Goal: Task Accomplishment & Management: Manage account settings

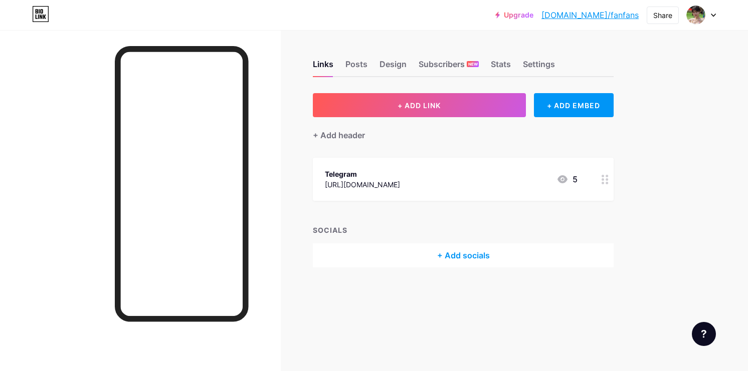
click at [711, 15] on icon at bounding box center [712, 16] width 5 height 4
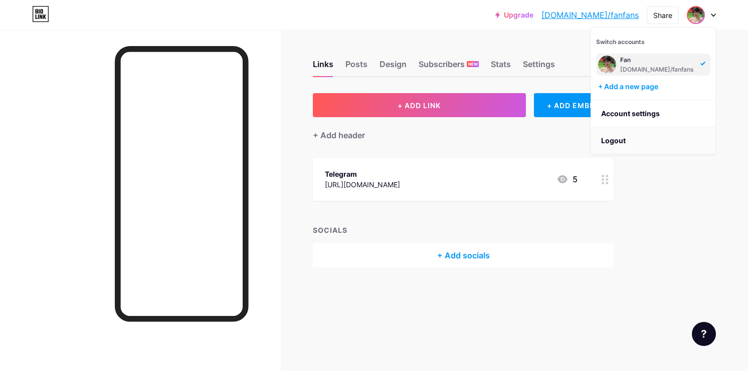
click at [640, 138] on li "Logout" at bounding box center [653, 140] width 124 height 27
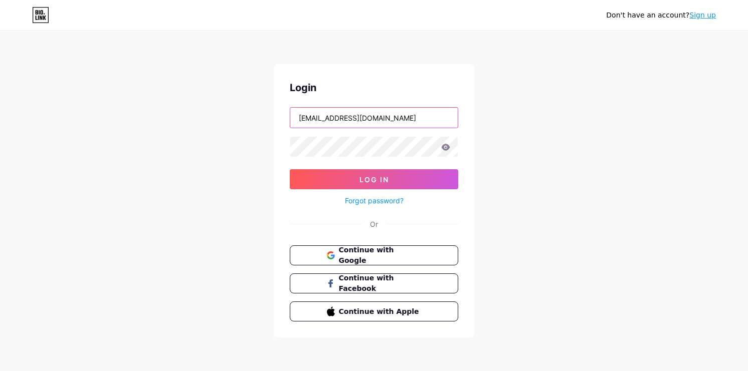
click at [363, 118] on input "[EMAIL_ADDRESS][DOMAIN_NAME]" at bounding box center [373, 118] width 167 height 20
paste input "sennanrylesmkieu@outlook"
type input "sennanrylesmkieu@outlook.com"
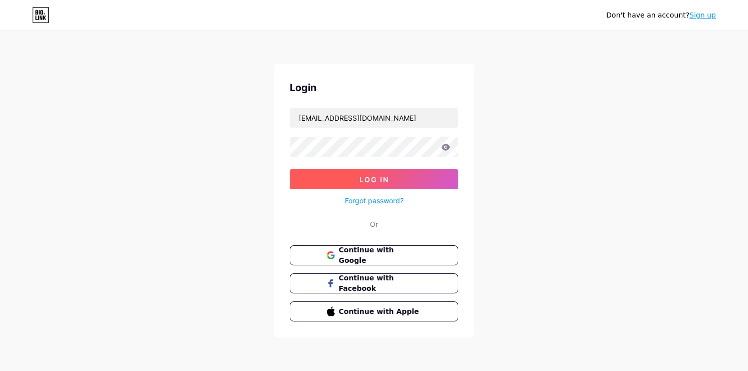
click at [332, 178] on button "Log In" at bounding box center [374, 179] width 168 height 20
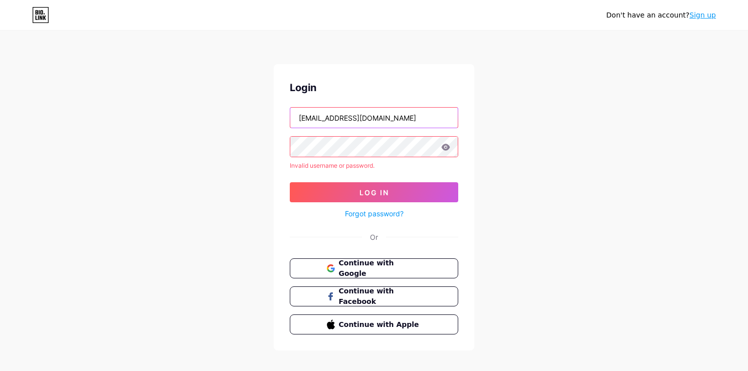
click at [407, 117] on input "[EMAIL_ADDRESS][DOMAIN_NAME]" at bounding box center [373, 118] width 167 height 20
paste input "camillefans"
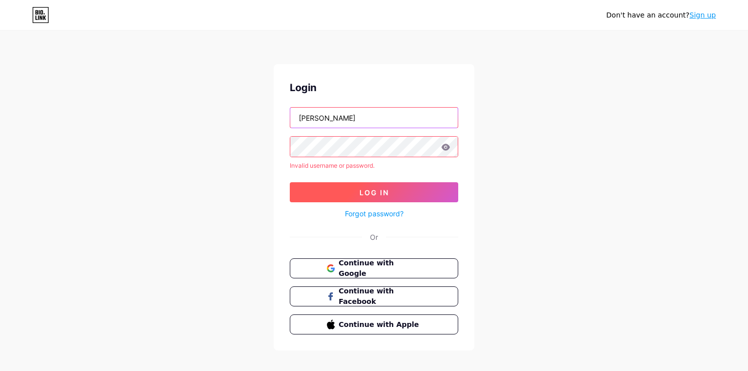
type input "camillefans"
click at [328, 184] on button "Log In" at bounding box center [374, 192] width 168 height 20
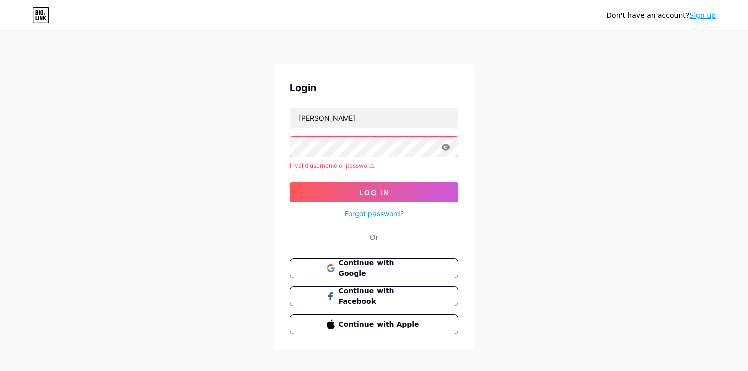
click at [344, 128] on div "camillefans" at bounding box center [374, 117] width 168 height 21
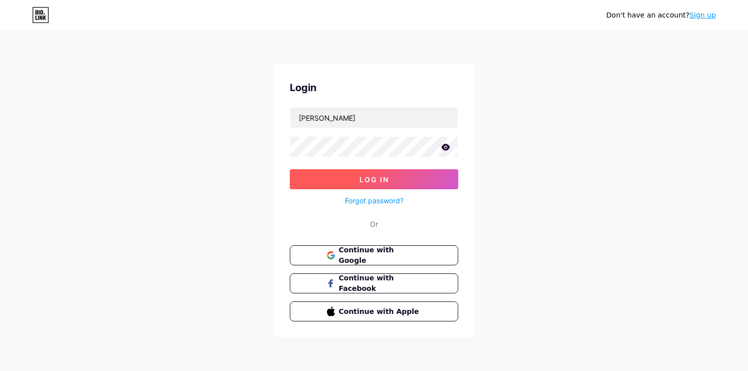
click at [320, 185] on button "Log In" at bounding box center [374, 179] width 168 height 20
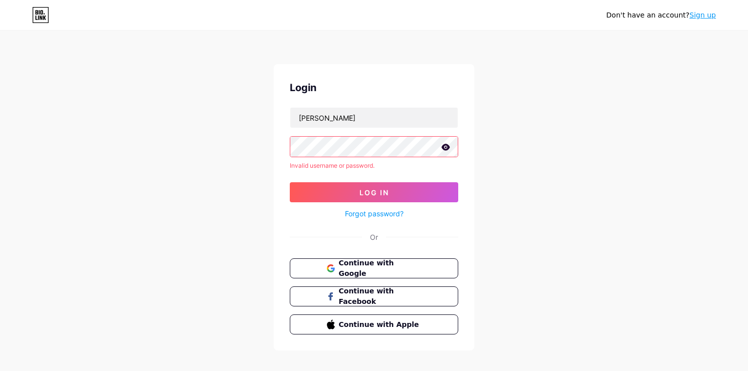
click at [385, 214] on link "Forgot password?" at bounding box center [374, 213] width 59 height 11
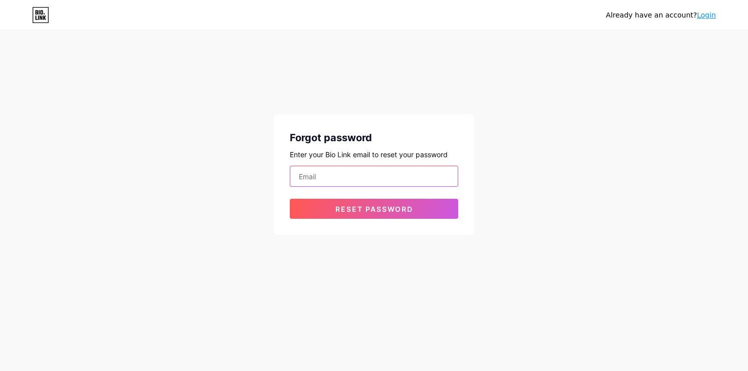
click at [346, 176] on input "email" at bounding box center [373, 176] width 167 height 20
paste input "sennanrylesmkieu@outlook.com"
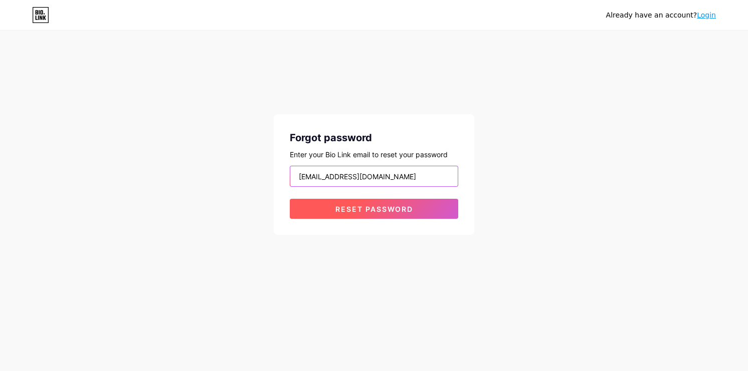
type input "sennanrylesmkieu@outlook.com"
click at [325, 211] on button "Reset password" at bounding box center [374, 209] width 168 height 20
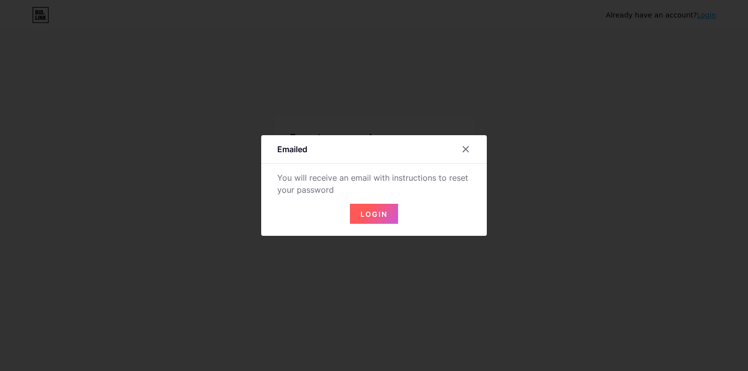
click at [365, 219] on button "Login" at bounding box center [374, 214] width 48 height 20
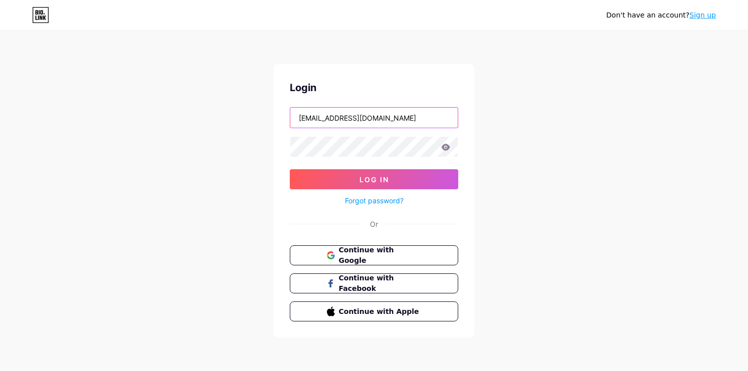
click at [383, 115] on input "573513542@qq.com" at bounding box center [373, 118] width 167 height 20
paste input "sennanrylesmkieu@outlook"
type input "sennanrylesmkieu@outlook.com"
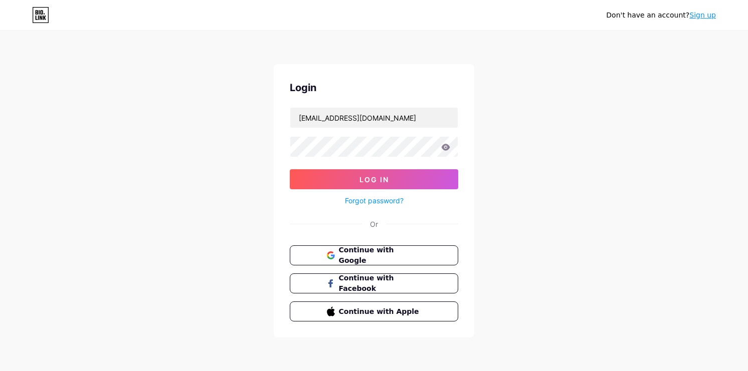
click at [570, 86] on div "Don't have an account? Sign up Login sennanrylesmkieu@outlook.com Log In Forgot…" at bounding box center [374, 185] width 748 height 370
click at [373, 117] on input "sennanrylesmkieu@outlook.com" at bounding box center [373, 118] width 167 height 20
click at [394, 118] on input "sennanrylesmkieu@outlook.com" at bounding box center [373, 118] width 167 height 20
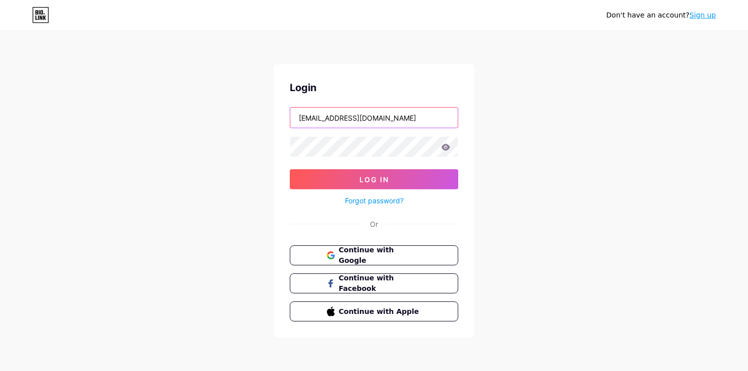
click at [394, 118] on input "sennanrylesmkieu@outlook.com" at bounding box center [373, 118] width 167 height 20
click at [370, 202] on link "Forgot password?" at bounding box center [374, 200] width 59 height 11
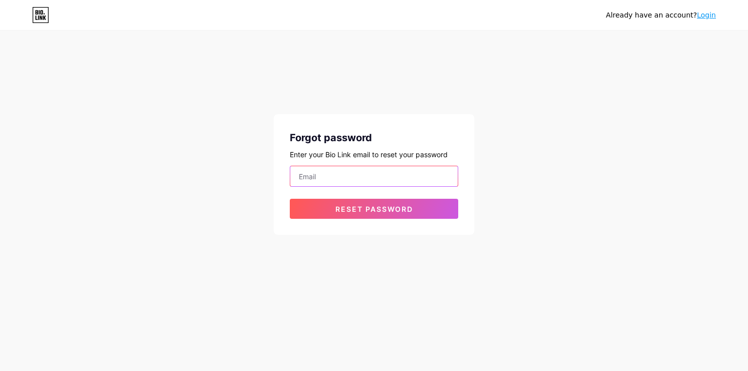
click at [358, 167] on input "email" at bounding box center [373, 176] width 167 height 20
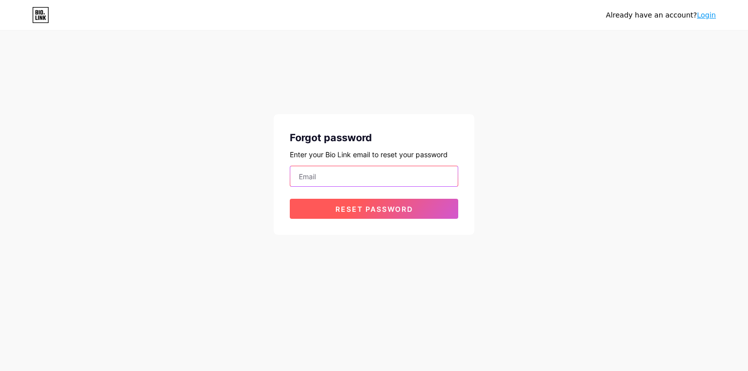
paste input "sennanrylesmkieu@outlook.com"
type input "sennanrylesmkieu@outlook.com"
click at [314, 213] on button "Reset password" at bounding box center [374, 209] width 168 height 20
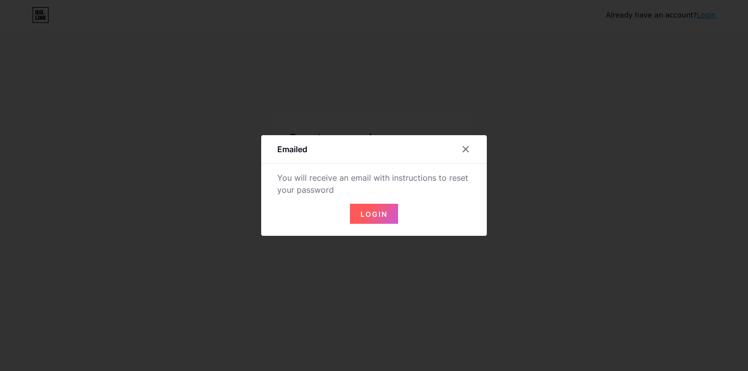
click at [381, 214] on span "Login" at bounding box center [373, 214] width 27 height 9
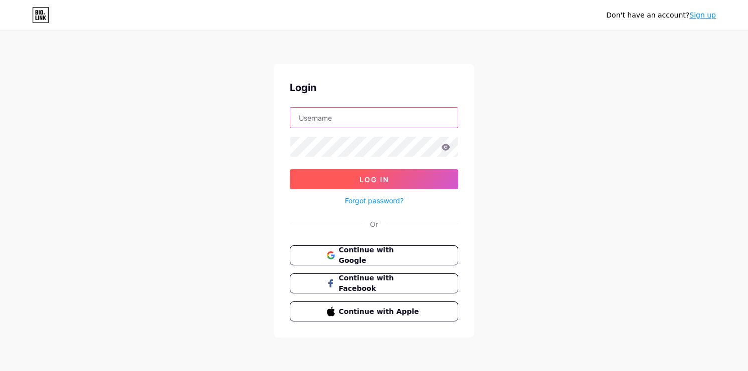
type input "sennanrylesmkieu@outlook.com"
click at [342, 178] on button "Log In" at bounding box center [374, 179] width 168 height 20
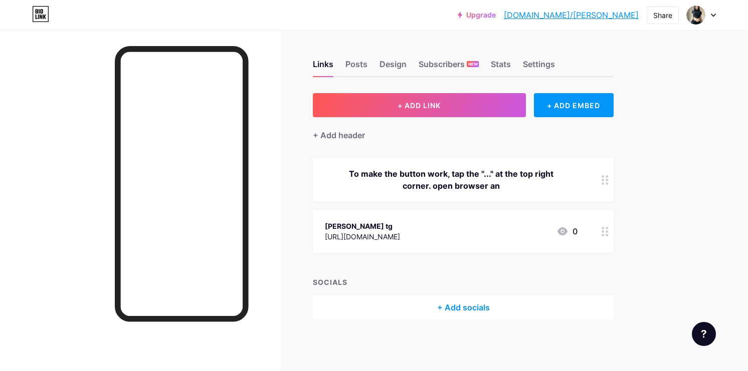
click at [522, 176] on div "To make the button work, tap the "..." at the top right corner. open browser an" at bounding box center [451, 180] width 253 height 24
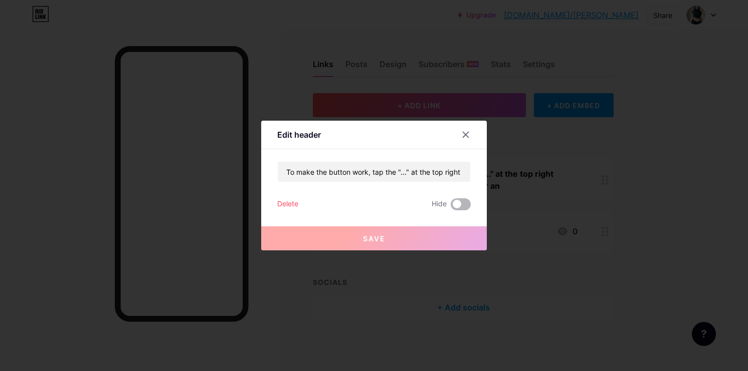
click at [458, 205] on span at bounding box center [460, 204] width 20 height 12
click at [450, 207] on input "checkbox" at bounding box center [450, 207] width 0 height 0
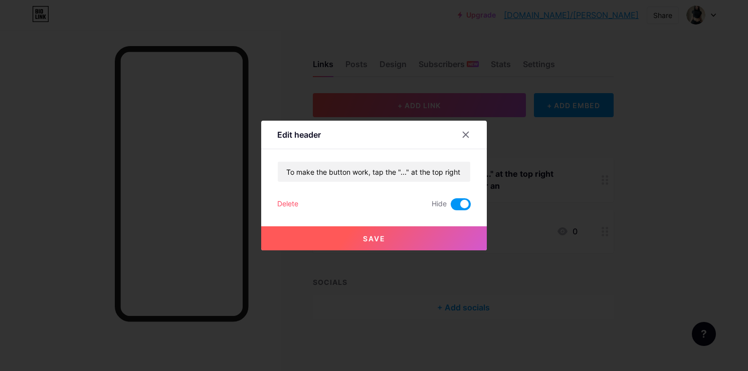
click at [458, 205] on span at bounding box center [460, 204] width 20 height 12
click at [450, 207] on input "checkbox" at bounding box center [450, 207] width 0 height 0
drag, startPoint x: 408, startPoint y: 174, endPoint x: 468, endPoint y: 171, distance: 59.7
click at [468, 171] on input "To make the button work, tap the "..." at the top right corner. open browser an" at bounding box center [374, 172] width 192 height 20
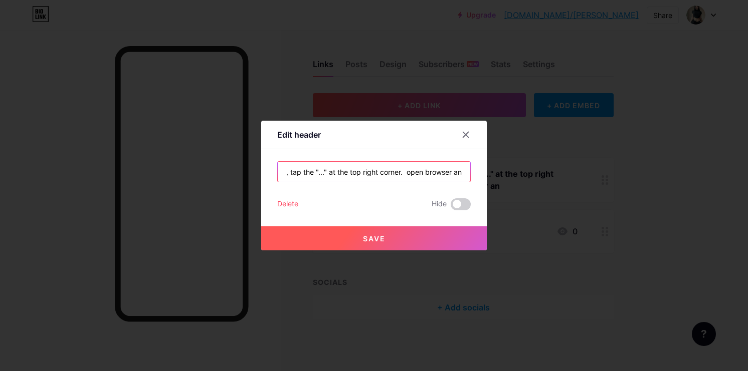
click at [339, 172] on input "To make the button work, tap the "..." at the top right corner. open browser an" at bounding box center [374, 172] width 192 height 20
click at [305, 172] on input "To make the button work, tap the "..." at the top right corner. open browser an" at bounding box center [374, 172] width 192 height 20
click at [345, 171] on input "To make the button work, tap the "..." at the top right corner. open browser an" at bounding box center [374, 172] width 192 height 20
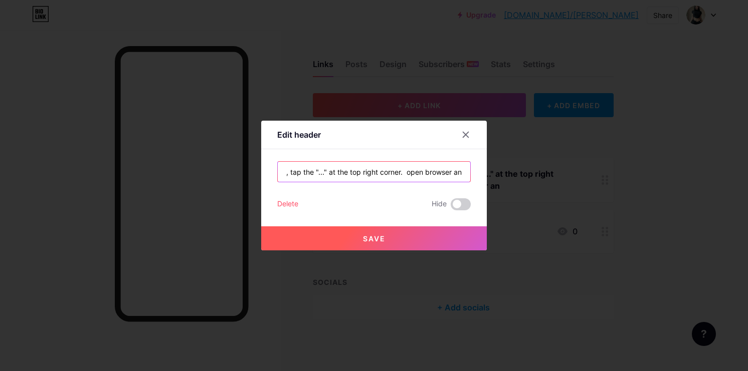
click at [345, 171] on input "To make the button work, tap the "..." at the top right corner. open browser an" at bounding box center [374, 172] width 192 height 20
click at [382, 168] on input "To make the button work, tap the "..." at the top right corner. open browser an" at bounding box center [374, 172] width 192 height 20
click at [385, 170] on input "To make the button work, tap the "..." at the top right corner. open browser an" at bounding box center [374, 172] width 192 height 20
click at [428, 169] on input "To make the button work, tap the "..." at the top right corner. open browser an" at bounding box center [374, 172] width 192 height 20
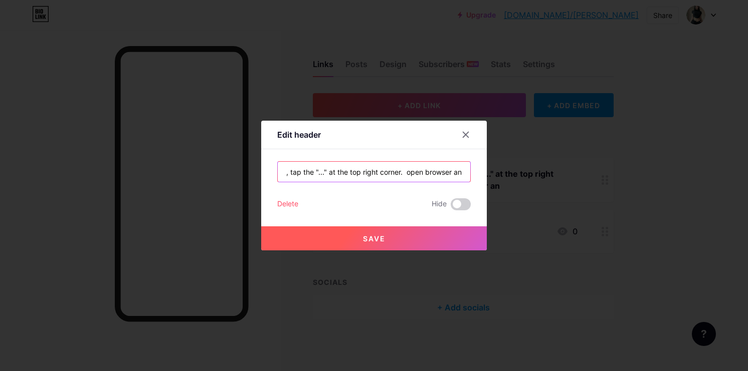
click at [428, 169] on input "To make the button work, tap the "..." at the top right corner. open browser an" at bounding box center [374, 172] width 192 height 20
click at [378, 174] on input "To make the button work, tap the "..." at the top right corner. open browser an" at bounding box center [374, 172] width 192 height 20
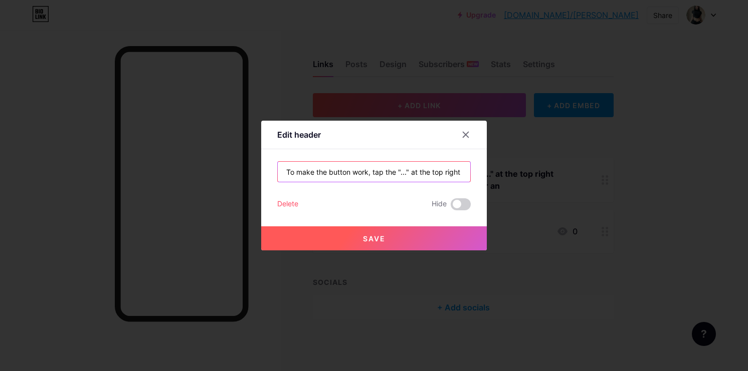
drag, startPoint x: 375, startPoint y: 172, endPoint x: 215, endPoint y: 172, distance: 159.8
click at [215, 172] on div "Edit header To make the button work, tap the "..." at the top right corner. ope…" at bounding box center [374, 185] width 748 height 371
click at [404, 172] on input "Tap the "..." at the top right corner. open browser an" at bounding box center [374, 172] width 192 height 20
click at [408, 172] on input "Tap the "..." at the top right corner. open browser an" at bounding box center [374, 172] width 192 height 20
click at [434, 172] on input "Tap the "..." at the top right corner And Open browser an" at bounding box center [374, 172] width 192 height 20
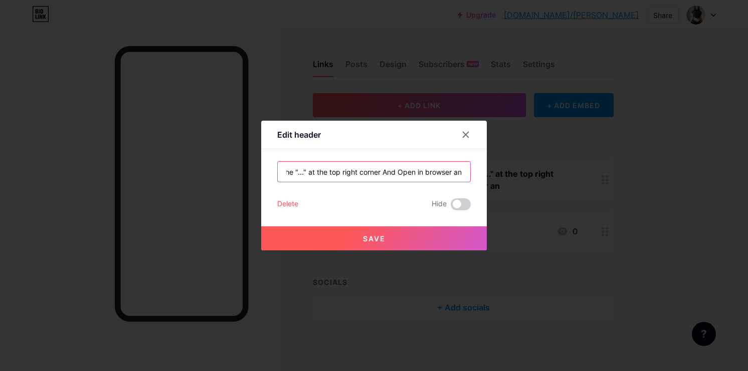
drag, startPoint x: 453, startPoint y: 173, endPoint x: 489, endPoint y: 175, distance: 36.2
click at [489, 175] on div "Edit header Tap the "..." at the top right corner And Open in browser an Delete…" at bounding box center [374, 185] width 748 height 371
type input "Tap the "..." at the top right corner And Open in browser"
click at [413, 237] on button "Save" at bounding box center [373, 238] width 225 height 24
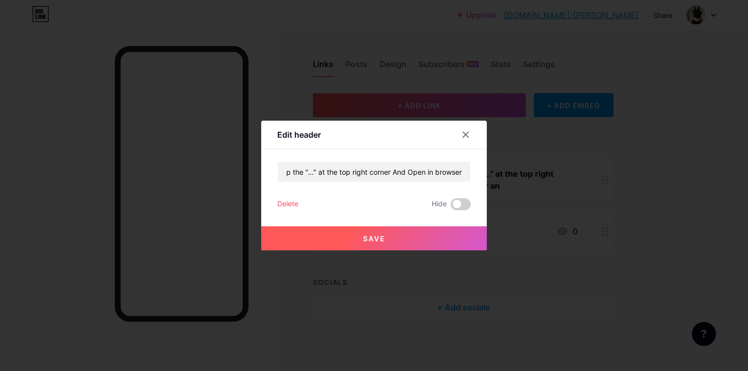
scroll to position [0, 0]
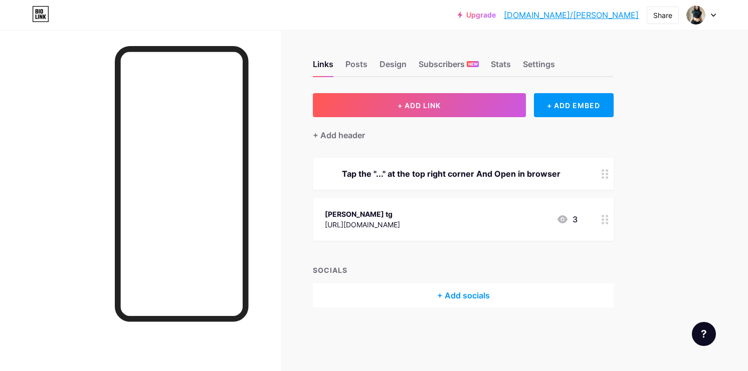
click at [381, 266] on div "SOCIALS" at bounding box center [463, 270] width 301 height 11
click at [377, 338] on div "Links Posts Design Subscribers NEW Stats Settings + ADD LINK + ADD EMBED + Add …" at bounding box center [327, 194] width 655 height 328
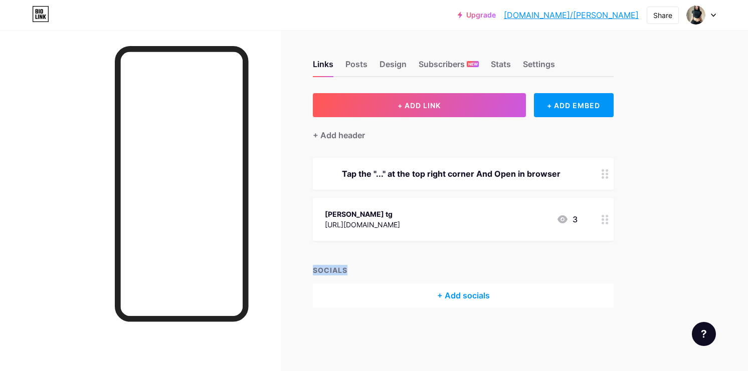
drag, startPoint x: 308, startPoint y: 270, endPoint x: 373, endPoint y: 270, distance: 64.6
click at [373, 270] on div "Links Posts Design Subscribers NEW Stats Settings + ADD LINK + ADD EMBED + Add …" at bounding box center [327, 194] width 655 height 328
click at [443, 294] on div "+ Add socials" at bounding box center [463, 296] width 301 height 24
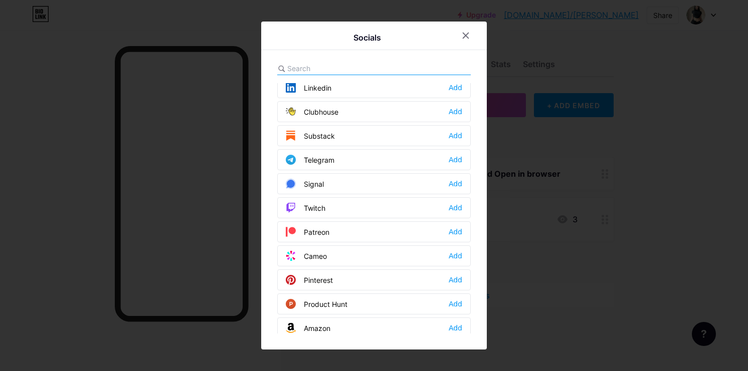
scroll to position [399, 0]
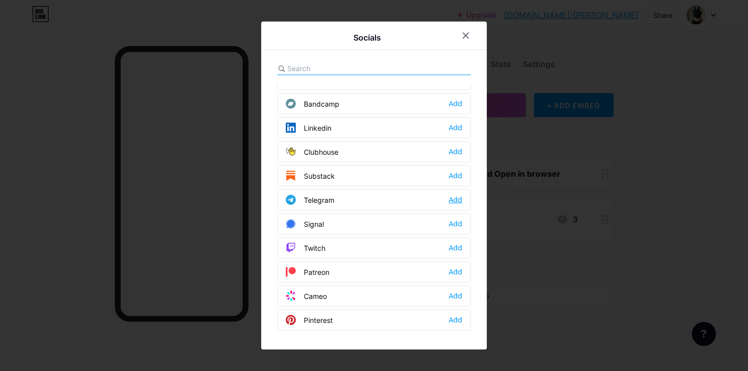
click at [459, 197] on div "Add" at bounding box center [455, 200] width 14 height 10
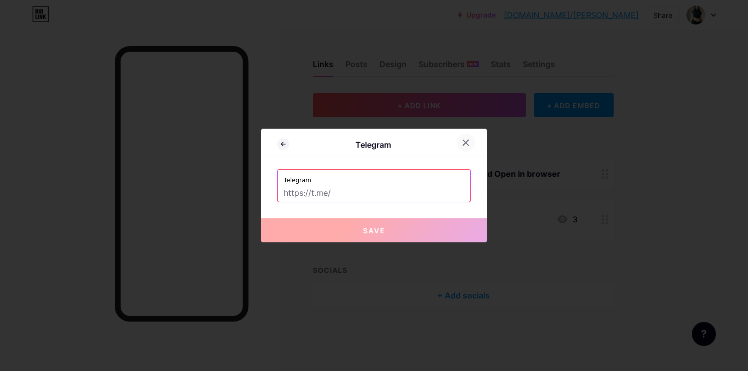
click at [467, 146] on icon at bounding box center [465, 143] width 8 height 8
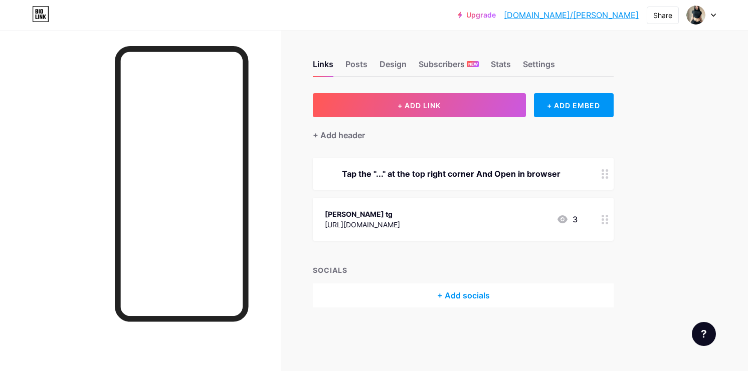
click at [566, 220] on icon at bounding box center [562, 219] width 12 height 12
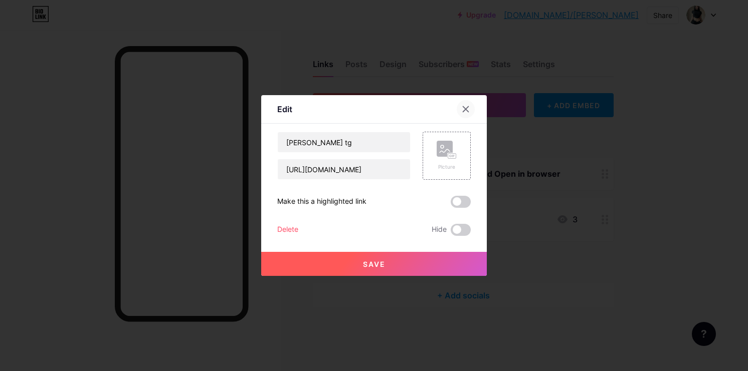
click at [463, 112] on icon at bounding box center [466, 110] width 6 height 6
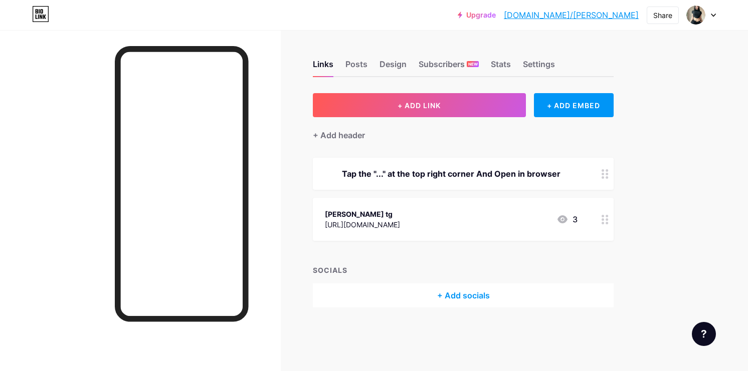
click at [603, 221] on icon at bounding box center [604, 220] width 7 height 10
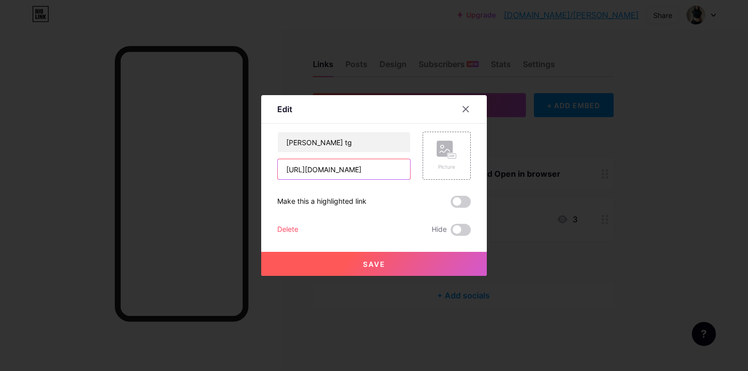
click at [333, 168] on input "[URL][DOMAIN_NAME]" at bounding box center [344, 169] width 132 height 20
click at [318, 141] on input "camile tg" at bounding box center [344, 142] width 132 height 20
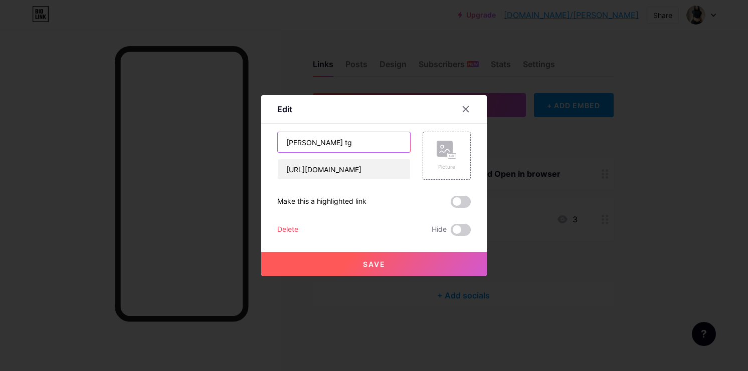
click at [318, 141] on input "camile tg" at bounding box center [344, 142] width 132 height 20
click at [465, 109] on icon at bounding box center [466, 110] width 6 height 6
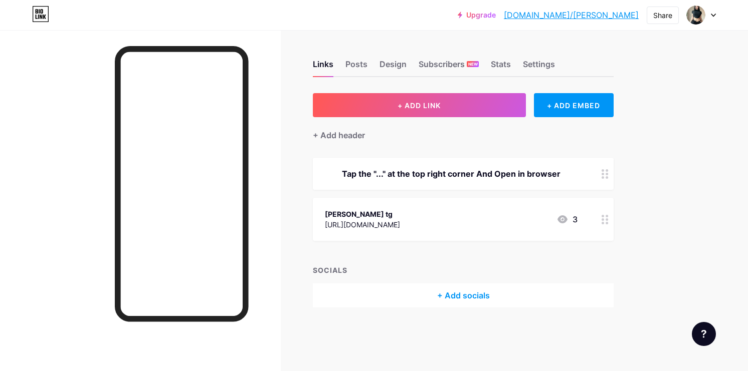
click at [442, 295] on div "+ Add socials" at bounding box center [463, 296] width 301 height 24
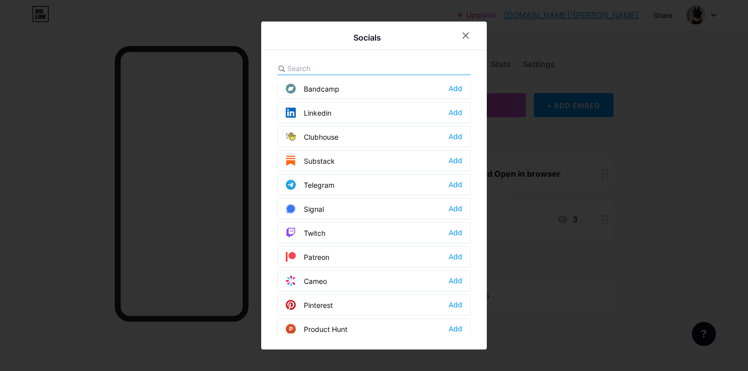
scroll to position [411, 0]
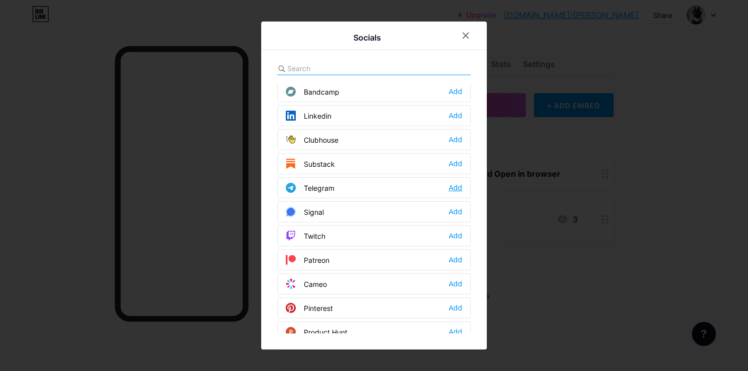
click at [457, 188] on div "Add" at bounding box center [455, 188] width 14 height 10
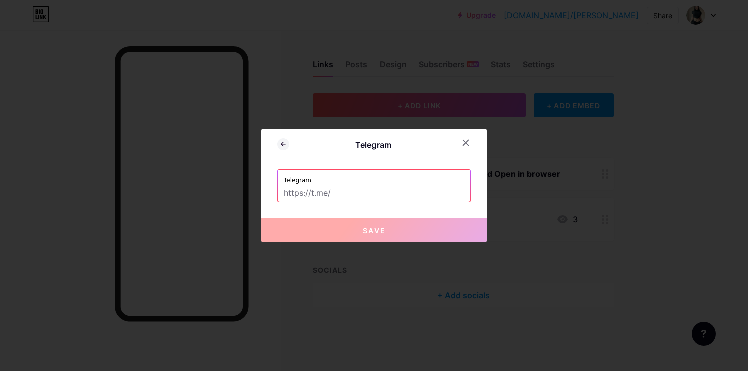
click at [350, 200] on input "text" at bounding box center [374, 193] width 180 height 17
click at [341, 195] on input "text" at bounding box center [374, 193] width 180 height 17
click at [337, 193] on input "text" at bounding box center [374, 193] width 180 height 17
click at [305, 191] on input "text" at bounding box center [374, 193] width 180 height 17
paste input "[URL][DOMAIN_NAME]"
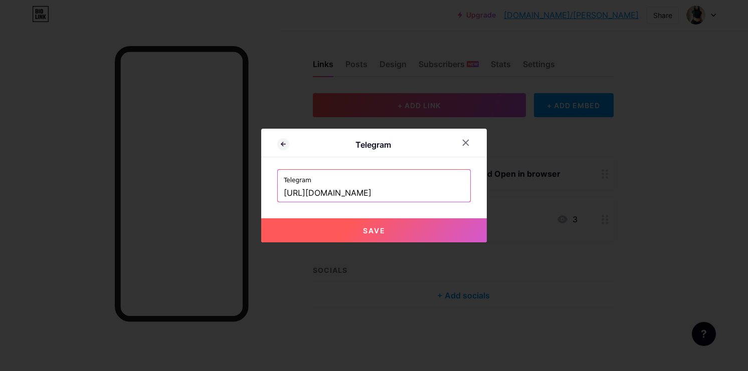
type input "[URL][DOMAIN_NAME]"
click at [358, 237] on button "Save" at bounding box center [373, 230] width 225 height 24
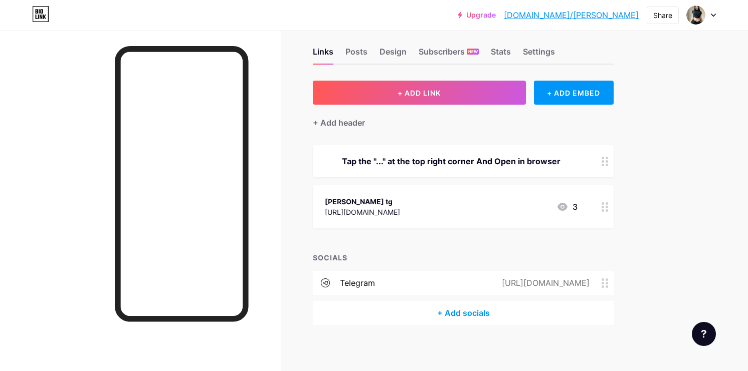
scroll to position [20, 0]
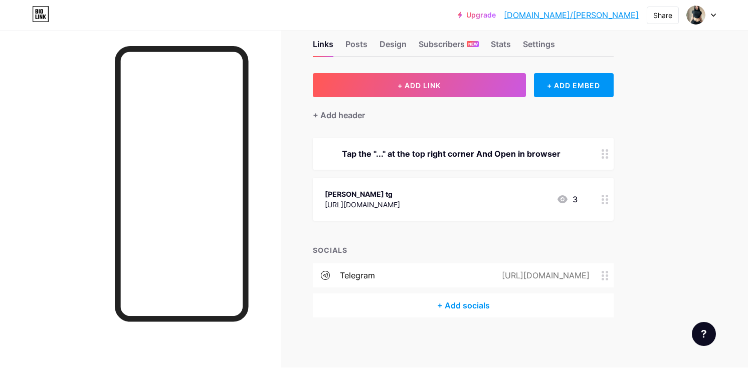
click at [378, 242] on div "+ ADD LINK + ADD EMBED + Add header Tap the "..." at the top right corner And O…" at bounding box center [463, 195] width 301 height 245
click at [600, 196] on div at bounding box center [604, 199] width 17 height 43
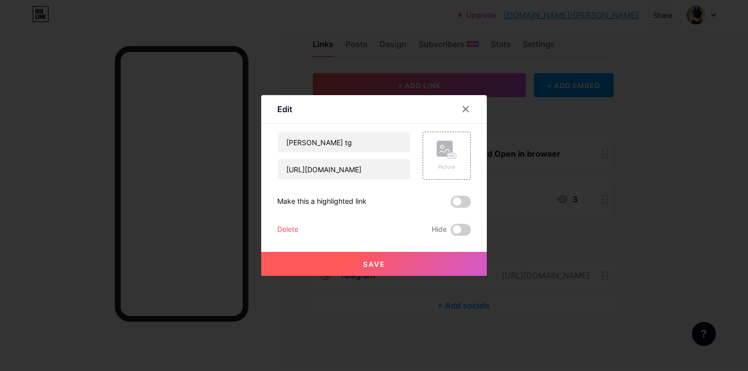
click at [282, 230] on div "Delete" at bounding box center [287, 230] width 21 height 12
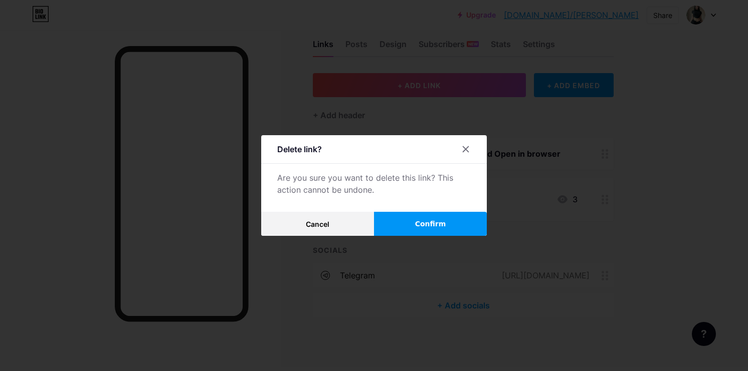
click at [433, 223] on span "Confirm" at bounding box center [430, 224] width 31 height 11
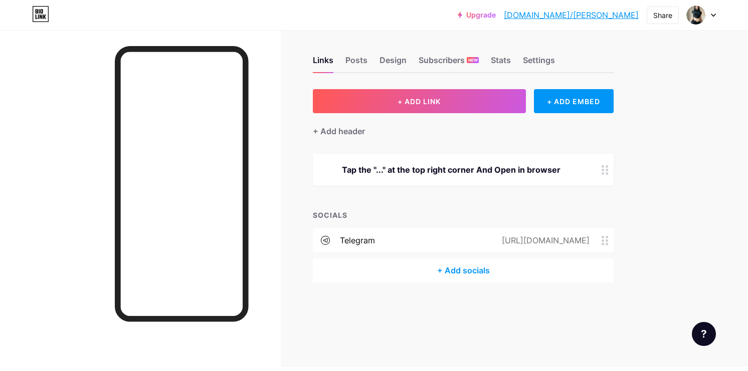
click at [379, 203] on div "+ ADD LINK + ADD EMBED + Add header Tap the "..." at the top right corner And O…" at bounding box center [463, 185] width 301 height 193
click at [455, 274] on div "+ Add socials" at bounding box center [463, 271] width 301 height 24
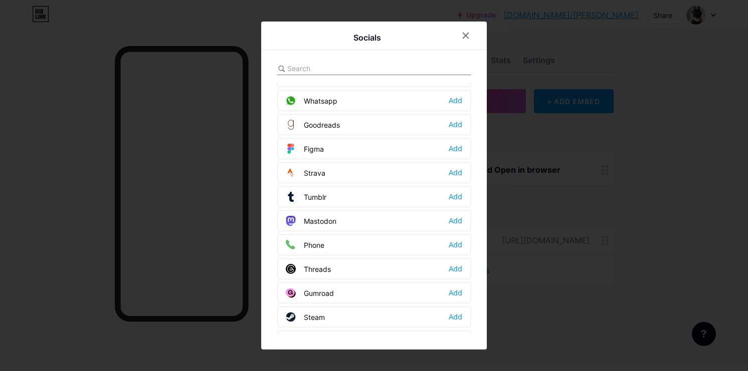
scroll to position [860, 0]
click at [458, 100] on div "Add" at bounding box center [455, 99] width 14 height 10
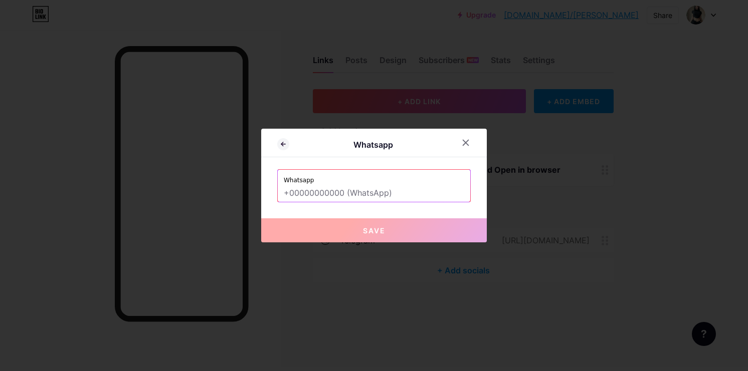
click at [336, 194] on input "text" at bounding box center [374, 193] width 180 height 17
click at [469, 144] on div at bounding box center [465, 143] width 18 height 18
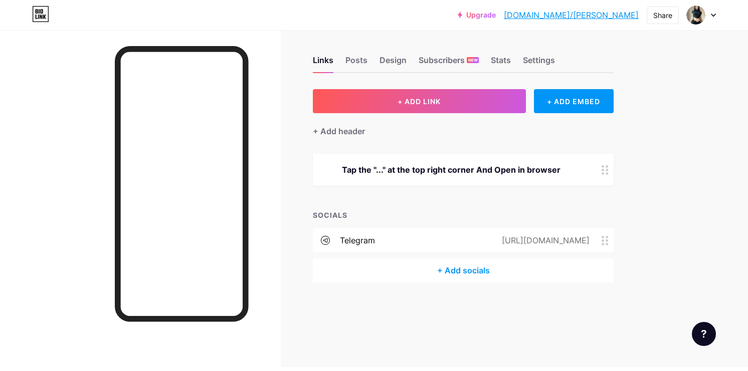
click at [435, 269] on div "+ Add socials" at bounding box center [463, 271] width 301 height 24
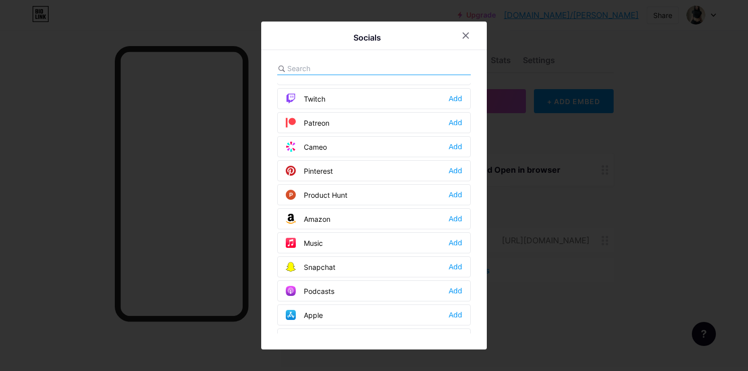
scroll to position [618, 0]
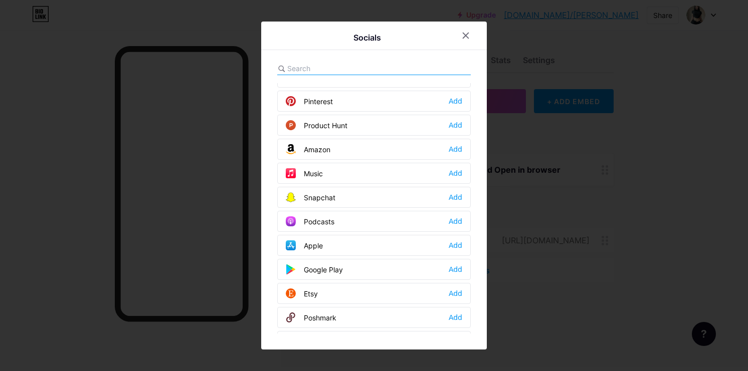
click at [303, 66] on input "text" at bounding box center [342, 68] width 111 height 11
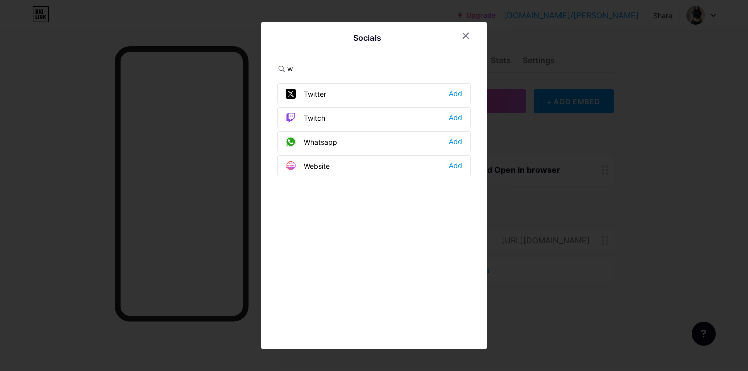
scroll to position [0, 0]
type input "what"
click at [371, 101] on div "Whatsapp Add" at bounding box center [373, 93] width 193 height 21
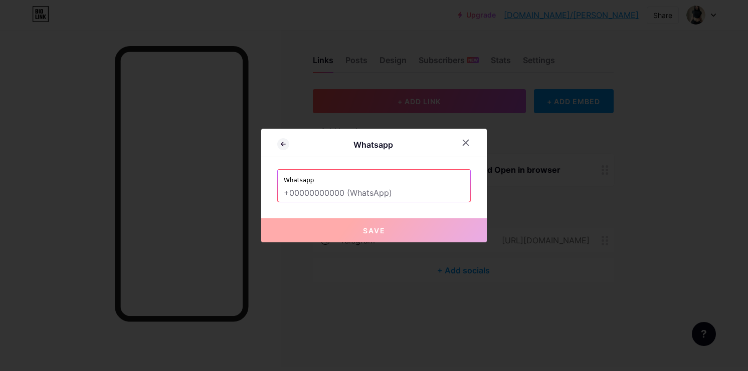
click at [371, 195] on input "text" at bounding box center [374, 193] width 180 height 17
paste input "[URL][DOMAIN_NAME]"
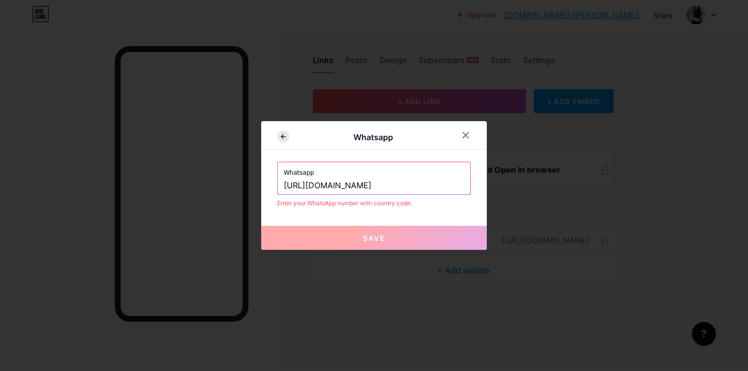
type input "[URL][DOMAIN_NAME]"
click at [282, 134] on icon at bounding box center [283, 137] width 12 height 12
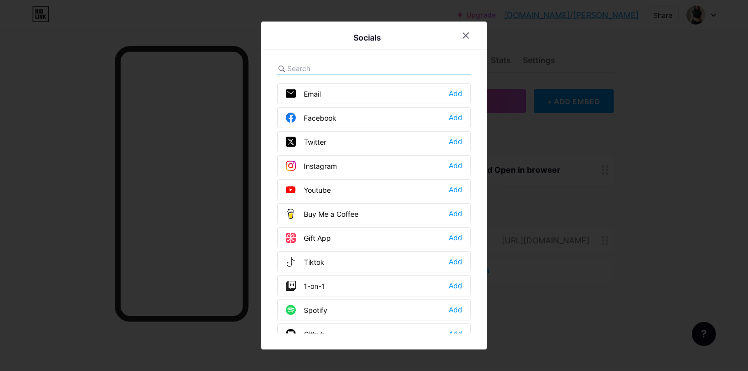
scroll to position [63, 0]
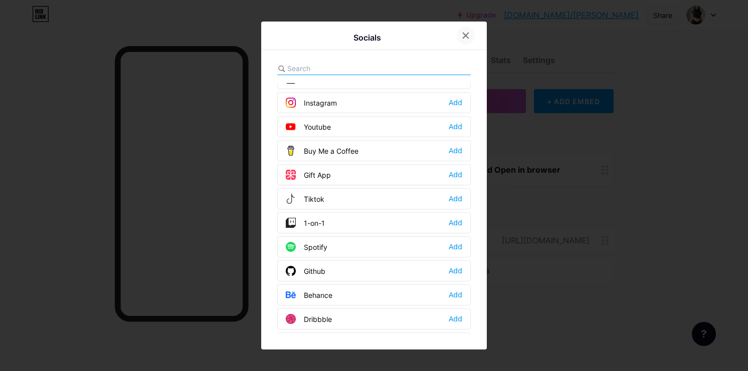
click at [466, 38] on icon at bounding box center [465, 36] width 8 height 8
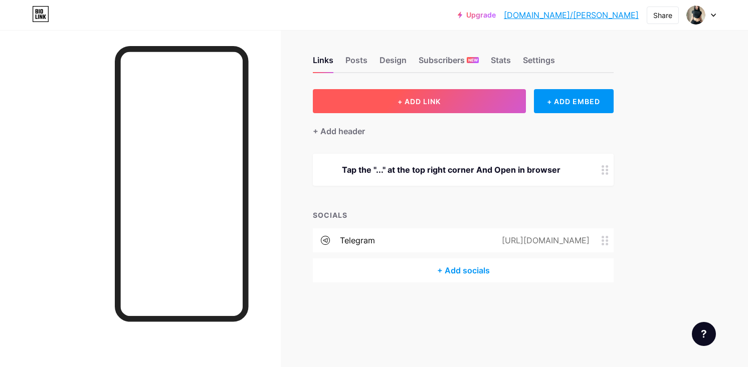
click at [406, 104] on span "+ ADD LINK" at bounding box center [418, 101] width 43 height 9
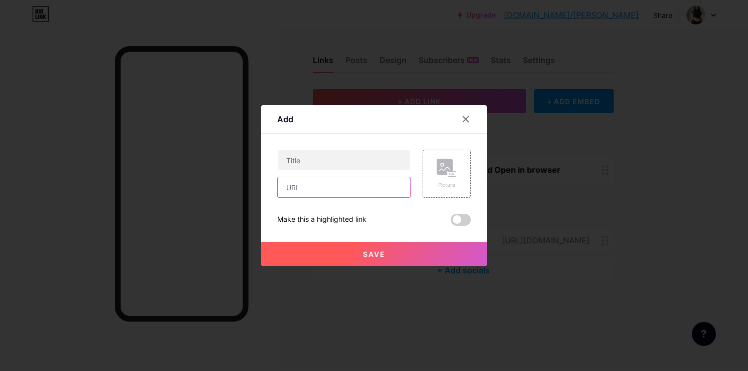
click at [324, 194] on input "text" at bounding box center [344, 187] width 132 height 20
paste input "[URL][DOMAIN_NAME]"
type input "[URL][DOMAIN_NAME]"
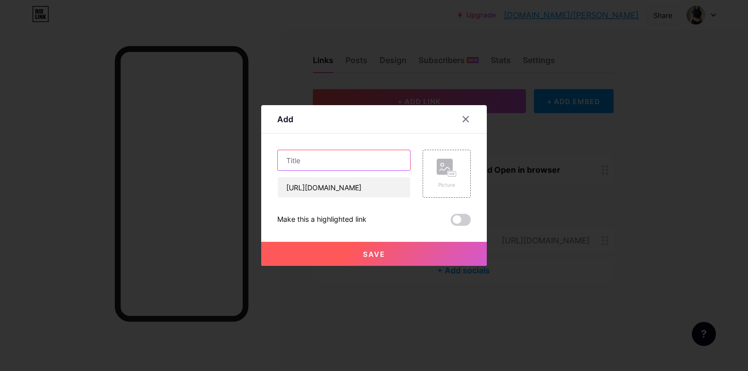
click at [306, 162] on input "text" at bounding box center [344, 160] width 132 height 20
type input "Whatsapp"
click at [353, 256] on button "Save" at bounding box center [373, 254] width 225 height 24
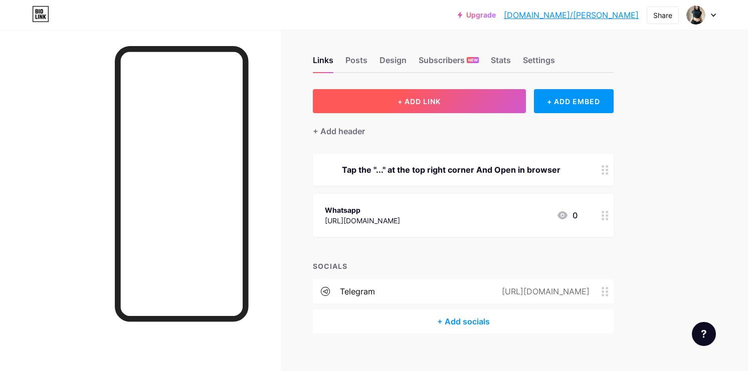
click at [416, 102] on span "+ ADD LINK" at bounding box center [418, 101] width 43 height 9
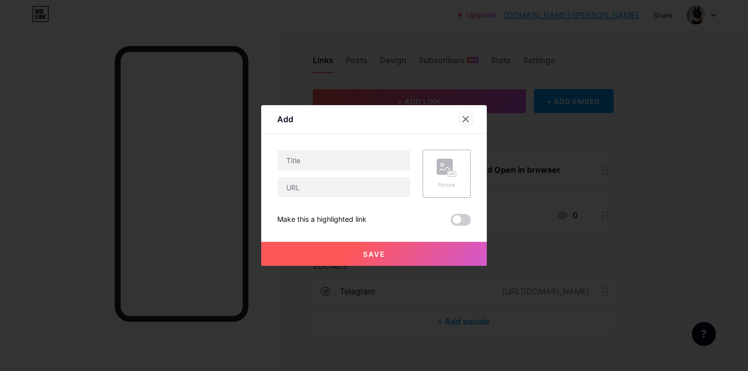
click at [466, 119] on icon at bounding box center [465, 119] width 8 height 8
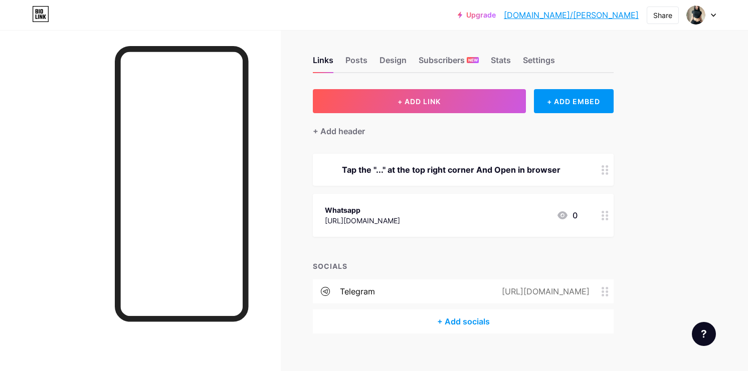
drag, startPoint x: 492, startPoint y: 292, endPoint x: 587, endPoint y: 293, distance: 95.7
click at [587, 293] on div "[URL][DOMAIN_NAME]" at bounding box center [544, 292] width 116 height 12
copy div "[URL][DOMAIN_NAME]"
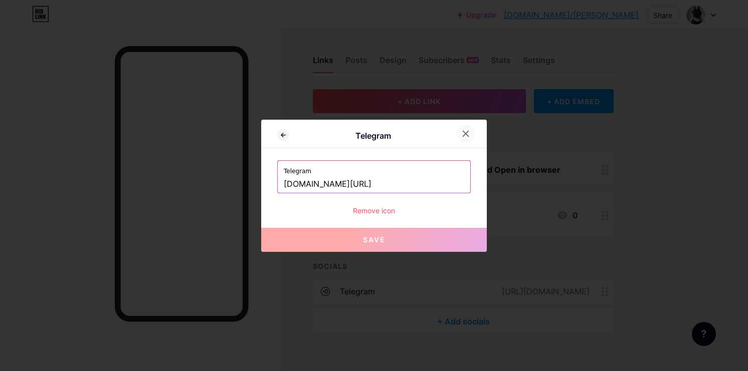
click at [469, 135] on div at bounding box center [465, 134] width 18 height 18
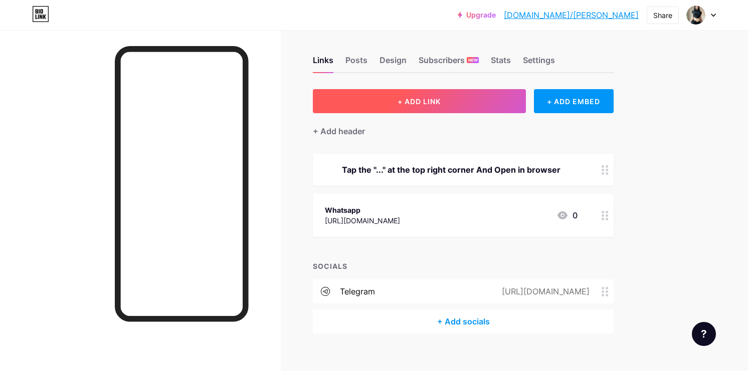
click at [425, 101] on span "+ ADD LINK" at bounding box center [418, 101] width 43 height 9
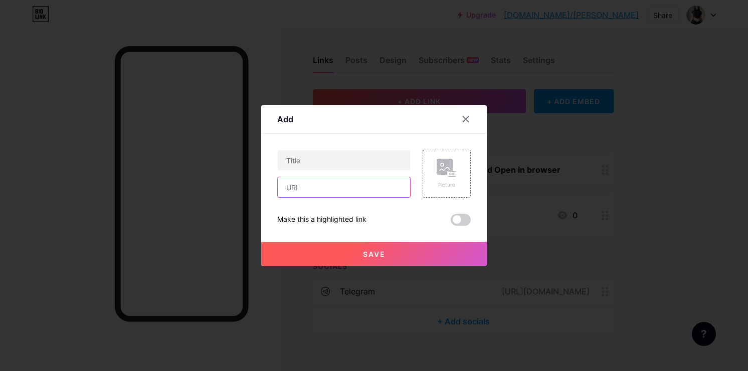
click at [315, 188] on input "text" at bounding box center [344, 187] width 132 height 20
paste input "[URL][DOMAIN_NAME]"
type input "[URL][DOMAIN_NAME]"
click at [296, 163] on input "text" at bounding box center [344, 160] width 132 height 20
type input "Telegram (More fun)"
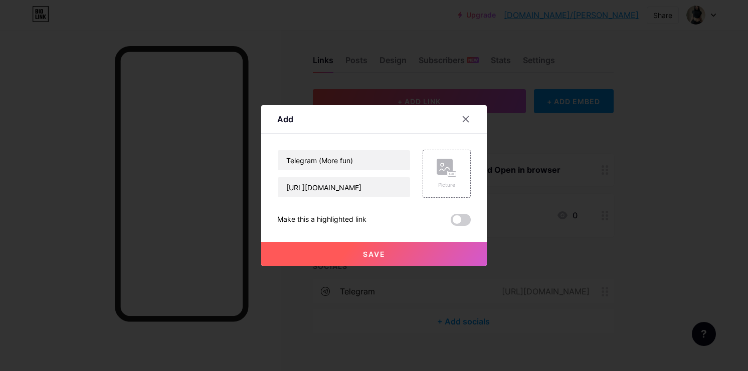
click at [337, 257] on button "Save" at bounding box center [373, 254] width 225 height 24
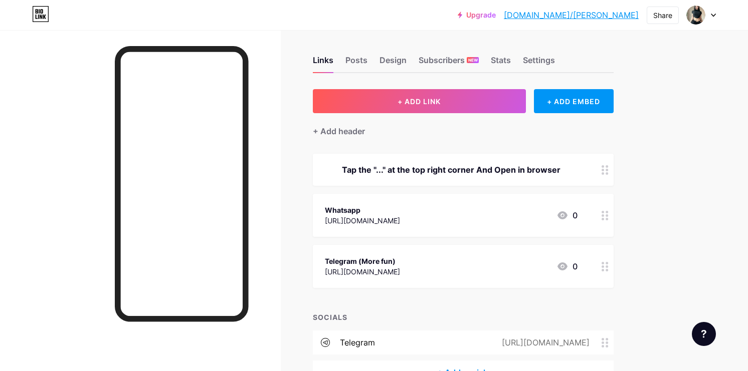
drag, startPoint x: 362, startPoint y: 259, endPoint x: 359, endPoint y: 200, distance: 58.2
click at [359, 200] on span "Tap the "..." at the top right corner And Open in browser Whatsapp https://what…" at bounding box center [463, 221] width 301 height 134
click at [608, 263] on div at bounding box center [604, 266] width 17 height 43
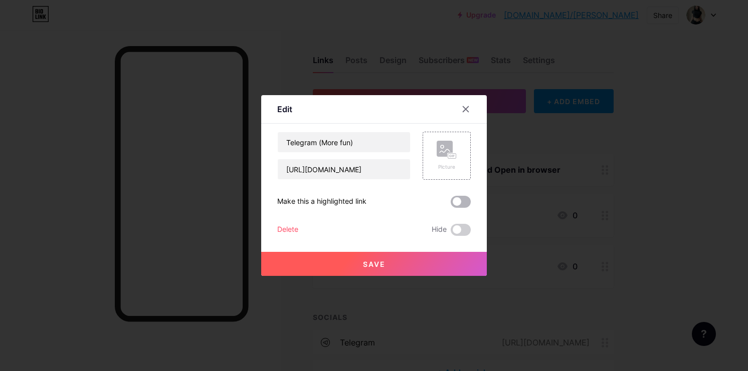
click at [458, 203] on span at bounding box center [460, 202] width 20 height 12
click at [450, 204] on input "checkbox" at bounding box center [450, 204] width 0 height 0
click at [464, 111] on icon at bounding box center [465, 109] width 8 height 8
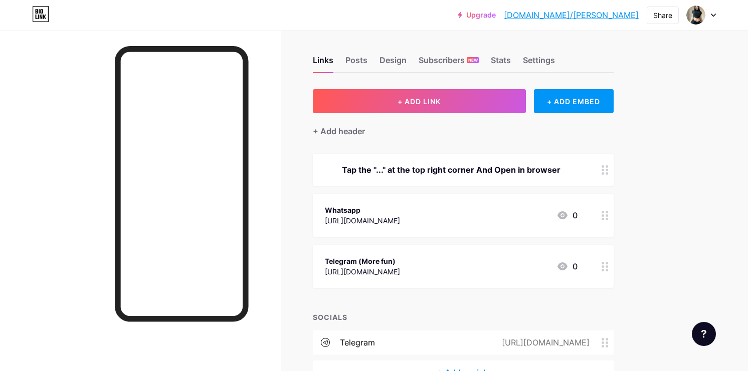
click at [321, 265] on div "Telegram (More fun) https://t.me/bellapleasure 0" at bounding box center [463, 266] width 301 height 43
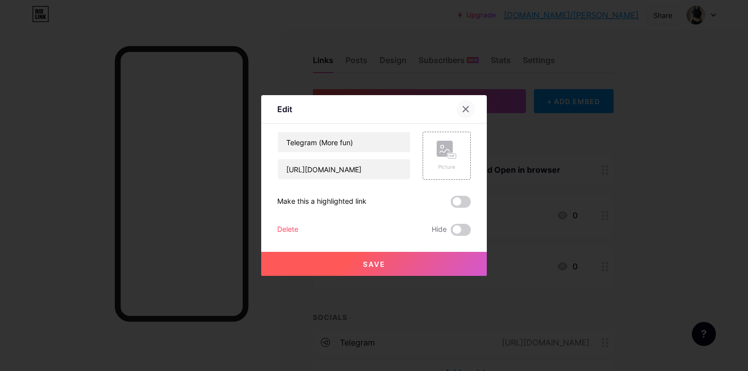
click at [465, 107] on icon at bounding box center [465, 109] width 8 height 8
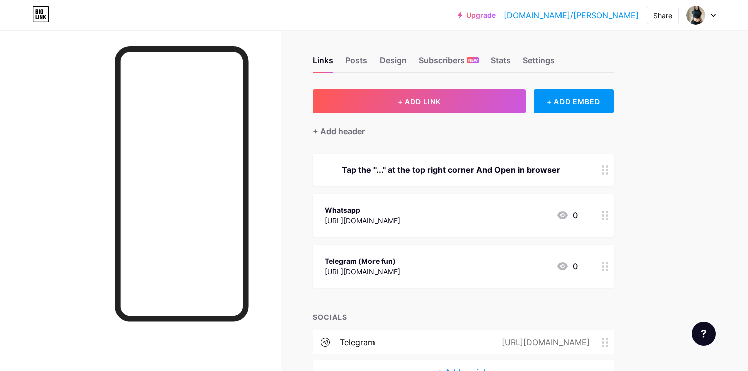
click at [606, 170] on circle at bounding box center [606, 170] width 3 height 3
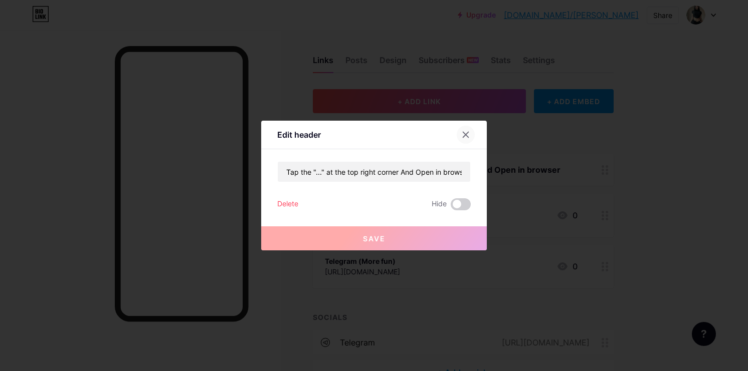
click at [462, 133] on icon at bounding box center [465, 135] width 8 height 8
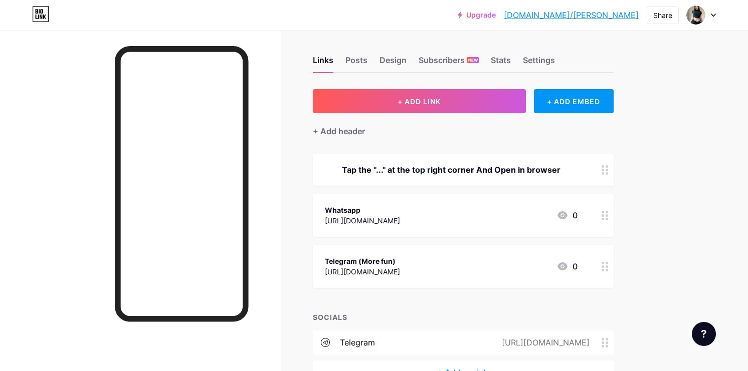
click at [607, 216] on icon at bounding box center [604, 216] width 7 height 10
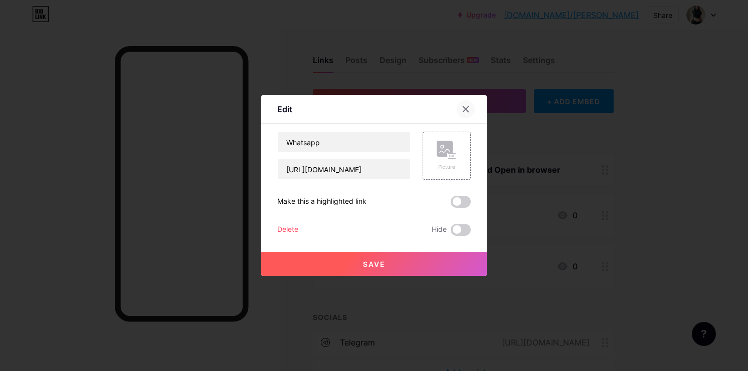
click at [462, 110] on icon at bounding box center [465, 109] width 8 height 8
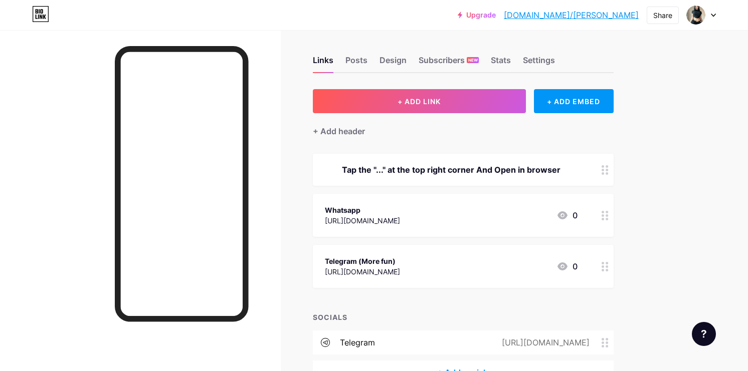
scroll to position [71, 0]
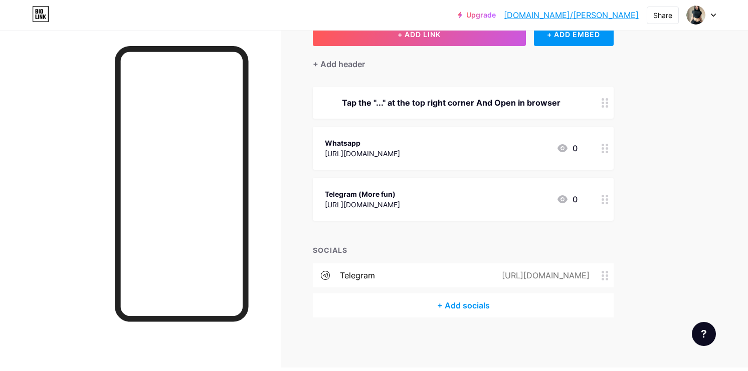
click at [358, 155] on div "[URL][DOMAIN_NAME]" at bounding box center [362, 153] width 75 height 11
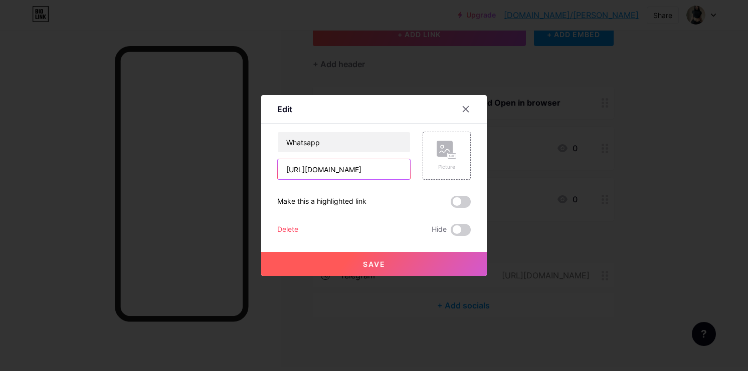
click at [349, 173] on input "[URL][DOMAIN_NAME]" at bounding box center [344, 169] width 132 height 20
click at [468, 106] on icon at bounding box center [465, 109] width 8 height 8
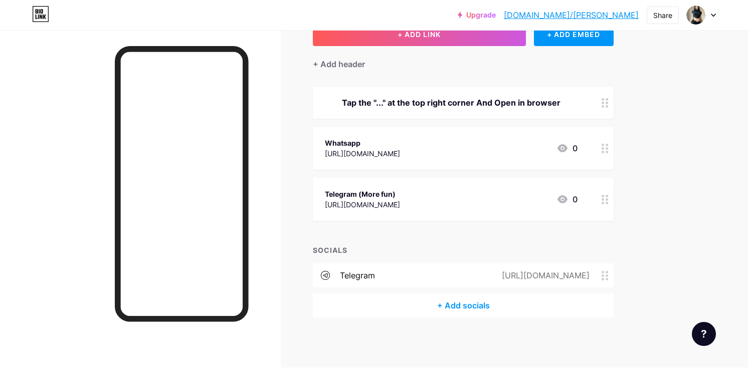
click at [604, 152] on icon at bounding box center [604, 149] width 7 height 10
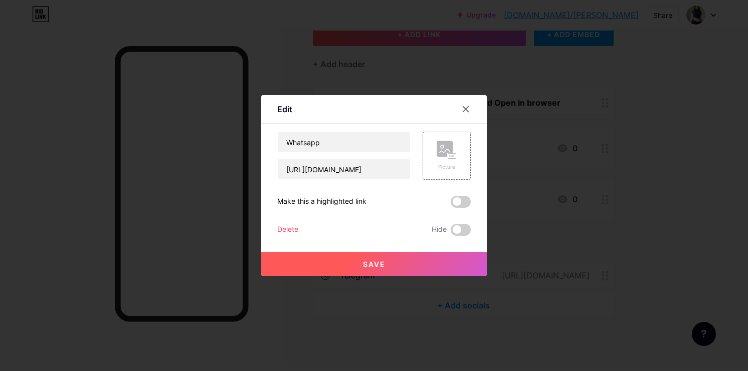
click at [285, 228] on div "Delete" at bounding box center [287, 230] width 21 height 12
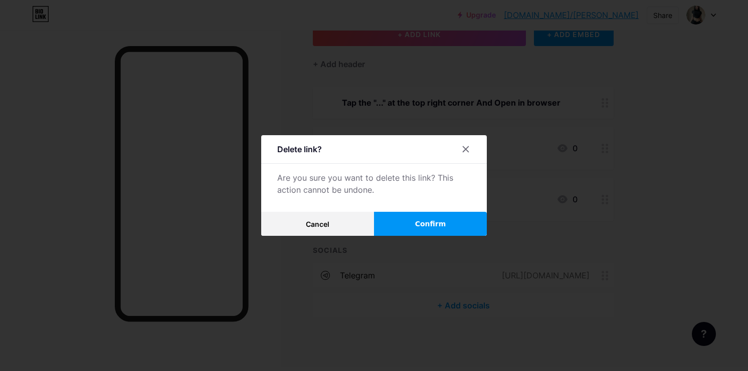
click at [410, 224] on button "Confirm" at bounding box center [430, 224] width 113 height 24
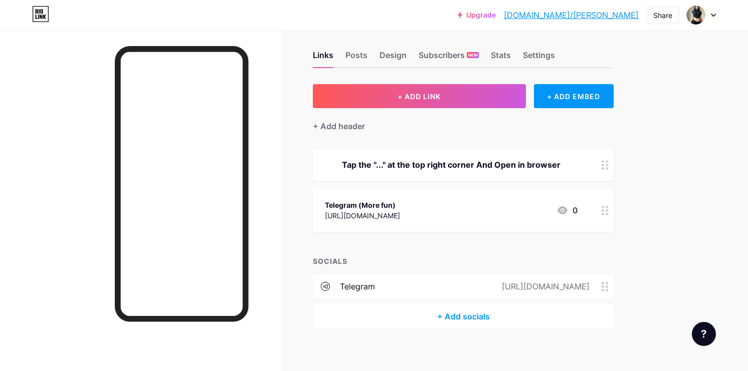
scroll to position [0, 0]
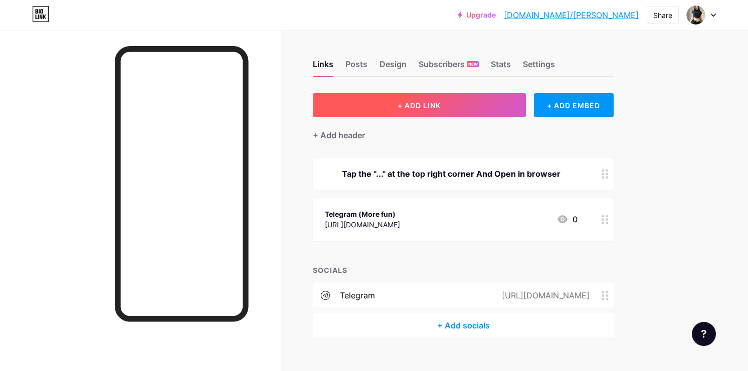
click at [414, 101] on span "+ ADD LINK" at bounding box center [418, 105] width 43 height 9
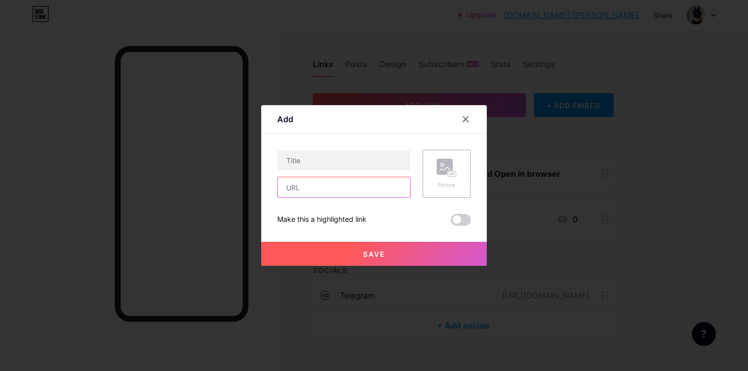
click at [332, 185] on input "text" at bounding box center [344, 187] width 132 height 20
paste input "[URL][DOMAIN_NAME]"
type input "[URL][DOMAIN_NAME]"
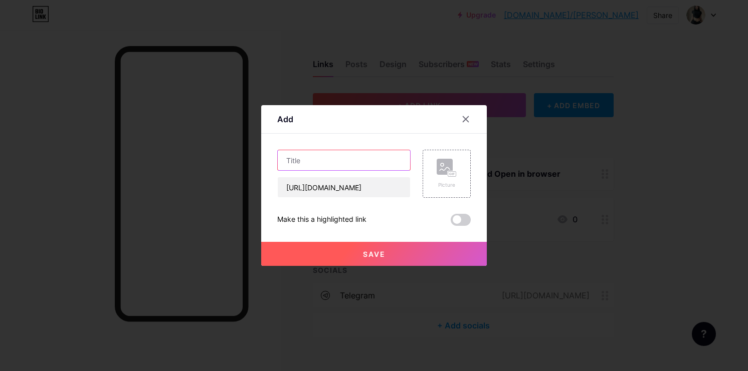
click at [310, 163] on input "text" at bounding box center [344, 160] width 132 height 20
type input "Whatsapp"
click at [390, 259] on button "Save" at bounding box center [373, 254] width 225 height 24
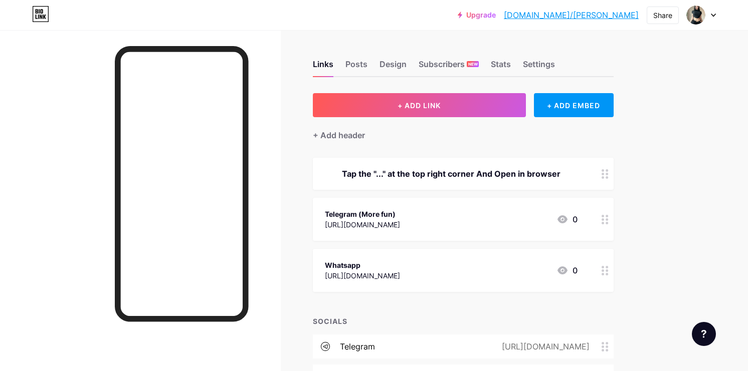
drag, startPoint x: 291, startPoint y: 152, endPoint x: 423, endPoint y: 275, distance: 180.5
click at [423, 275] on div "Links Posts Design Subscribers NEW Stats Settings + ADD LINK + ADD EMBED + Add …" at bounding box center [327, 234] width 655 height 409
click at [436, 310] on div "+ ADD LINK + ADD EMBED + Add header Tap the "..." at the top right corner And O…" at bounding box center [463, 241] width 301 height 296
drag, startPoint x: 298, startPoint y: 201, endPoint x: 390, endPoint y: 288, distance: 126.9
click at [390, 288] on div "Links Posts Design Subscribers NEW Stats Settings + ADD LINK + ADD EMBED + Add …" at bounding box center [327, 234] width 655 height 409
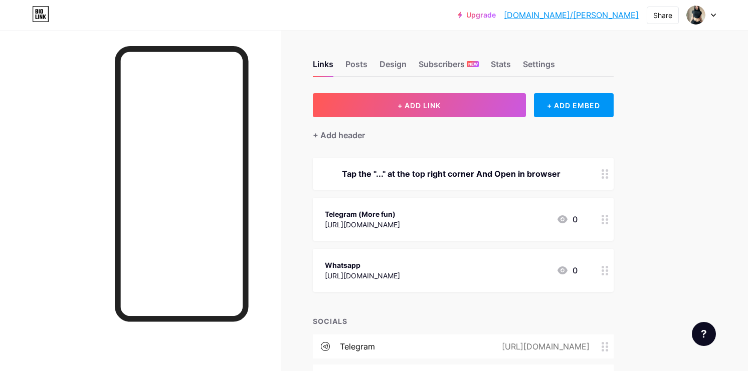
click at [391, 304] on div "+ ADD LINK + ADD EMBED + Add header Tap the "..." at the top right corner And O…" at bounding box center [463, 241] width 301 height 296
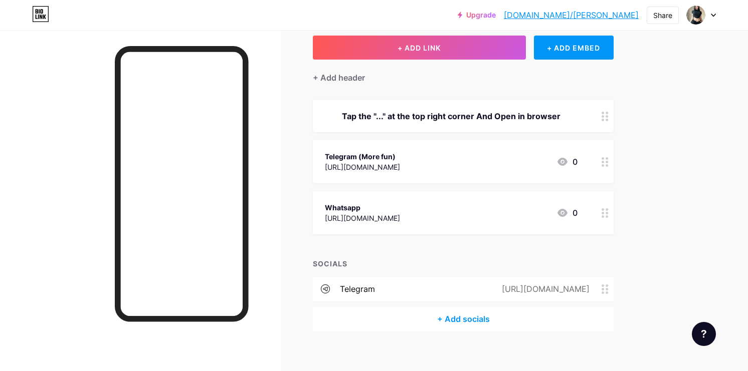
scroll to position [60, 0]
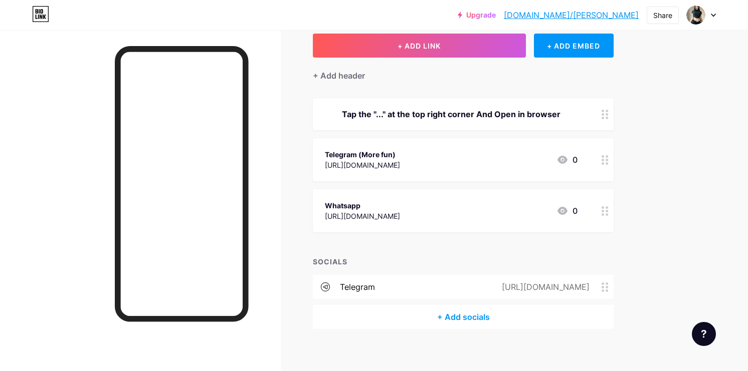
click at [461, 314] on div "+ Add socials" at bounding box center [463, 317] width 301 height 24
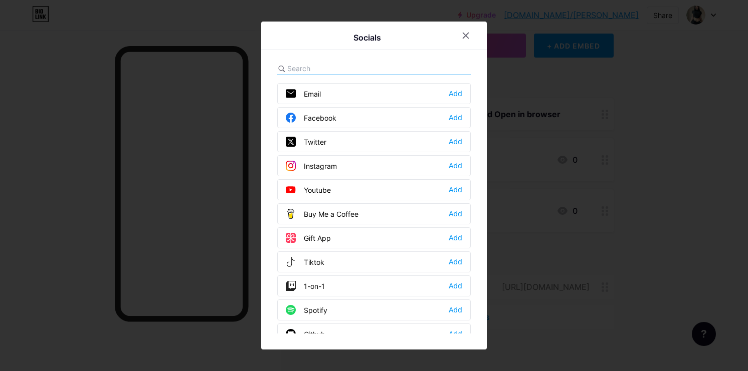
click at [335, 68] on input "text" at bounding box center [342, 68] width 111 height 11
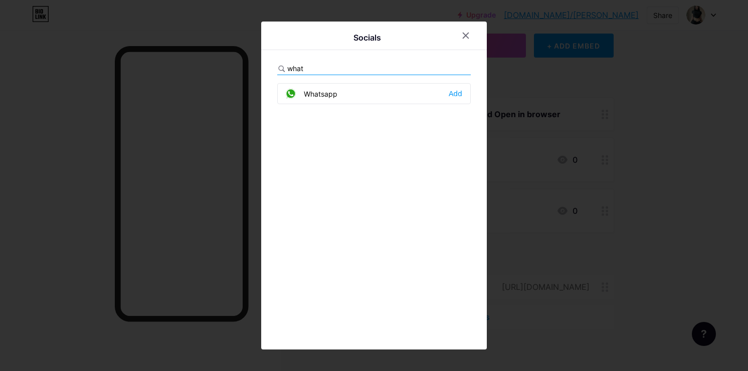
type input "what"
click at [352, 96] on div "Whatsapp Add" at bounding box center [373, 93] width 193 height 21
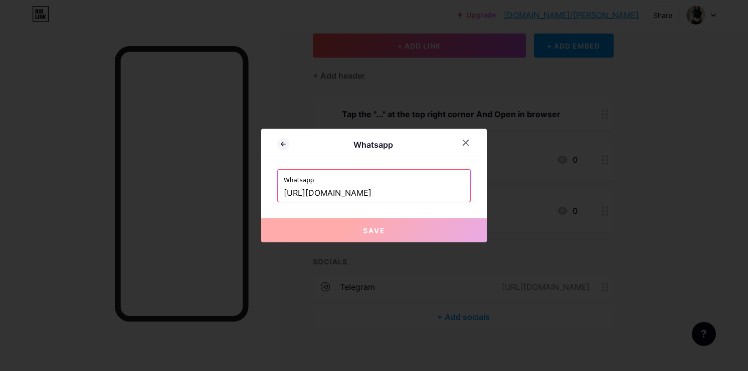
click at [346, 194] on input "[URL][DOMAIN_NAME]" at bounding box center [374, 193] width 180 height 17
click at [351, 193] on input "[URL][DOMAIN_NAME]" at bounding box center [374, 193] width 180 height 17
click at [468, 146] on icon at bounding box center [465, 143] width 8 height 8
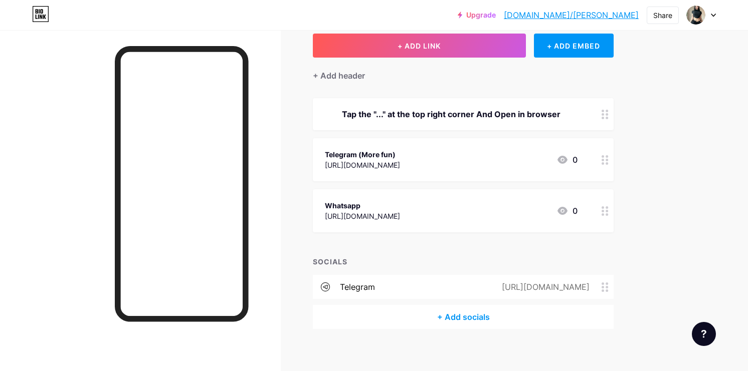
click at [466, 318] on div "+ Add socials" at bounding box center [463, 317] width 301 height 24
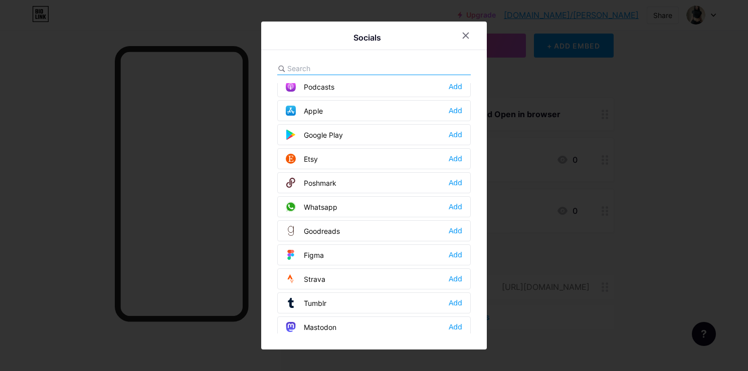
scroll to position [756, 0]
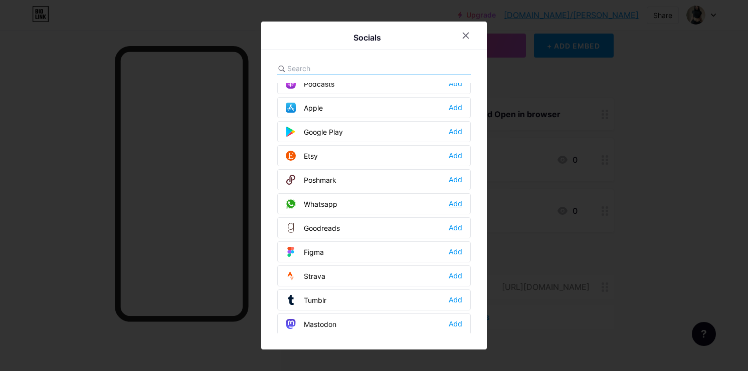
click at [453, 200] on div "Add" at bounding box center [455, 204] width 14 height 10
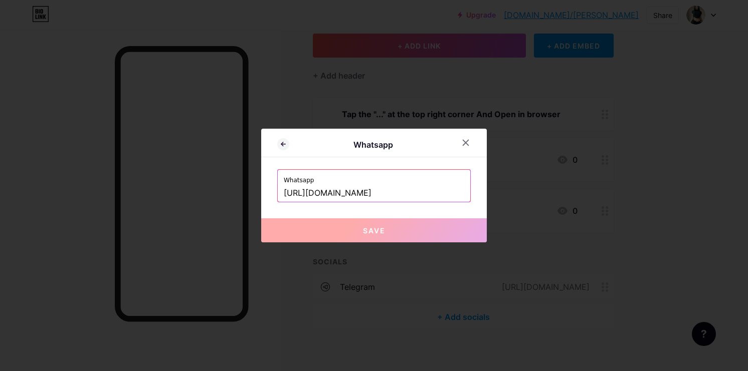
click at [401, 198] on input "[URL][DOMAIN_NAME]" at bounding box center [374, 193] width 180 height 17
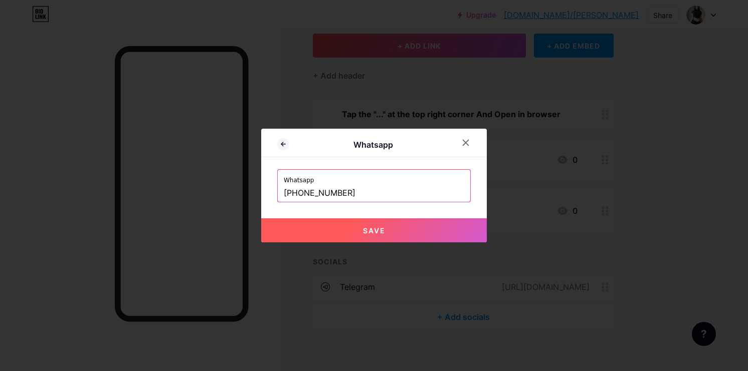
click at [402, 233] on button "Save" at bounding box center [373, 230] width 225 height 24
type input "[URL][DOMAIN_NAME][PHONE_NUMBER]"
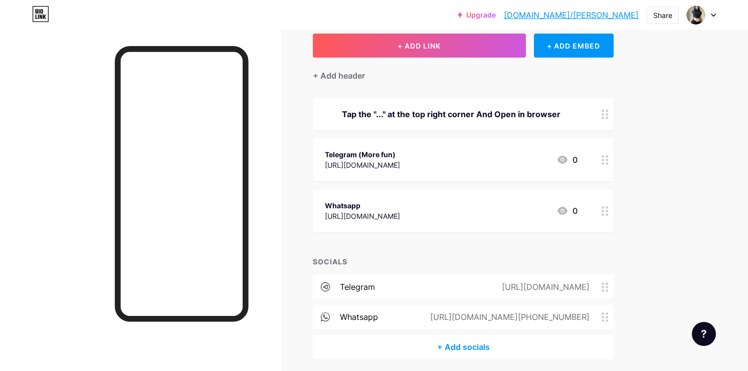
click at [400, 215] on div "[URL][DOMAIN_NAME]" at bounding box center [362, 216] width 75 height 11
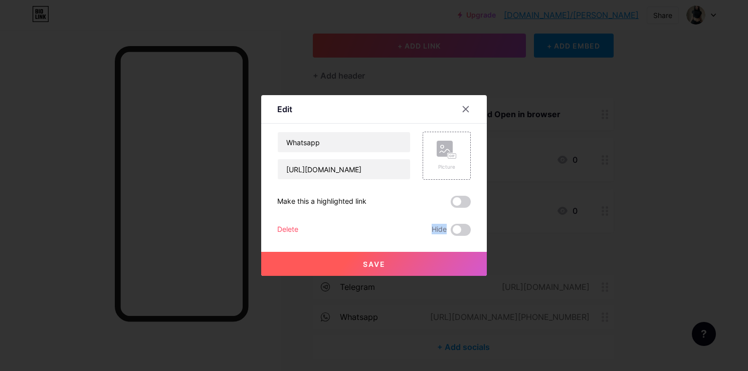
click at [414, 215] on div "Whatsapp https://whatsapp.com/channel/0029Vb6ICPyL7UVWQdGR4c1u Picture Make thi…" at bounding box center [373, 184] width 193 height 104
click at [469, 109] on icon at bounding box center [465, 109] width 8 height 8
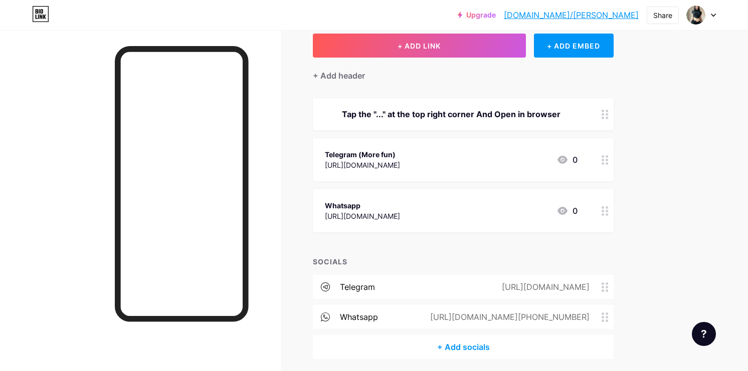
scroll to position [101, 0]
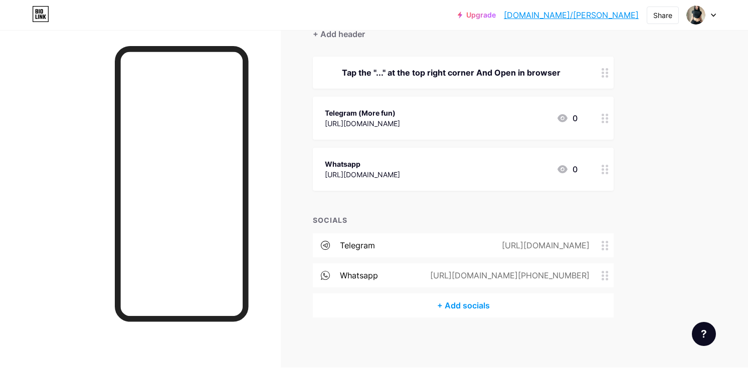
click at [712, 14] on icon at bounding box center [712, 16] width 5 height 4
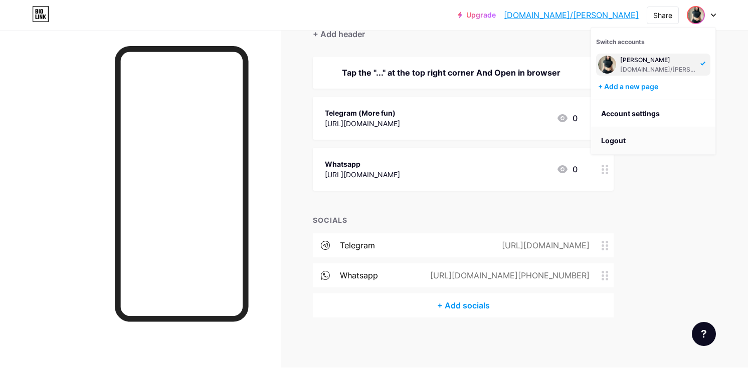
click at [644, 138] on li "Logout" at bounding box center [653, 140] width 124 height 27
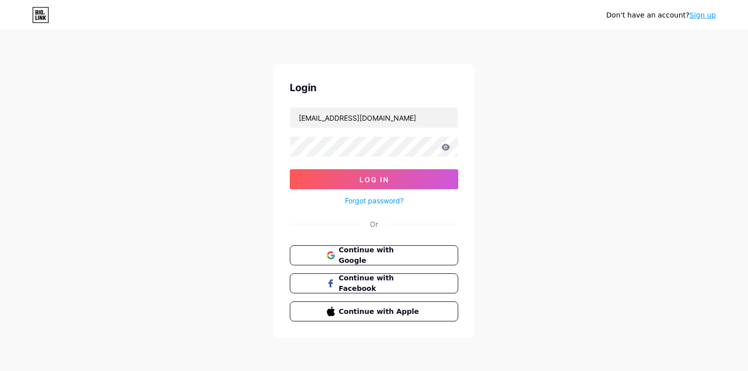
click at [698, 17] on link "Sign up" at bounding box center [702, 15] width 27 height 8
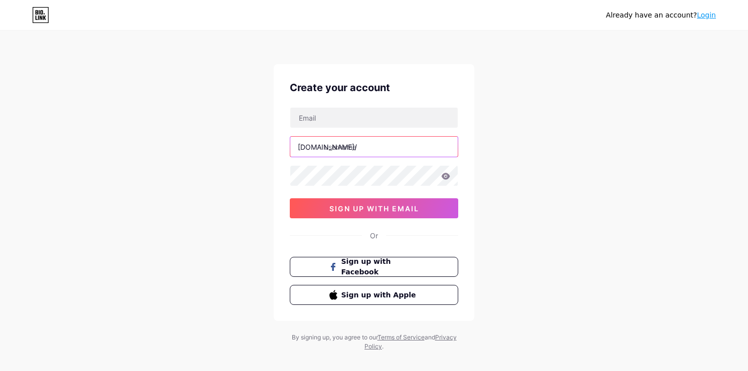
click at [353, 151] on input "text" at bounding box center [373, 147] width 167 height 20
click at [579, 198] on div "Already have an account? Login Create your account bio.link/ tracy 0cAFcWeA4yt7…" at bounding box center [374, 191] width 748 height 383
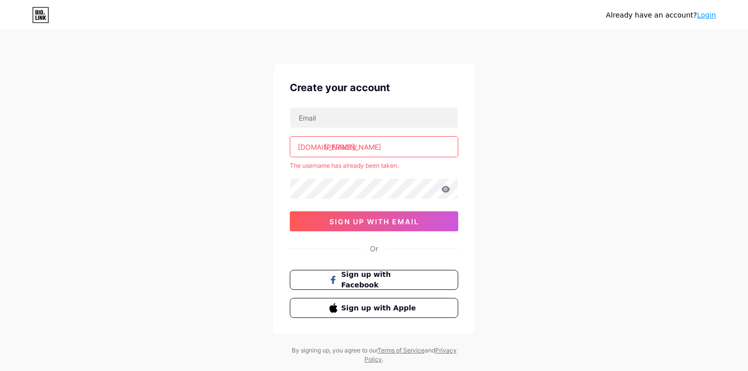
click at [384, 149] on input "tracy" at bounding box center [373, 147] width 167 height 20
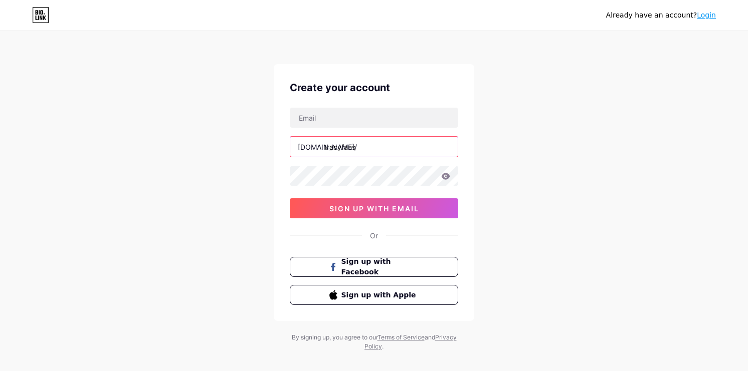
type input "tracyfans"
click at [483, 156] on div "Already have an account? Login Create your account bio.link/ tracyfans 0cAFcWeA…" at bounding box center [374, 191] width 748 height 383
click at [379, 126] on input "text" at bounding box center [373, 118] width 167 height 20
paste input "ggyszlcy7016@outlook.com"
type input "ggyszlcy7016@outlook.com"
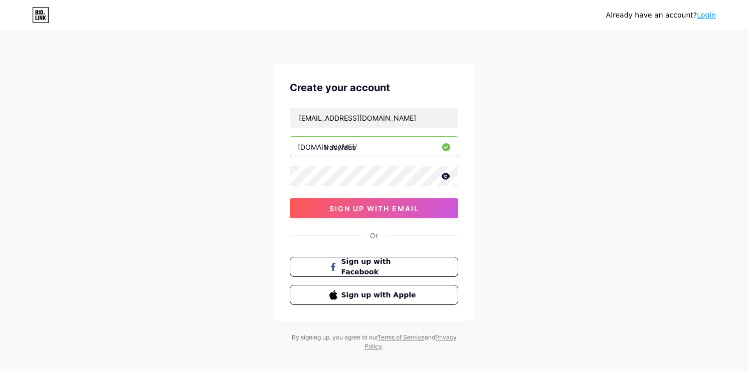
click at [314, 246] on div "Create your account ggyszlcy7016@outlook.com bio.link/ tracyfans 0cAFcWeA4yt7wR…" at bounding box center [374, 192] width 200 height 257
click at [375, 211] on span "sign up with email" at bounding box center [374, 208] width 90 height 9
click at [385, 124] on input "ggyszlcy7016@outlook.com" at bounding box center [373, 118] width 167 height 20
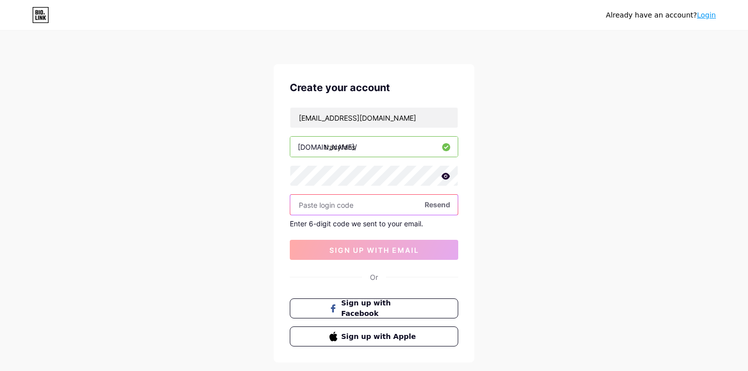
paste input "381601"
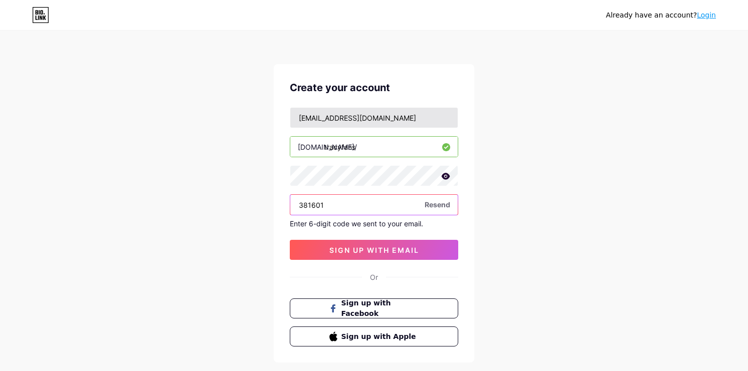
type input "381601"
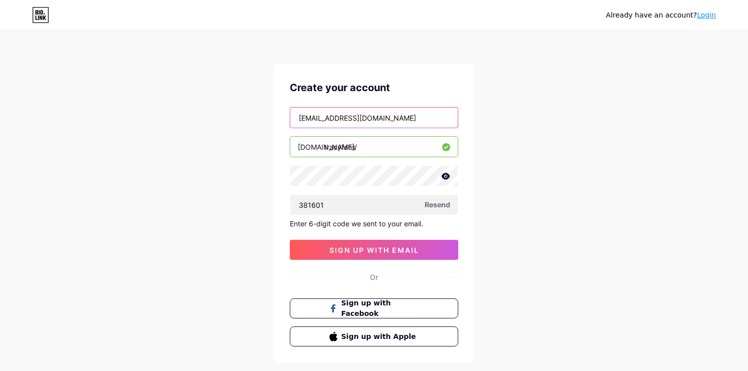
click at [400, 125] on input "ggyszlcy7016@outlook.com" at bounding box center [373, 118] width 167 height 20
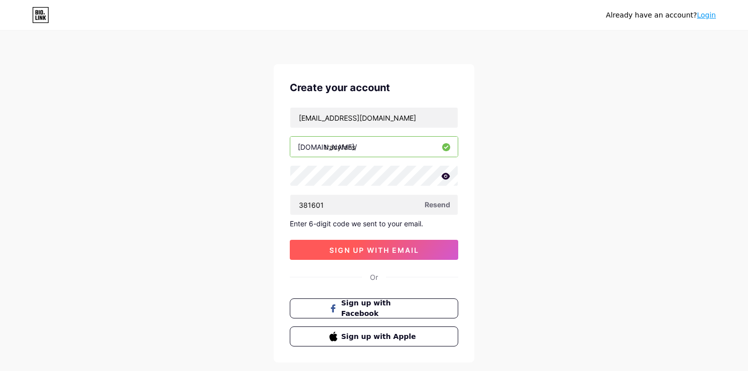
click at [358, 248] on span "sign up with email" at bounding box center [374, 250] width 90 height 9
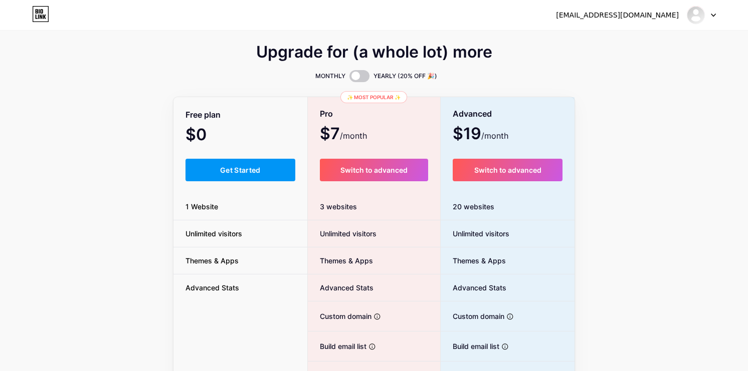
click at [134, 308] on div "Upgrade for (a whole lot) more MONTHLY YEARLY (20% OFF 🎉) Free plan $0 /month G…" at bounding box center [374, 249] width 748 height 406
click at [247, 178] on button "Get Started" at bounding box center [240, 170] width 110 height 23
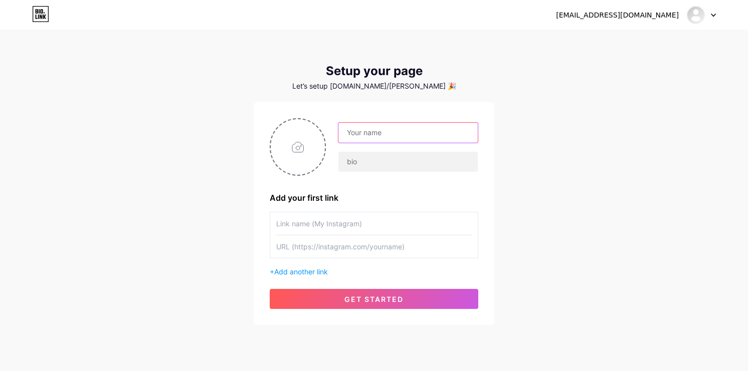
click at [449, 134] on input "text" at bounding box center [407, 133] width 139 height 20
type input "tracy"
click at [216, 252] on div "ggyszlcy7016@outlook.com Dashboard Logout Setup your page Let’s setup bio.link/…" at bounding box center [374, 178] width 748 height 357
click at [358, 163] on input "text" at bounding box center [407, 162] width 139 height 20
paste input "TG is more fun"
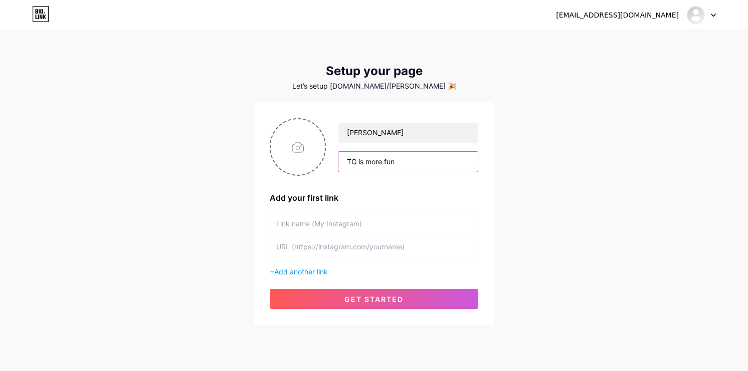
type input "TG is more fun"
click at [293, 226] on input "text" at bounding box center [373, 223] width 195 height 23
type input "Telegram (More fun)"
click at [131, 273] on div "ggyszlcy7016@outlook.com Dashboard Logout Setup your page Let’s setup bio.link/…" at bounding box center [374, 178] width 748 height 357
click at [325, 251] on input "text" at bounding box center [373, 246] width 195 height 23
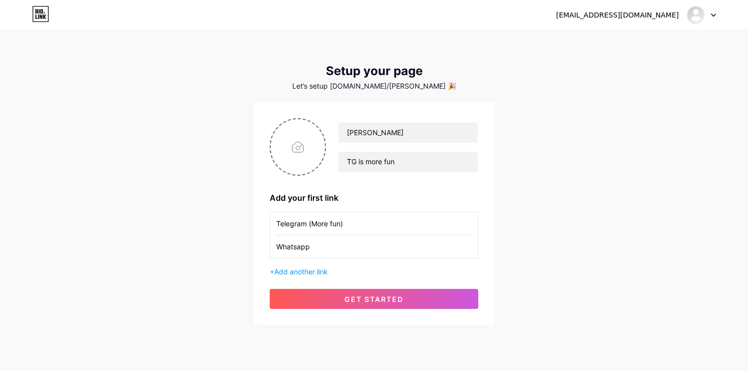
type input "Whatsapp"
paste input "[URL][DOMAIN_NAME]"
type input "[URL][DOMAIN_NAME]"
click at [194, 270] on div "ggyszlcy7016@outlook.com Dashboard Logout Setup your page Let’s setup bio.link/…" at bounding box center [374, 178] width 748 height 357
click at [293, 148] on input "file" at bounding box center [298, 147] width 54 height 56
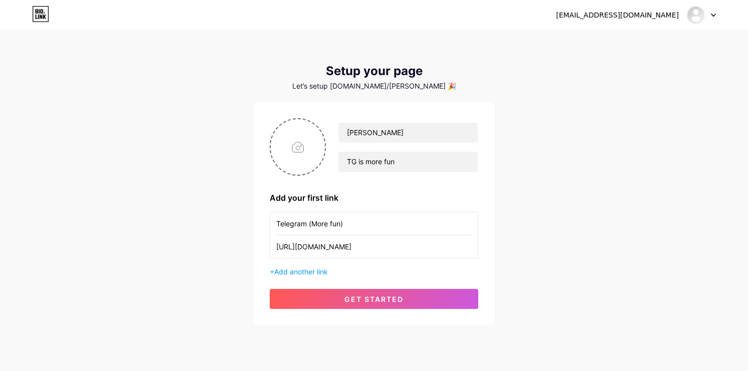
type input "C:\fakepath\5da8446d161e3c026d9bdfd7a29921da~tplv-tiktokx-cropcenter_1080_1080.…"
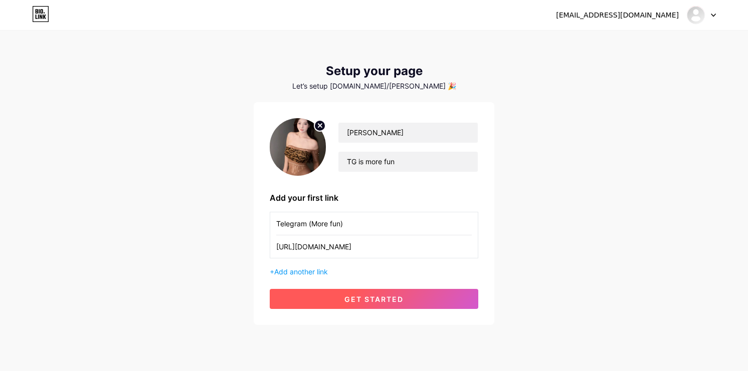
click at [333, 299] on button "get started" at bounding box center [374, 299] width 208 height 20
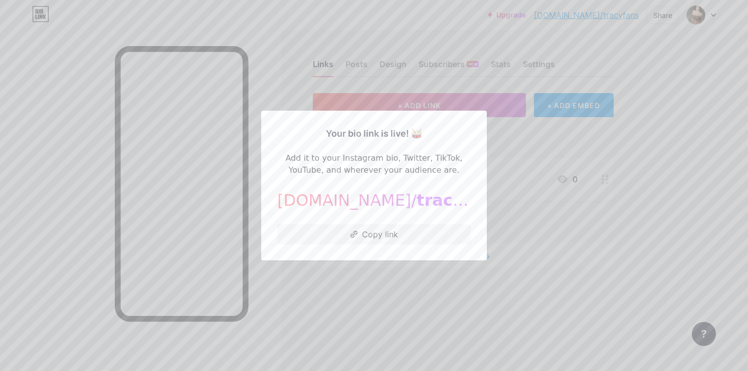
click at [476, 153] on div "Your bio link is live! 🥁 Add it to your Instagram bio, Twitter, TikTok, YouTube…" at bounding box center [373, 186] width 225 height 150
click at [554, 135] on div at bounding box center [374, 185] width 748 height 371
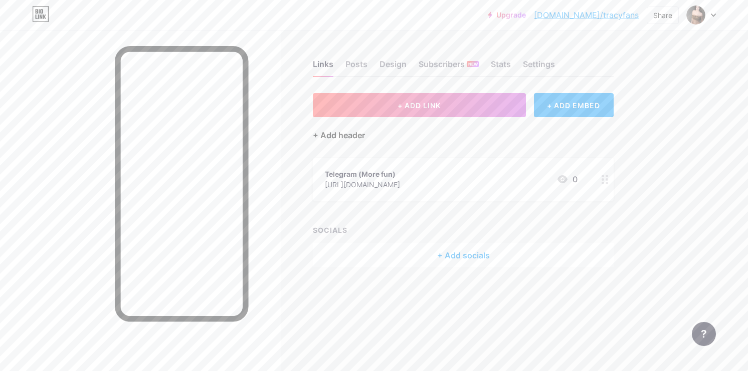
click at [352, 132] on div "+ Add header" at bounding box center [339, 135] width 52 height 12
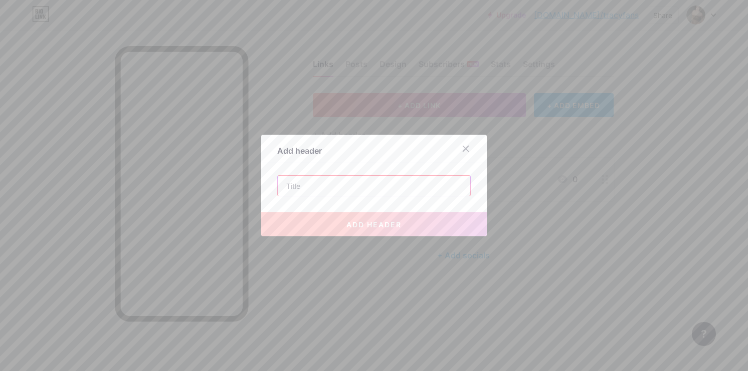
click at [320, 194] on input "text" at bounding box center [374, 186] width 192 height 20
paste input "Tap the "..." at the top right corner And Open in browser"
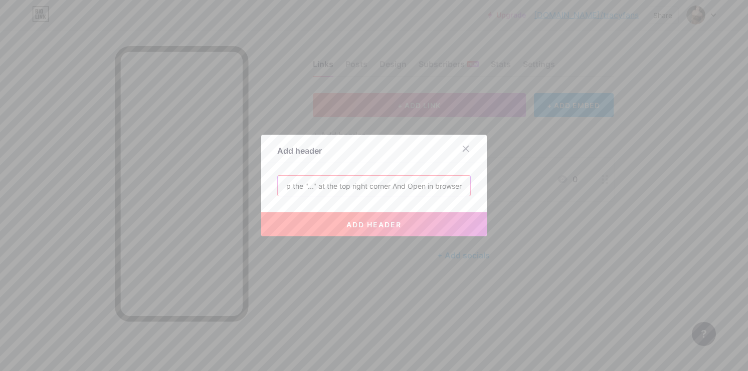
type input "Tap the "..." at the top right corner And Open in browser"
click at [318, 222] on button "add header" at bounding box center [373, 224] width 225 height 24
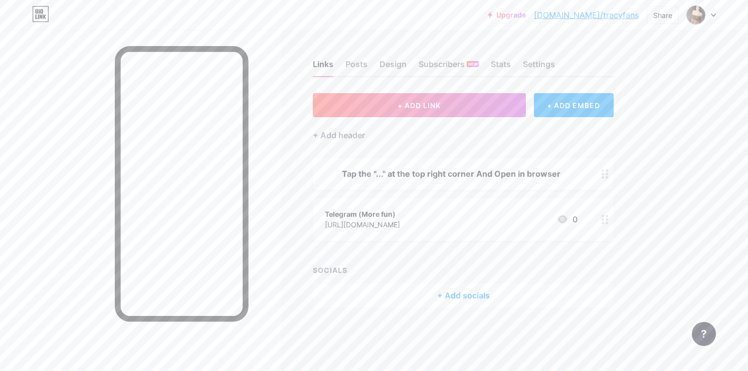
click at [400, 215] on div "Telegram (More fun)" at bounding box center [362, 214] width 75 height 11
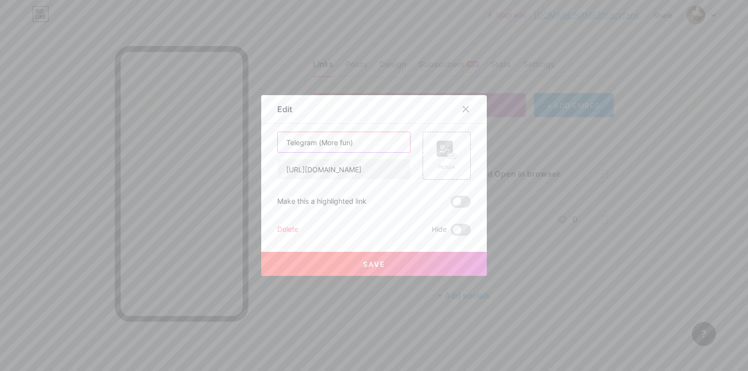
click at [363, 148] on input "Telegram (More fun)" at bounding box center [344, 142] width 132 height 20
type input "Telegram"
click at [373, 258] on button "Save" at bounding box center [373, 264] width 225 height 24
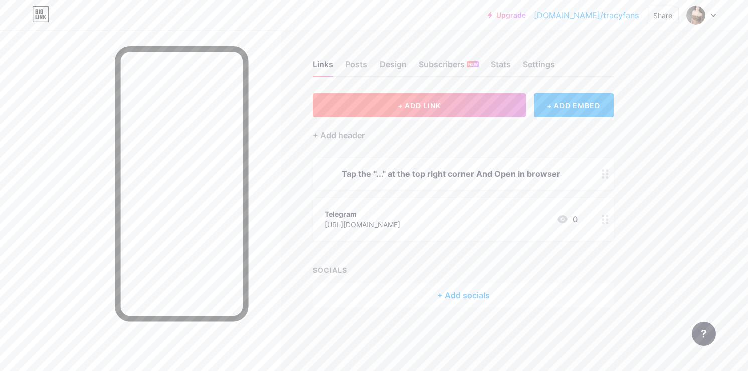
click at [436, 106] on span "+ ADD LINK" at bounding box center [418, 105] width 43 height 9
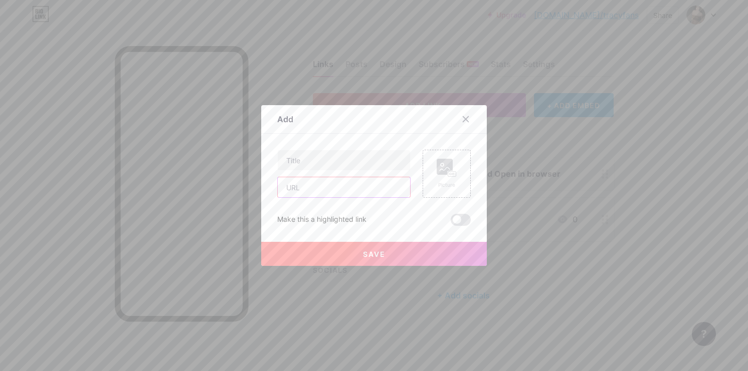
click at [302, 190] on input "text" at bounding box center [344, 187] width 132 height 20
click at [311, 160] on input "text" at bounding box center [344, 160] width 132 height 20
click at [321, 187] on input "Whatsapp" at bounding box center [344, 187] width 132 height 20
paste input "[URL][DOMAIN_NAME]"
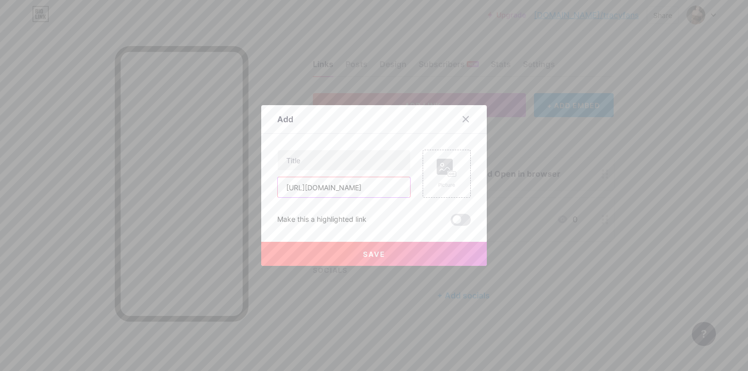
scroll to position [0, 94]
type input "[URL][DOMAIN_NAME]"
click at [297, 158] on input "text" at bounding box center [344, 160] width 132 height 20
type input "Whatsapp"
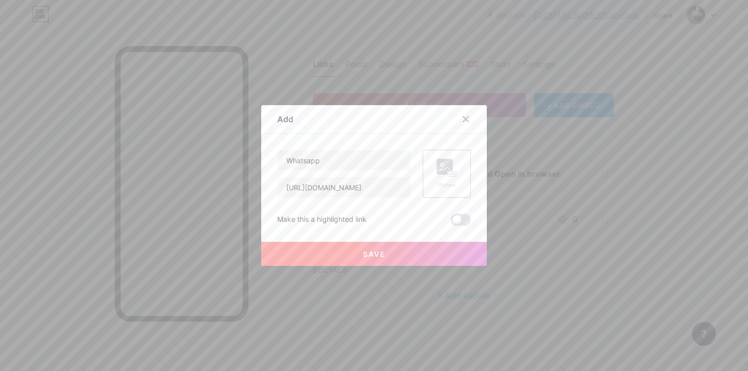
click at [339, 119] on div "Add" at bounding box center [373, 122] width 225 height 24
click at [374, 258] on button "Save" at bounding box center [373, 254] width 225 height 24
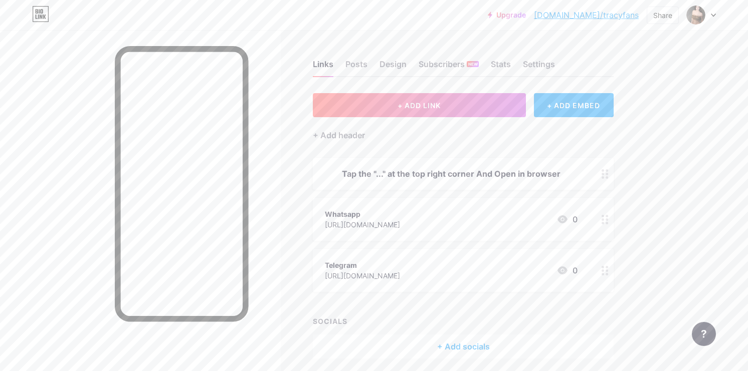
click at [452, 356] on div "+ Add socials" at bounding box center [463, 347] width 301 height 24
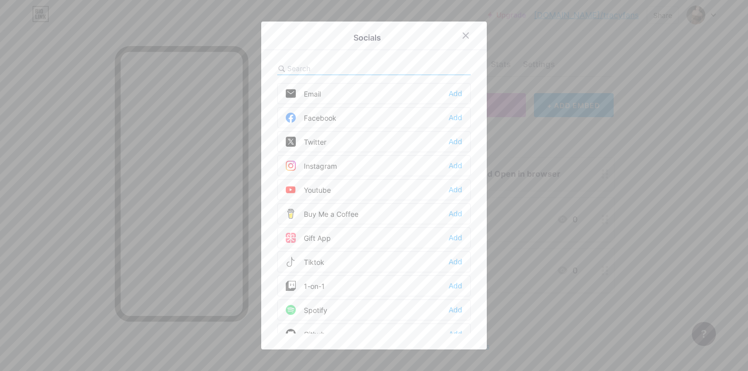
click at [315, 72] on input "text" at bounding box center [342, 68] width 111 height 11
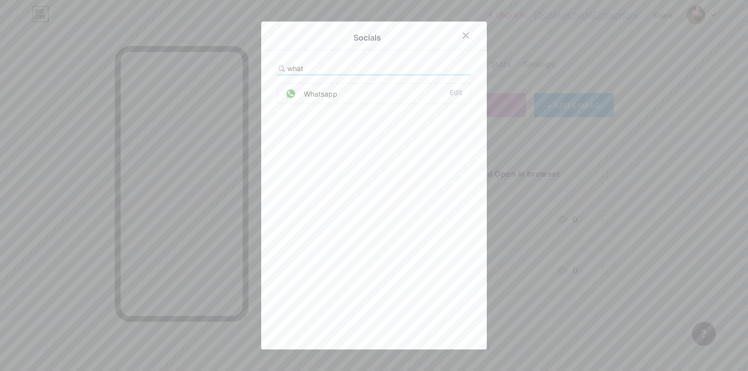
type input "what"
click at [392, 92] on div "Whatsapp Edit" at bounding box center [373, 93] width 193 height 21
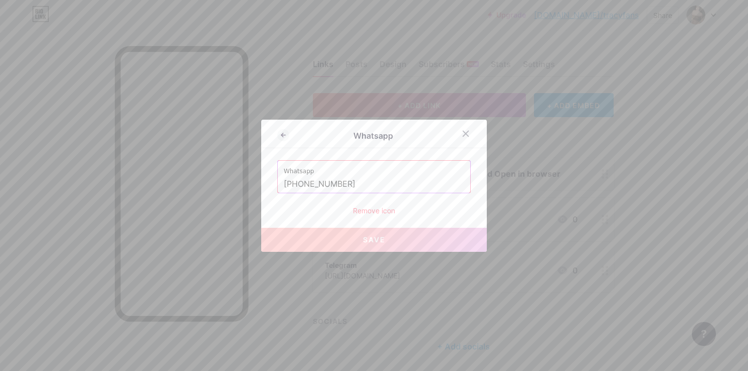
click at [358, 189] on input "+3197010267170" at bounding box center [374, 184] width 180 height 17
click at [320, 181] on input "+3197010267170" at bounding box center [374, 184] width 180 height 17
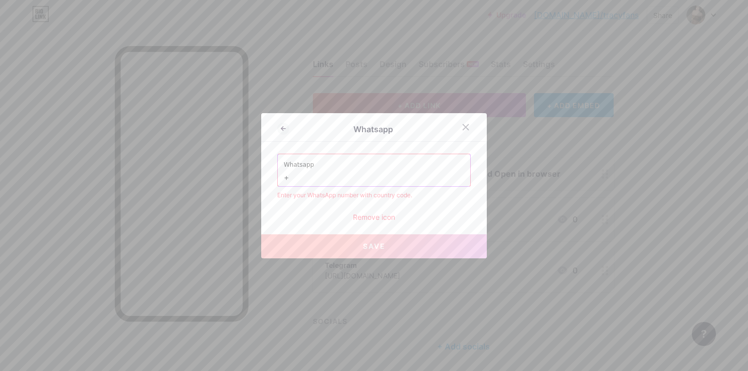
paste input "3197010267170"
type input "+3197010267170"
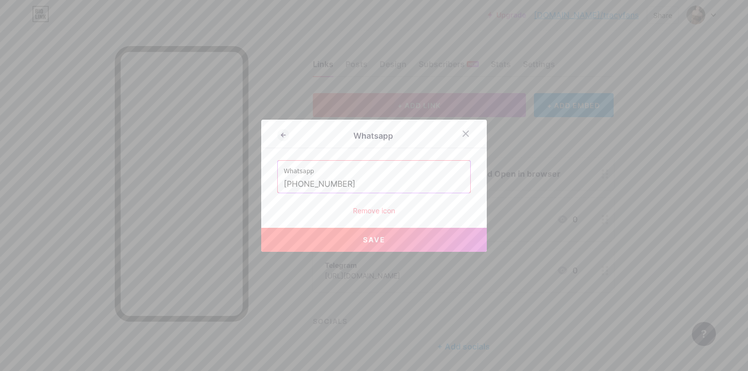
click at [337, 245] on button "Save" at bounding box center [373, 240] width 225 height 24
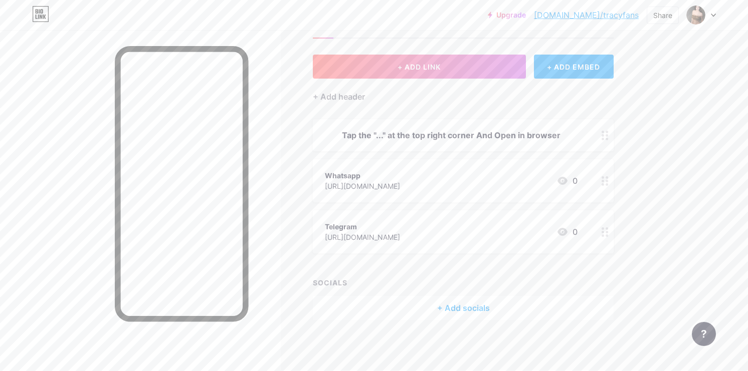
scroll to position [41, 0]
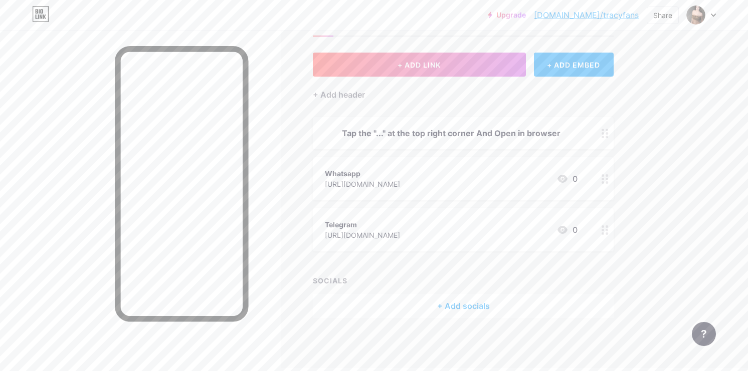
click at [400, 234] on div "[URL][DOMAIN_NAME]" at bounding box center [362, 235] width 75 height 11
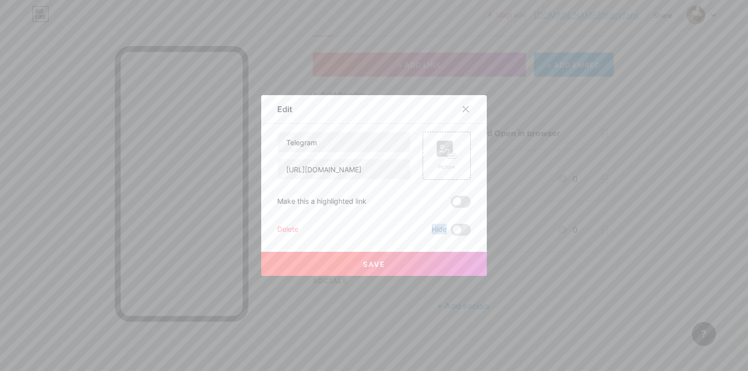
click at [402, 234] on div "Delete Hide" at bounding box center [373, 230] width 193 height 12
click at [465, 107] on icon at bounding box center [465, 109] width 8 height 8
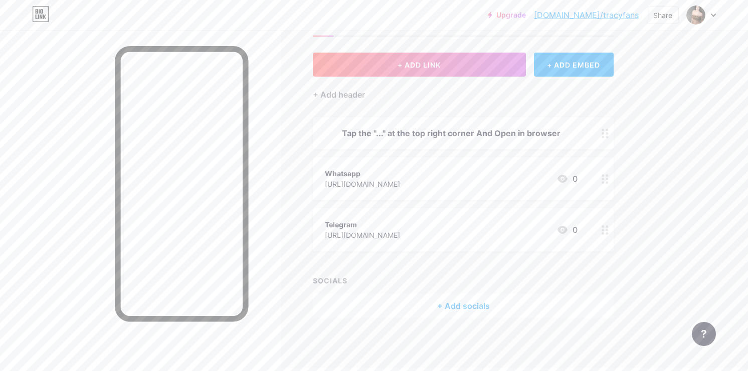
click at [400, 182] on div "[URL][DOMAIN_NAME]" at bounding box center [362, 184] width 75 height 11
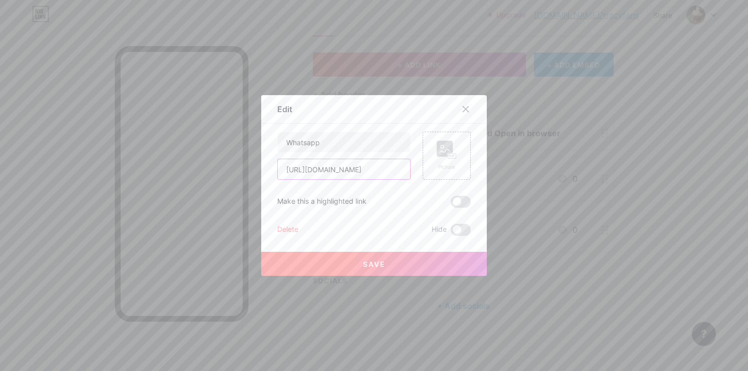
click at [363, 175] on input "[URL][DOMAIN_NAME]" at bounding box center [344, 169] width 132 height 20
click at [469, 106] on icon at bounding box center [465, 109] width 8 height 8
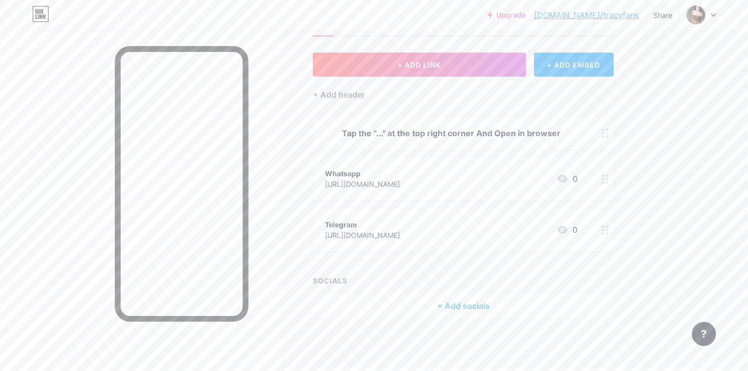
click at [602, 174] on circle at bounding box center [602, 175] width 3 height 3
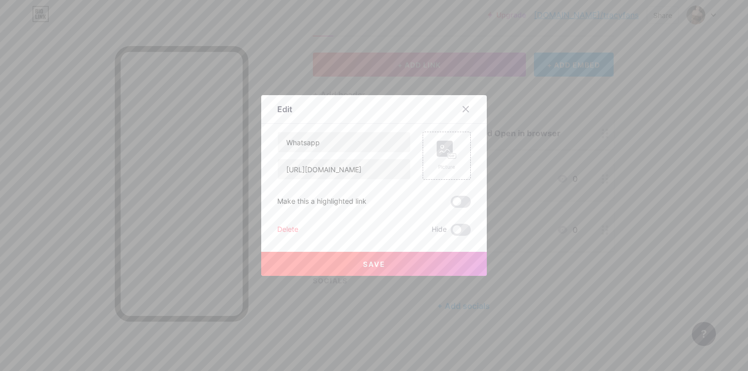
click at [281, 228] on div "Delete" at bounding box center [287, 230] width 21 height 12
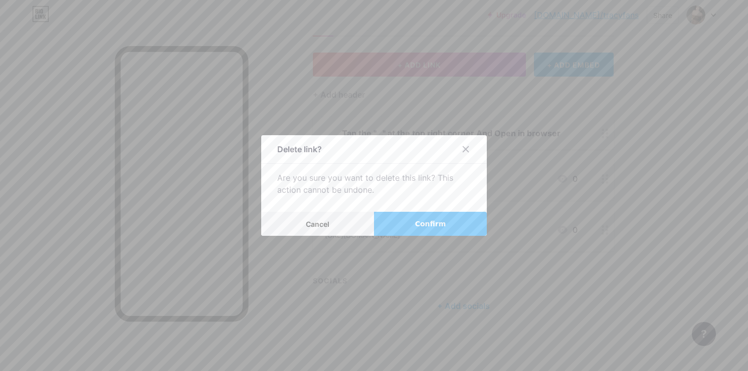
click at [412, 226] on button "Confirm" at bounding box center [430, 224] width 113 height 24
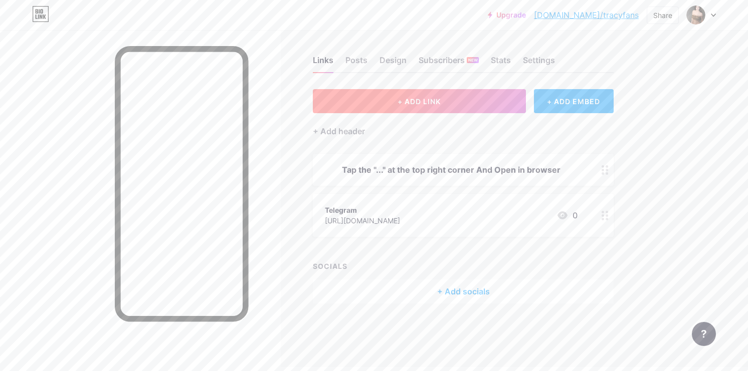
click at [422, 96] on button "+ ADD LINK" at bounding box center [419, 101] width 213 height 24
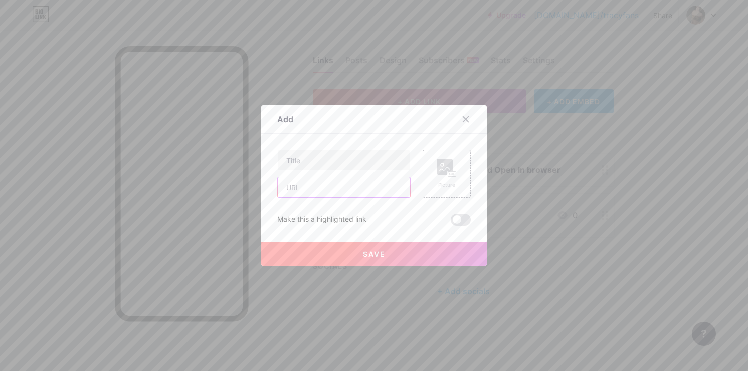
click at [330, 187] on input "text" at bounding box center [344, 187] width 132 height 20
paste input "[URL][DOMAIN_NAME]"
type input "[URL][DOMAIN_NAME]"
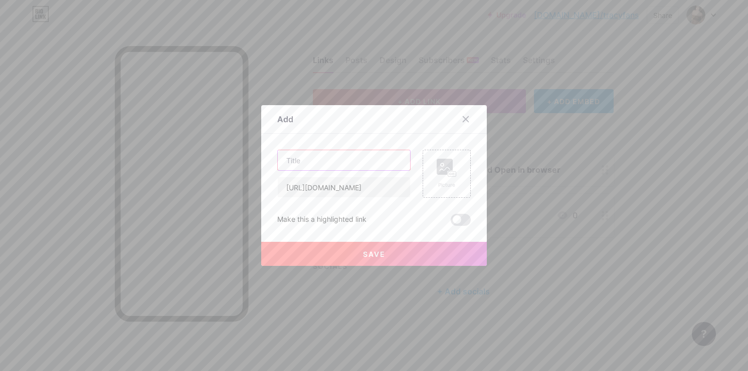
click at [297, 153] on input "text" at bounding box center [344, 160] width 132 height 20
type input "Whatsapp"
click at [344, 257] on button "Save" at bounding box center [373, 254] width 225 height 24
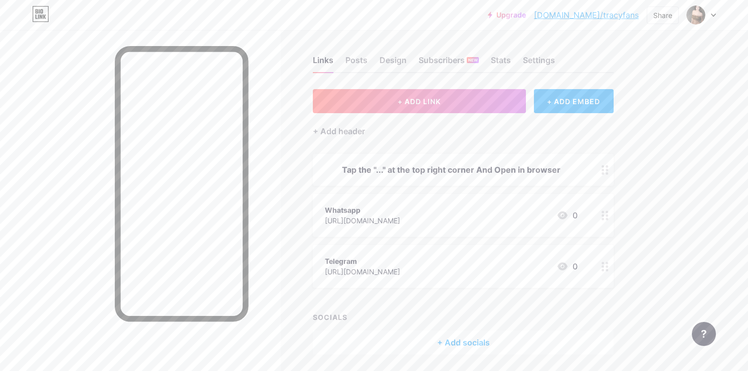
click at [601, 267] on icon at bounding box center [604, 267] width 7 height 10
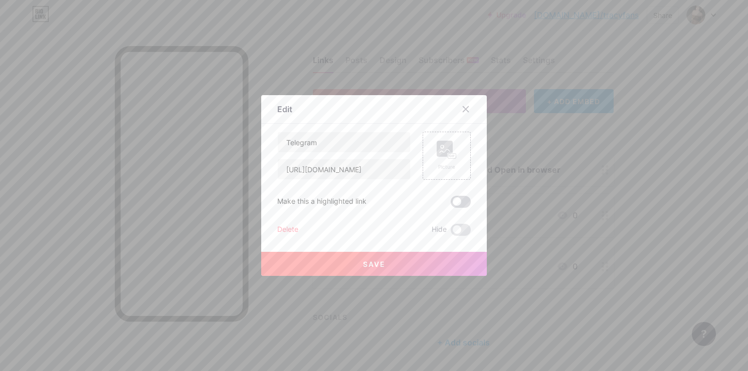
click at [459, 200] on span at bounding box center [460, 202] width 20 height 12
click at [450, 204] on input "checkbox" at bounding box center [450, 204] width 0 height 0
click at [410, 263] on button "Save" at bounding box center [373, 264] width 225 height 24
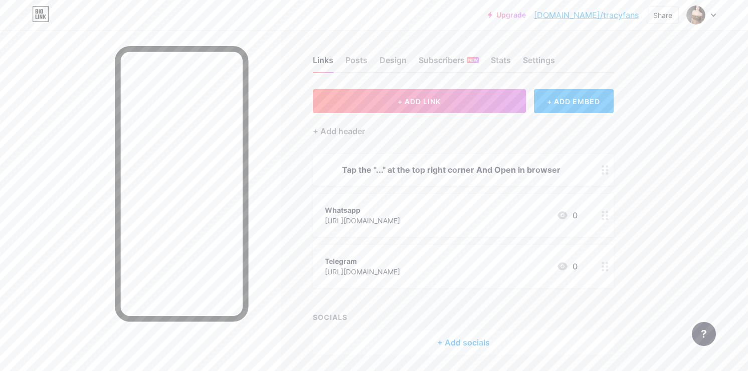
click at [438, 339] on div "+ Add socials" at bounding box center [463, 343] width 301 height 24
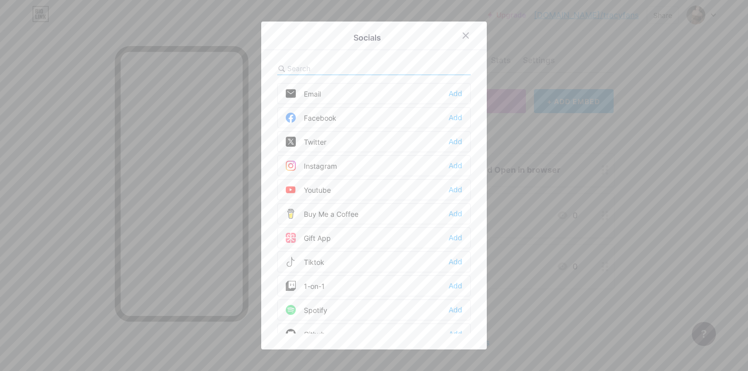
click at [344, 67] on input "text" at bounding box center [342, 68] width 111 height 11
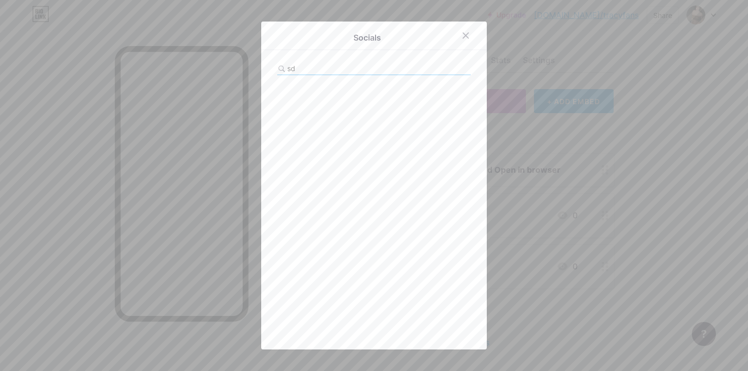
type input "s"
type input "tel"
click at [413, 96] on div "Telegram Edit" at bounding box center [373, 93] width 193 height 21
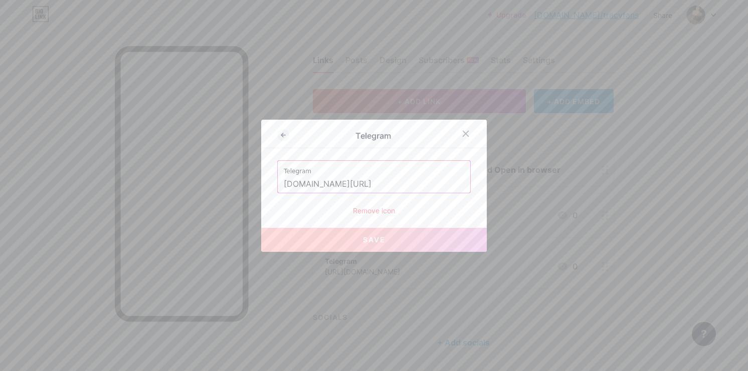
click at [357, 179] on input "t.me/bellapleasure" at bounding box center [374, 184] width 180 height 17
click at [467, 131] on icon at bounding box center [466, 134] width 6 height 6
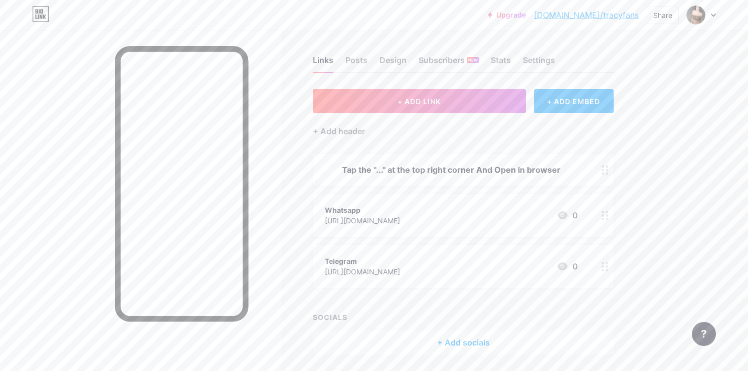
scroll to position [41, 0]
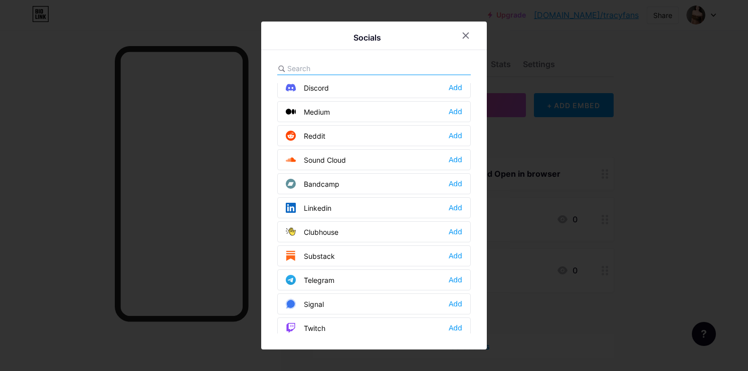
scroll to position [298, 0]
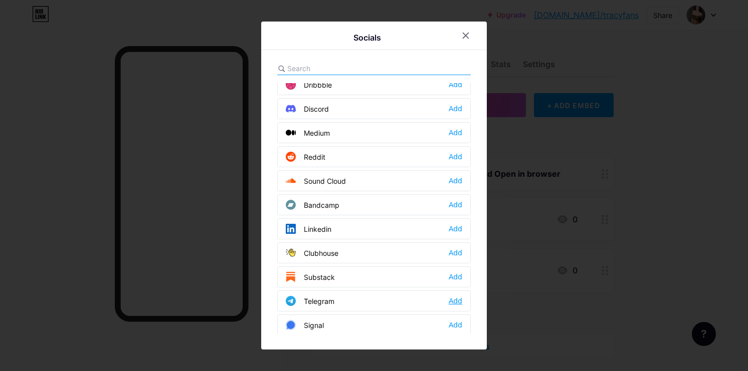
click at [459, 301] on div "Add" at bounding box center [455, 301] width 14 height 10
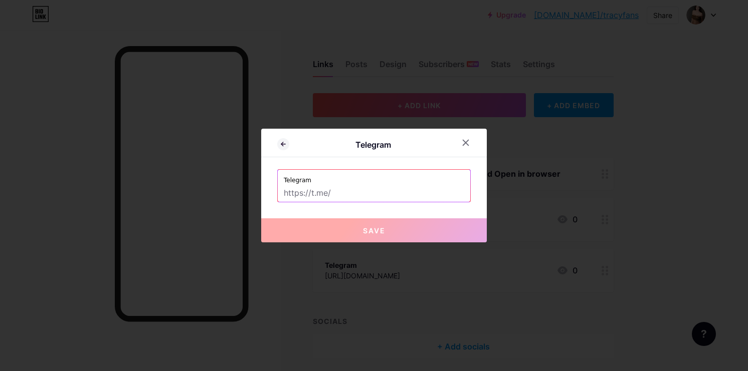
click at [358, 189] on input "text" at bounding box center [374, 193] width 180 height 17
paste input "[URL][DOMAIN_NAME]"
type input "[URL][DOMAIN_NAME]"
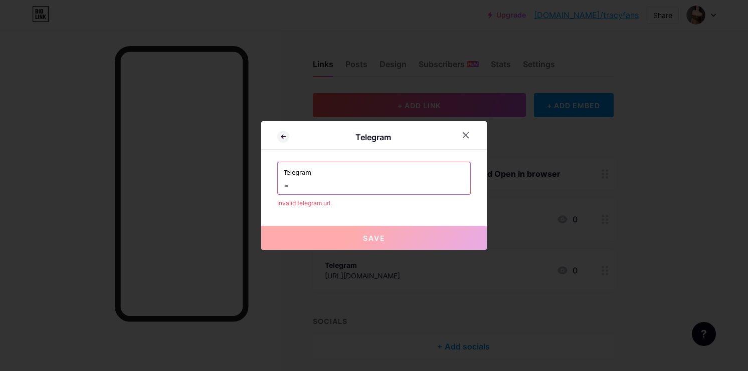
scroll to position [0, 0]
paste input "[URL][DOMAIN_NAME]"
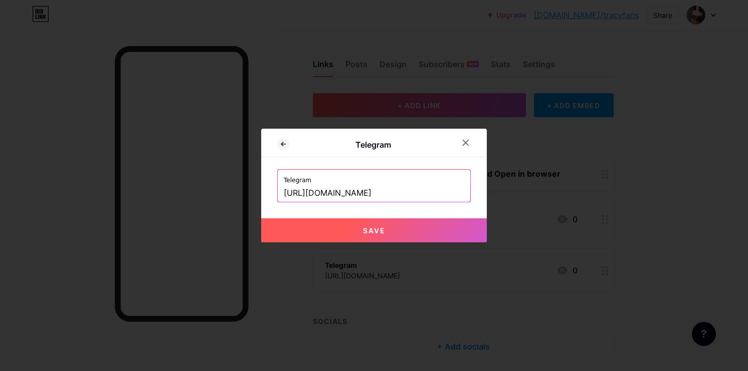
type input "[URL][DOMAIN_NAME]"
click at [347, 228] on button "Save" at bounding box center [373, 230] width 225 height 24
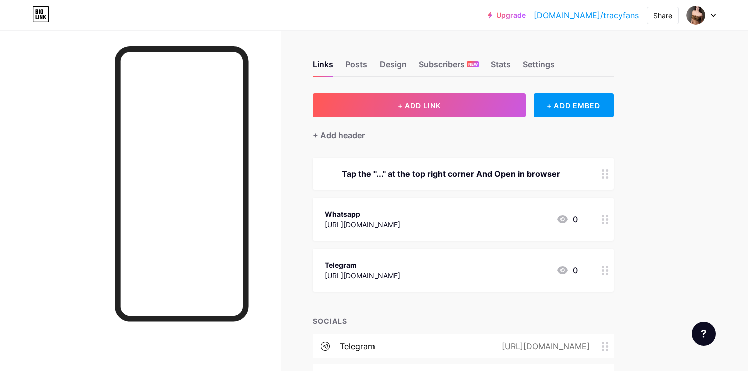
scroll to position [71, 0]
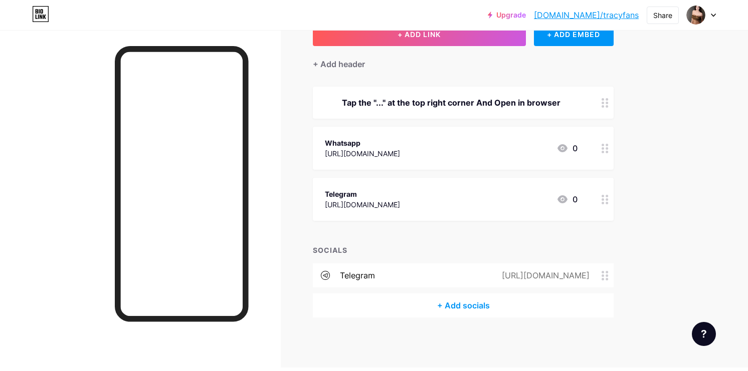
click at [444, 301] on div "+ Add socials" at bounding box center [463, 306] width 301 height 24
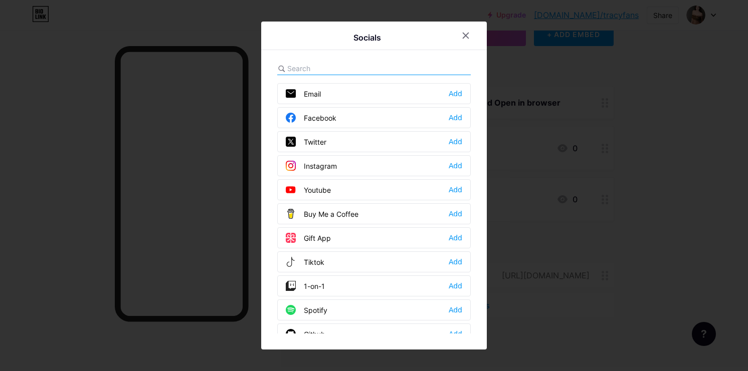
click at [355, 67] on input "text" at bounding box center [342, 68] width 111 height 11
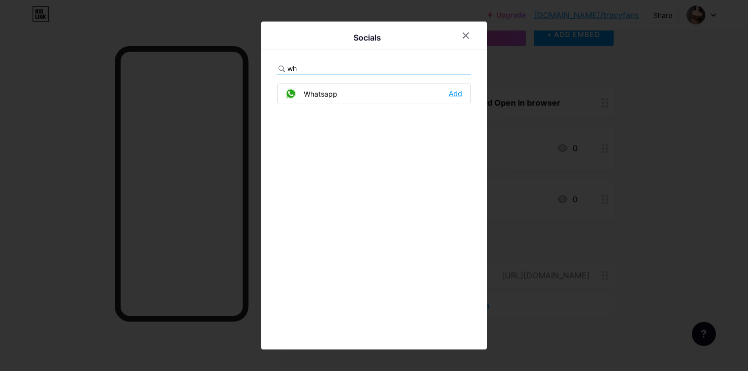
type input "wh"
click at [459, 95] on div "Add" at bounding box center [455, 94] width 14 height 10
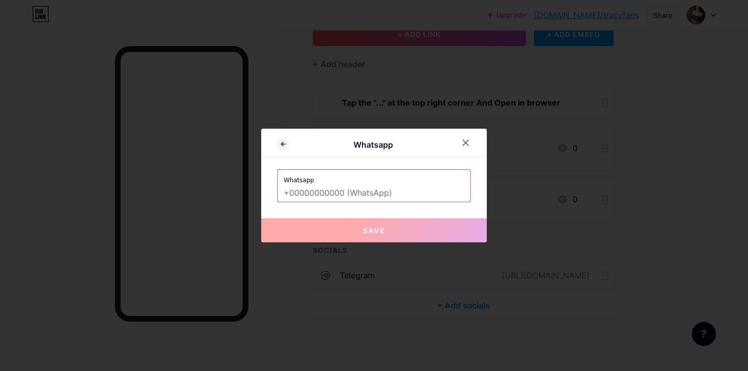
click at [390, 186] on input "text" at bounding box center [374, 193] width 180 height 17
paste input "[URL][DOMAIN_NAME][PHONE_NUMBER]"
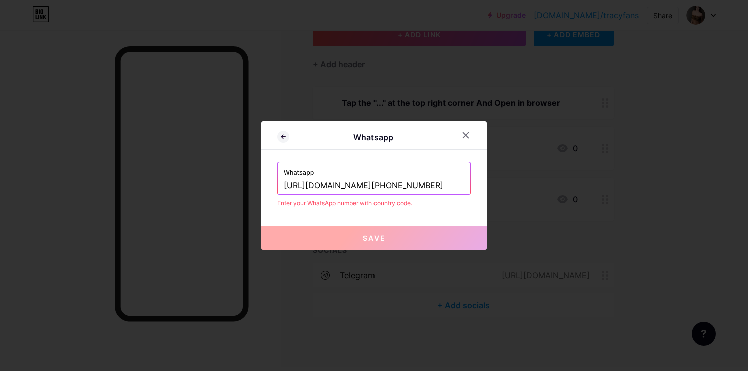
drag, startPoint x: 341, startPoint y: 184, endPoint x: 231, endPoint y: 186, distance: 110.3
click at [231, 186] on div "Whatsapp Whatsapp https://wa.me/+3197010267170 Enter your WhatsApp number with …" at bounding box center [374, 185] width 748 height 371
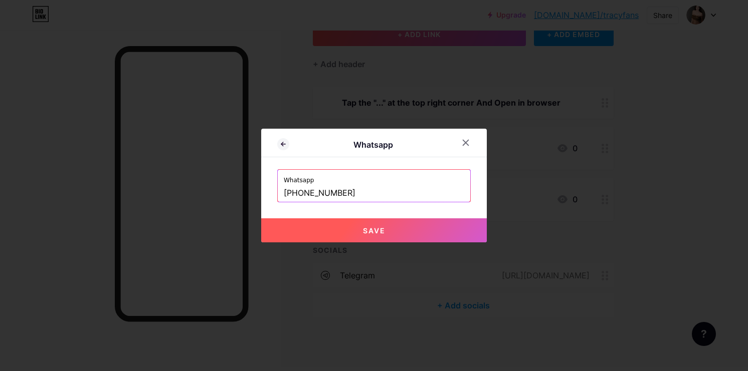
click at [319, 231] on button "Save" at bounding box center [373, 230] width 225 height 24
type input "[URL][DOMAIN_NAME][PHONE_NUMBER]"
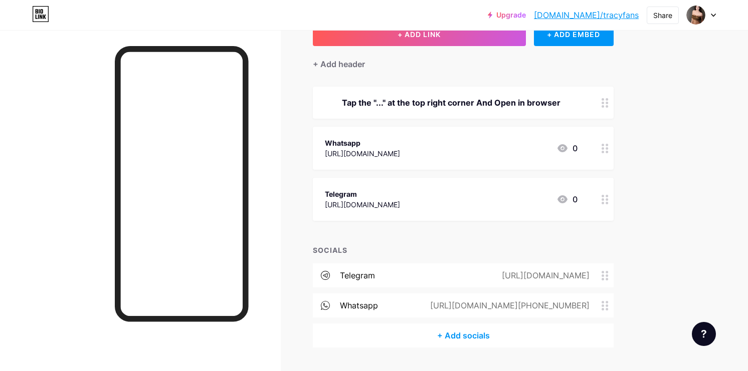
click at [342, 152] on div "[URL][DOMAIN_NAME]" at bounding box center [362, 153] width 75 height 11
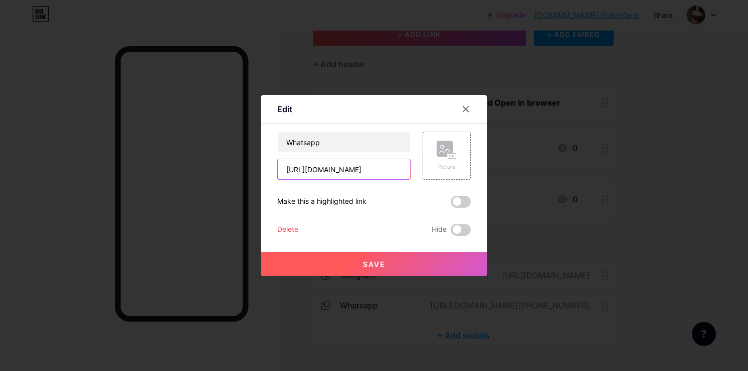
click at [335, 167] on input "[URL][DOMAIN_NAME]" at bounding box center [344, 169] width 132 height 20
click at [467, 106] on icon at bounding box center [465, 109] width 8 height 8
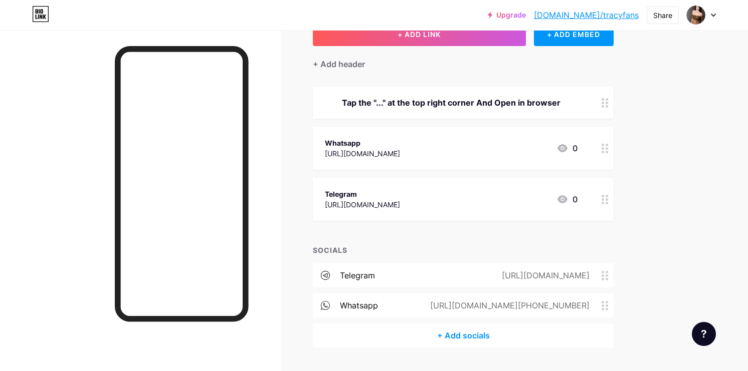
click at [602, 147] on circle at bounding box center [602, 148] width 3 height 3
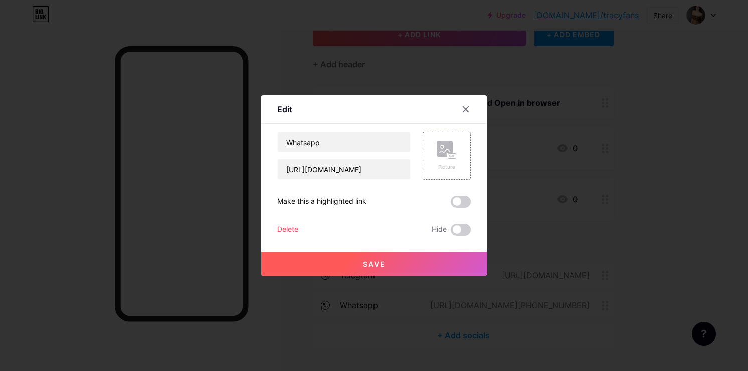
click at [291, 224] on div "Delete" at bounding box center [287, 230] width 21 height 12
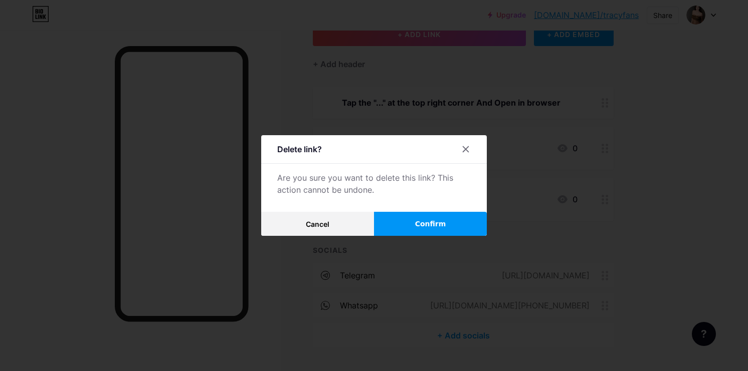
click at [437, 227] on span "Confirm" at bounding box center [430, 224] width 31 height 11
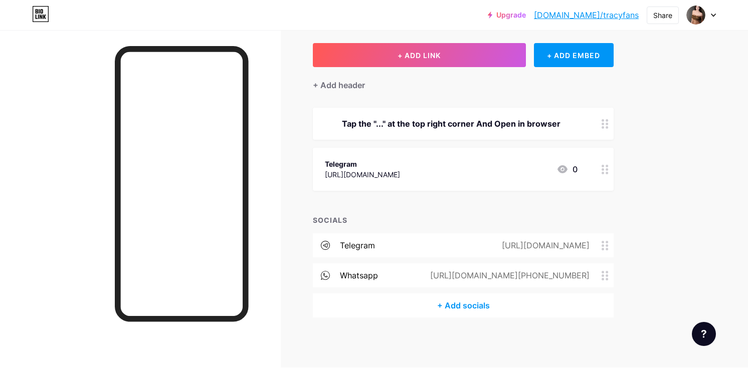
click at [492, 210] on div "+ ADD LINK + ADD EMBED + Add header Tap the "..." at the top right corner And O…" at bounding box center [463, 180] width 301 height 275
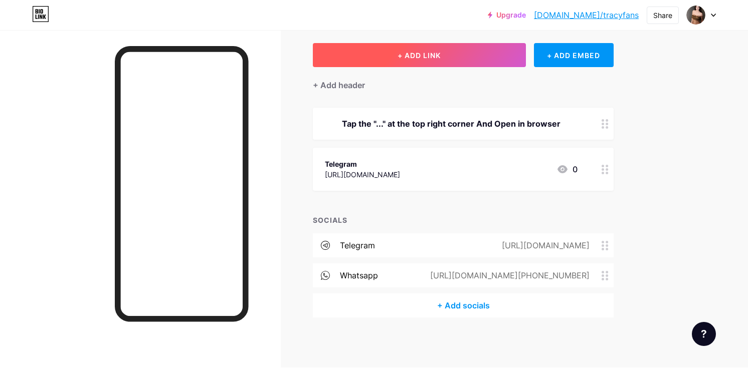
click at [416, 63] on button "+ ADD LINK" at bounding box center [419, 55] width 213 height 24
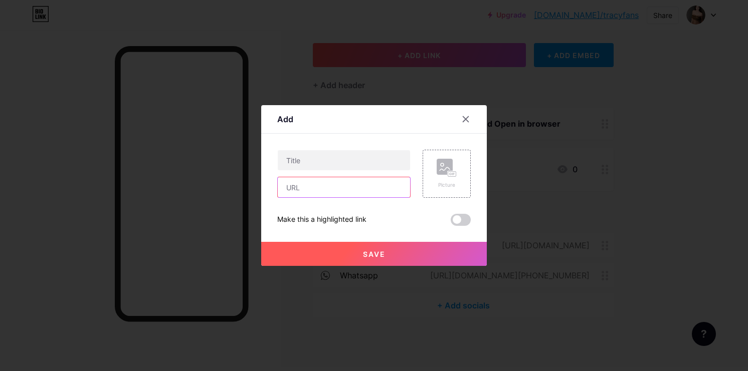
click at [321, 187] on input "text" at bounding box center [344, 187] width 132 height 20
paste input "[URL][DOMAIN_NAME]"
type input "[URL][DOMAIN_NAME]"
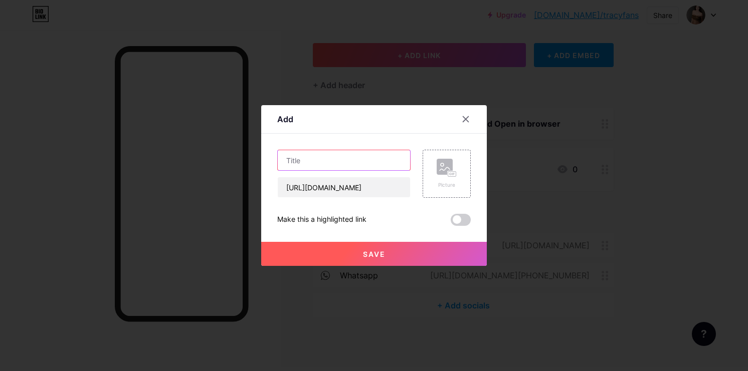
click at [303, 164] on input "text" at bounding box center [344, 160] width 132 height 20
type input "Whatsapp"
click at [352, 255] on button "Save" at bounding box center [373, 254] width 225 height 24
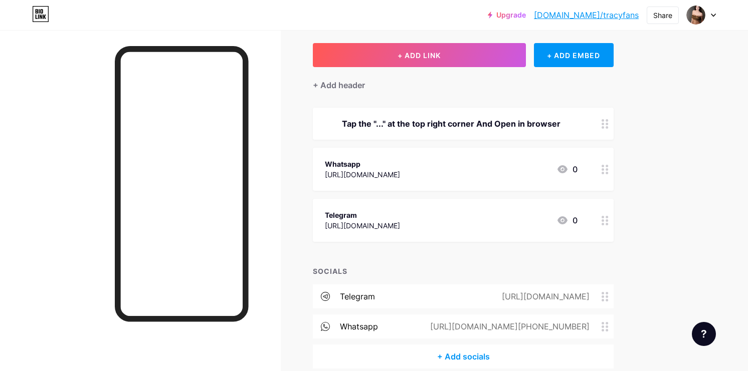
click at [338, 226] on div "[URL][DOMAIN_NAME]" at bounding box center [362, 225] width 75 height 11
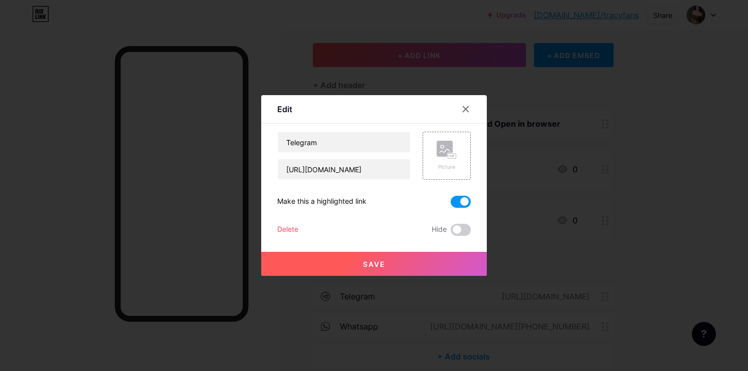
click at [338, 226] on div "Delete Hide" at bounding box center [373, 230] width 193 height 12
click at [331, 175] on input "[URL][DOMAIN_NAME]" at bounding box center [344, 169] width 132 height 20
click at [292, 228] on div "Delete" at bounding box center [287, 230] width 21 height 12
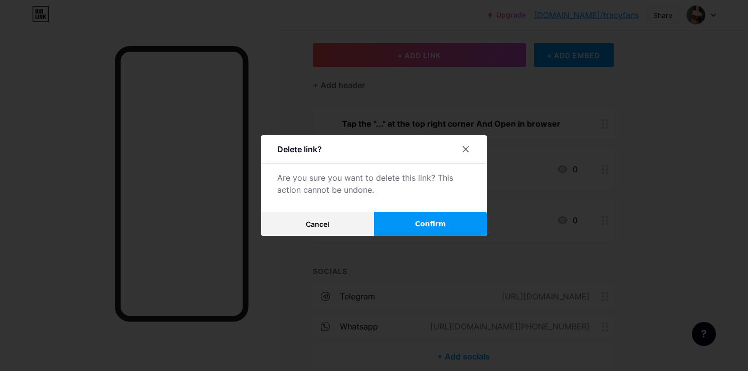
click at [405, 227] on button "Confirm" at bounding box center [430, 224] width 113 height 24
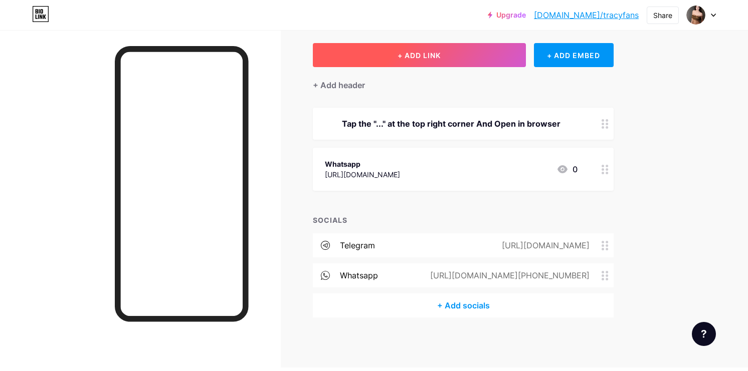
click at [419, 61] on button "+ ADD LINK" at bounding box center [419, 55] width 213 height 24
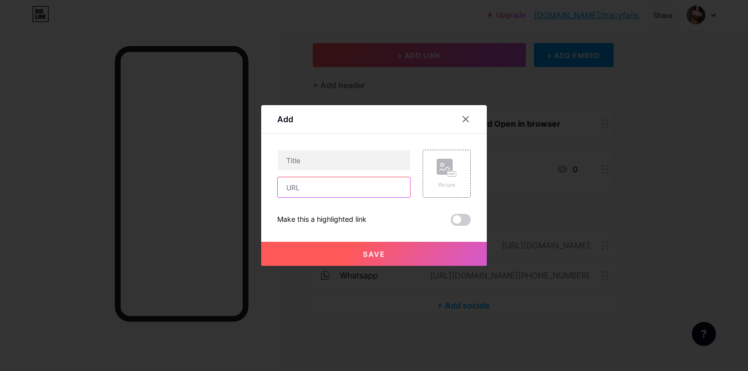
click at [316, 181] on input "text" at bounding box center [344, 187] width 132 height 20
paste input "[URL][DOMAIN_NAME]"
type input "[URL][DOMAIN_NAME]"
click at [304, 167] on input "text" at bounding box center [344, 160] width 132 height 20
type input "Telegram"
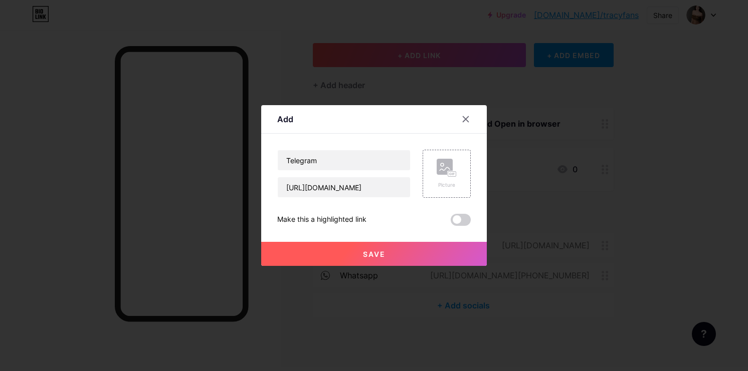
click at [461, 218] on span at bounding box center [460, 220] width 20 height 12
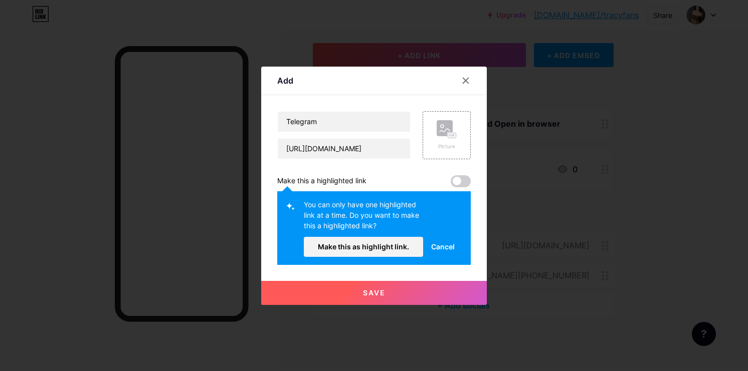
click at [382, 296] on span "Save" at bounding box center [374, 293] width 23 height 9
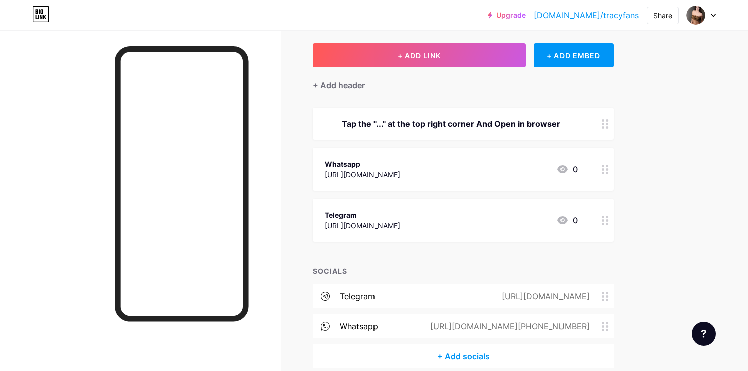
click at [607, 223] on circle at bounding box center [606, 224] width 3 height 3
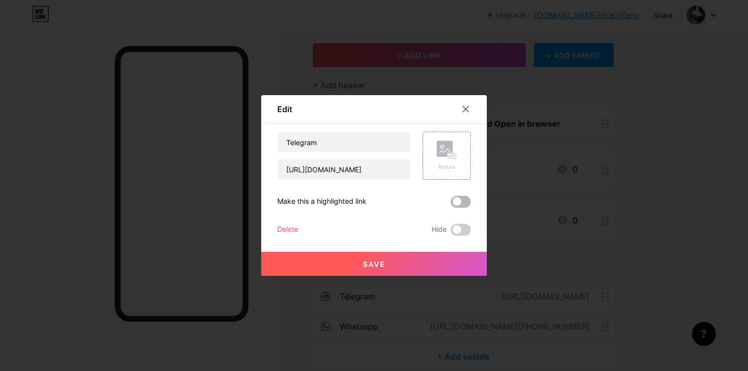
click at [457, 205] on span at bounding box center [460, 202] width 20 height 12
click at [450, 204] on input "checkbox" at bounding box center [450, 204] width 0 height 0
click at [466, 112] on icon at bounding box center [465, 109] width 8 height 8
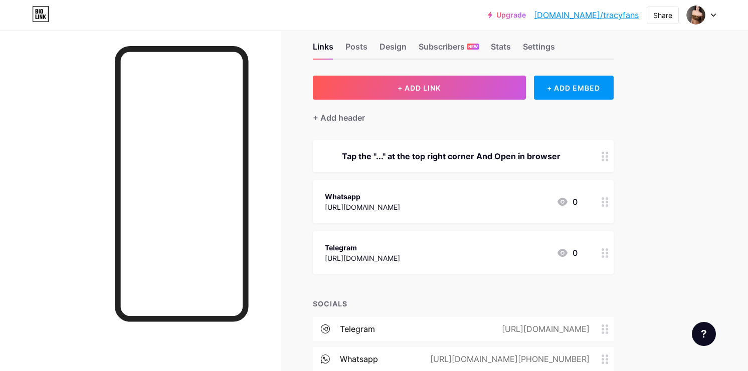
scroll to position [1, 0]
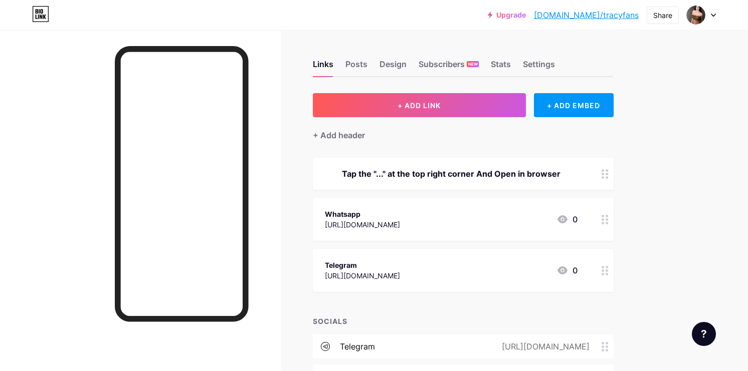
click at [399, 264] on div "Telegram" at bounding box center [362, 265] width 75 height 11
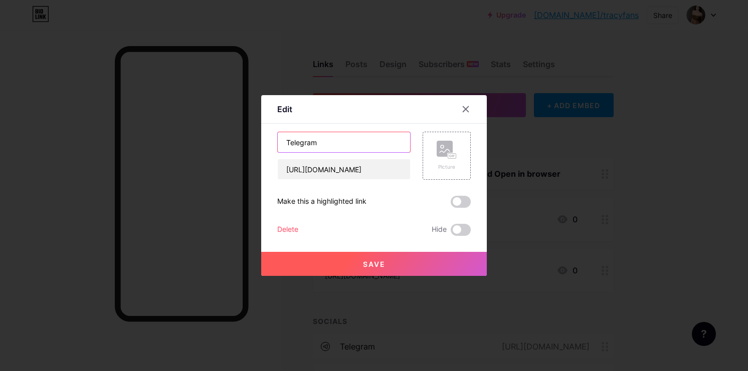
click at [341, 145] on input "Telegram" at bounding box center [344, 142] width 132 height 20
type input "Telegram (More fun)"
click at [359, 262] on button "Save" at bounding box center [373, 264] width 225 height 24
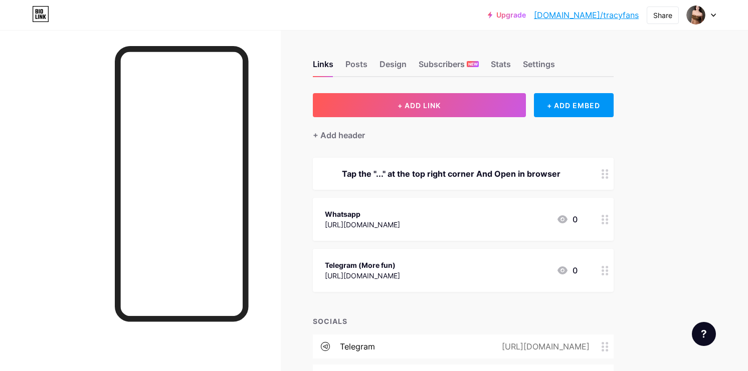
click at [82, 296] on div at bounding box center [140, 215] width 281 height 371
click at [493, 63] on div "Stats" at bounding box center [501, 67] width 20 height 18
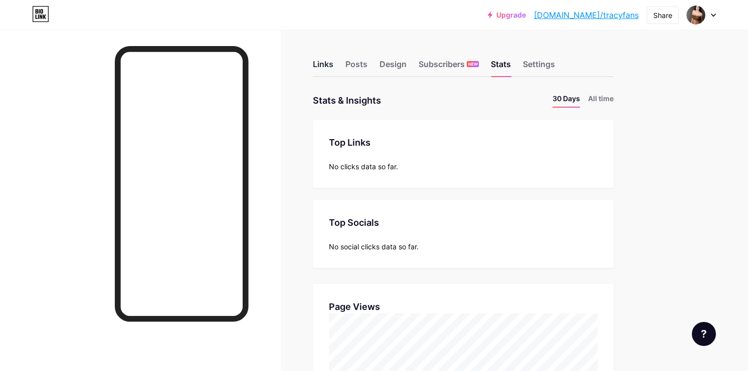
scroll to position [371, 748]
click at [321, 65] on div "Links" at bounding box center [323, 67] width 21 height 18
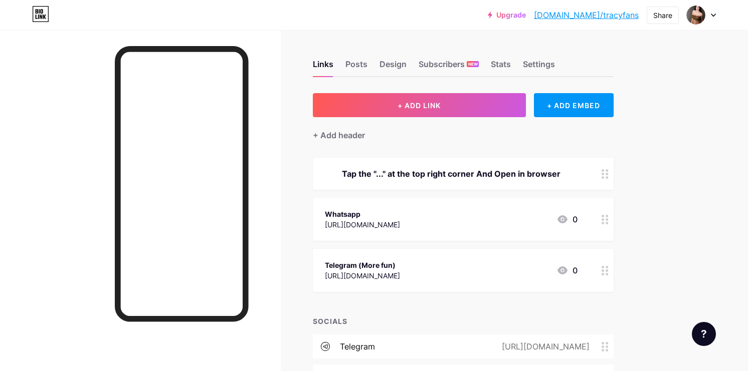
click at [713, 14] on icon at bounding box center [712, 16] width 5 height 4
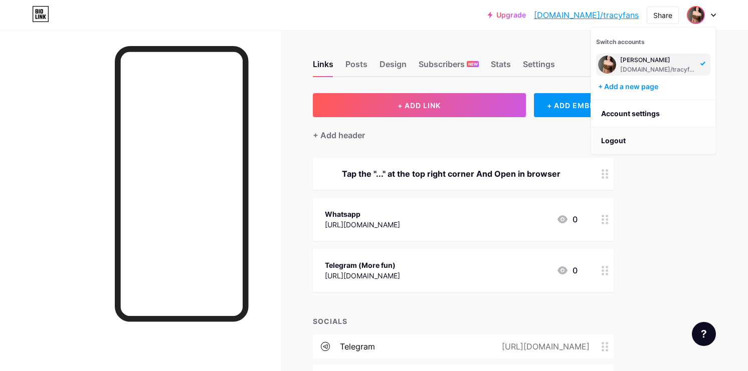
click at [630, 137] on li "Logout" at bounding box center [653, 140] width 124 height 27
click at [623, 140] on li "Logout" at bounding box center [653, 140] width 124 height 27
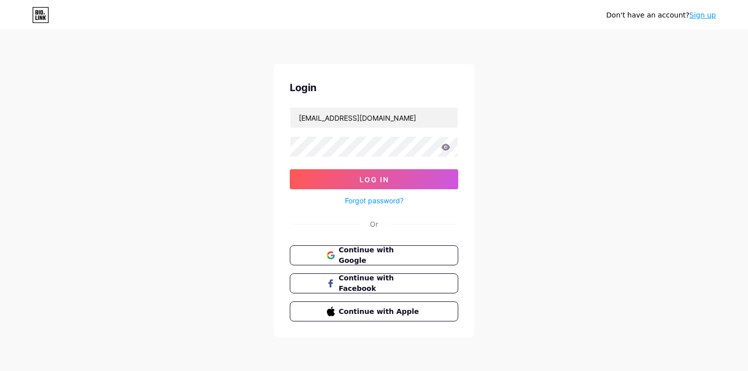
click at [711, 13] on link "Sign up" at bounding box center [702, 15] width 27 height 8
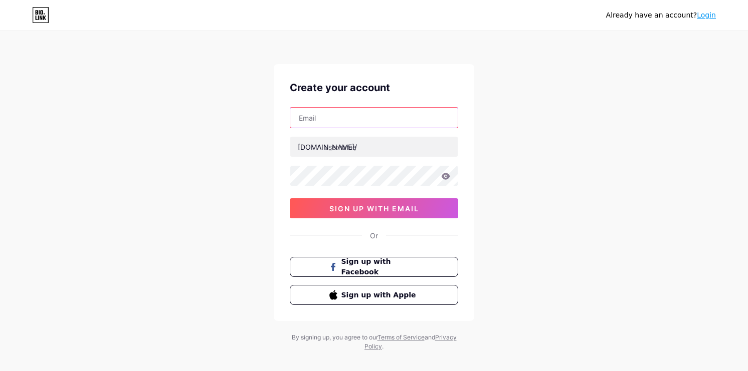
click at [338, 118] on input "text" at bounding box center [373, 118] width 167 height 20
paste input "heyglzt198863@outlook.com"
type input "heyglzt198863@outlook.com"
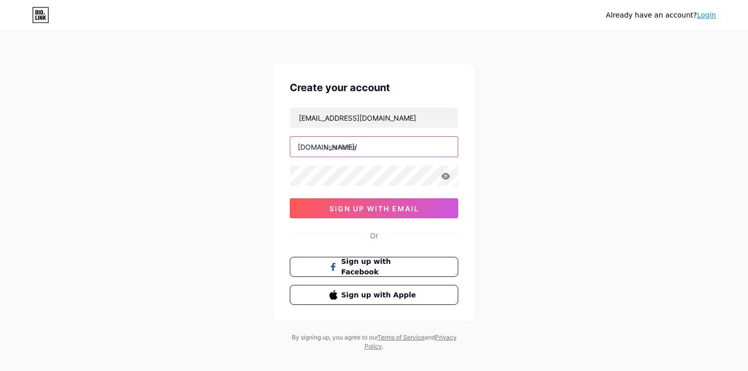
click at [340, 152] on input "text" at bounding box center [373, 147] width 167 height 20
type input "lenafans"
click at [520, 184] on div "Already have an account? Login Create your account heyglzt198863@outlook.com bi…" at bounding box center [374, 191] width 748 height 383
click at [232, 258] on div "Already have an account? Login Create your account heyglzt198863@outlook.com bi…" at bounding box center [374, 191] width 748 height 383
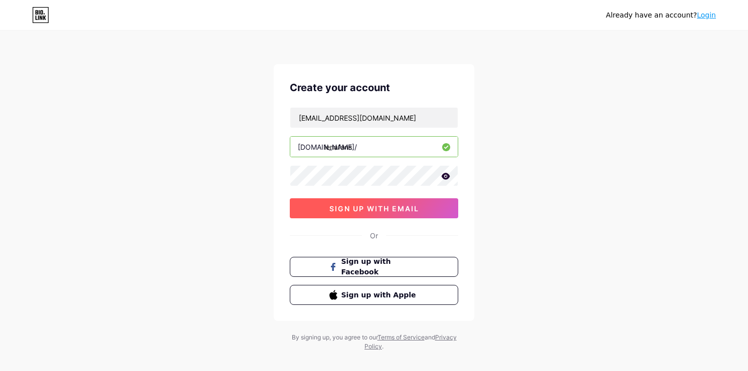
click at [345, 211] on span "sign up with email" at bounding box center [374, 208] width 90 height 9
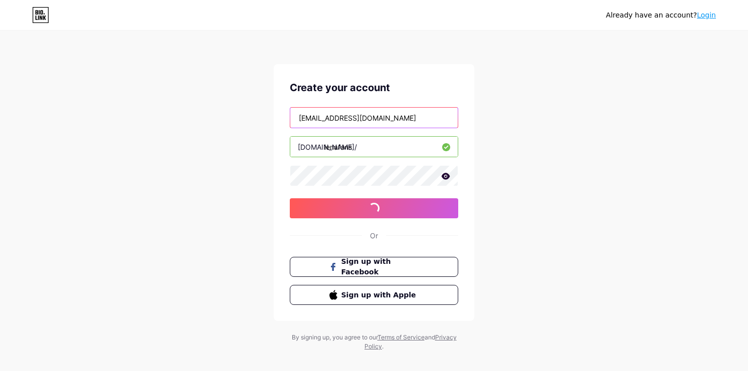
click at [361, 116] on input "heyglzt198863@outlook.com" at bounding box center [373, 118] width 167 height 20
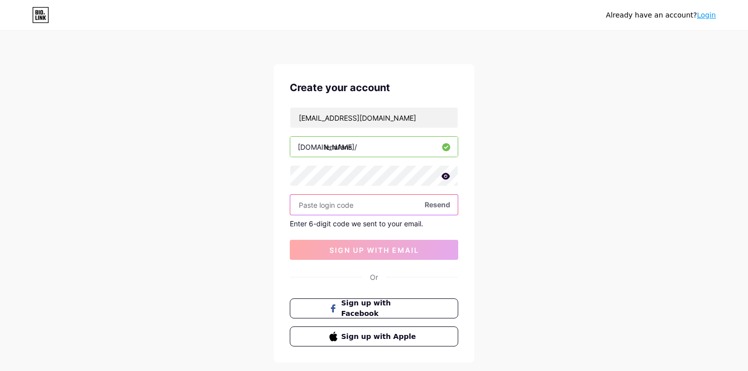
paste input "103515"
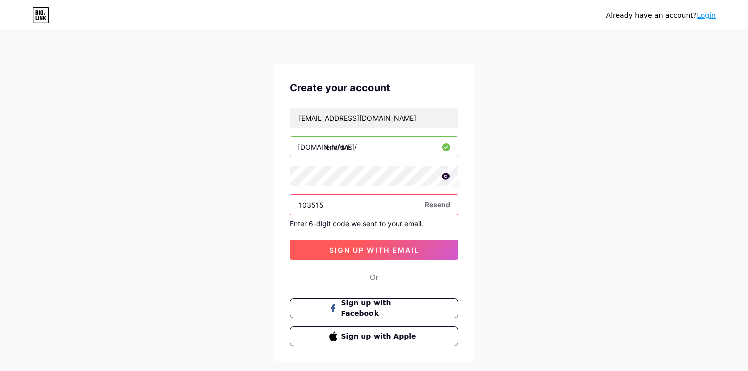
type input "103515"
click at [343, 251] on span "sign up with email" at bounding box center [374, 250] width 90 height 9
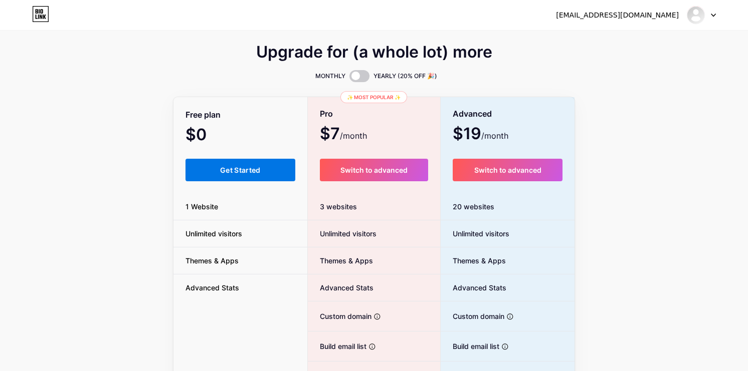
click at [253, 173] on span "Get Started" at bounding box center [240, 170] width 41 height 9
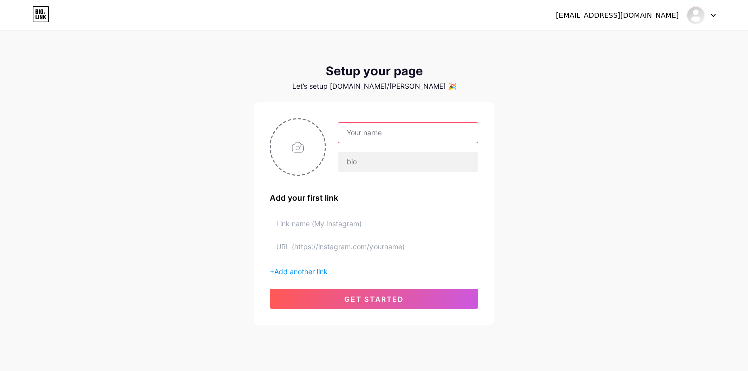
click at [371, 134] on input "text" at bounding box center [407, 133] width 139 height 20
type input "lena"
click at [360, 161] on input "text" at bounding box center [407, 162] width 139 height 20
paste input "TG is more fun"
type input "TG is more fun"
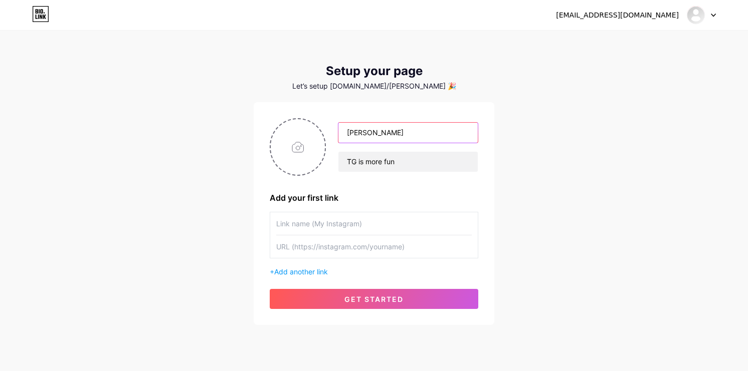
click at [350, 133] on input "lena" at bounding box center [407, 133] width 139 height 20
type input "[PERSON_NAME]"
click at [324, 227] on input "text" at bounding box center [373, 223] width 195 height 23
type input "Telegram (More fun)"
click at [345, 246] on input "text" at bounding box center [373, 246] width 195 height 23
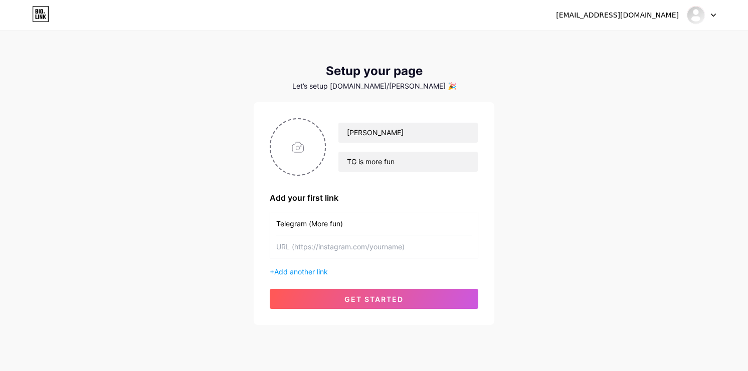
paste input "[URL][DOMAIN_NAME]"
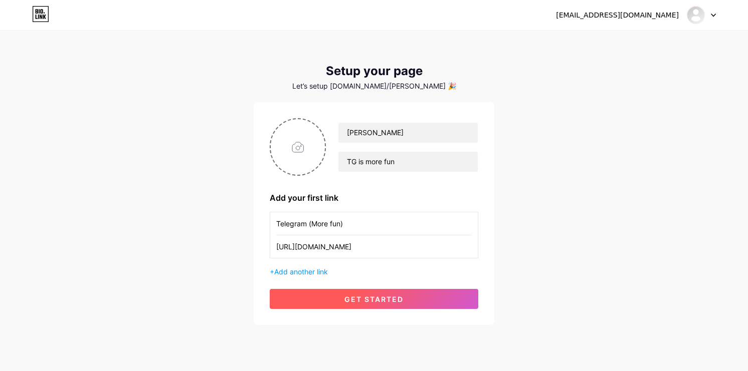
type input "[URL][DOMAIN_NAME]"
click at [341, 302] on button "get started" at bounding box center [374, 299] width 208 height 20
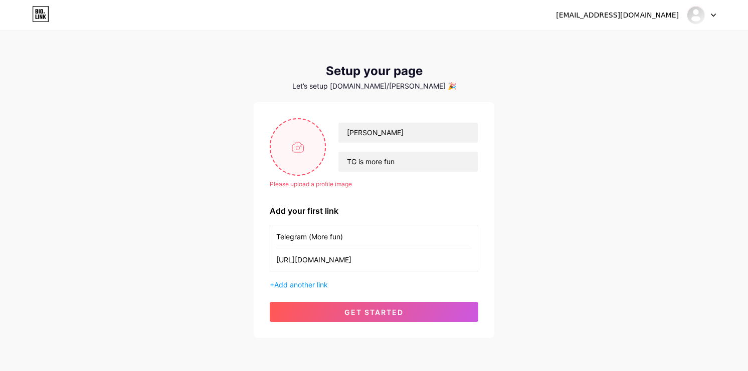
click at [300, 139] on input "file" at bounding box center [298, 147] width 54 height 56
type input "C:\fakepath\d8dcb7d1a1dbb2be0ad7f1398722e8ca~tplv-tiktokx-cropcenter_1080_1080.…"
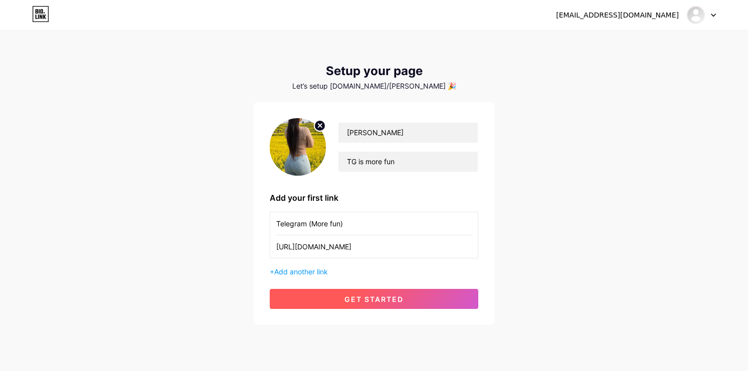
click at [380, 299] on span "get started" at bounding box center [373, 299] width 59 height 9
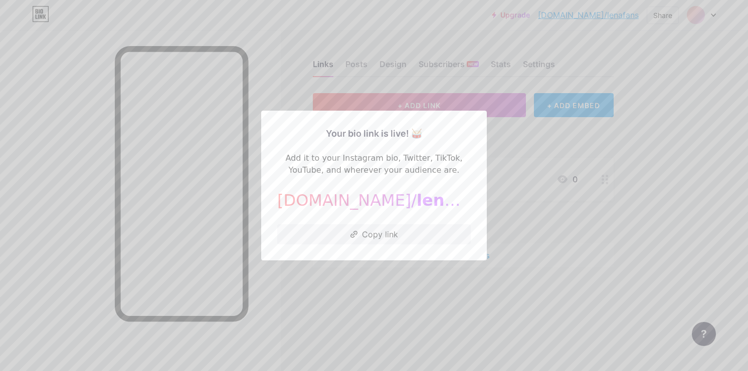
click at [375, 307] on div at bounding box center [374, 185] width 748 height 371
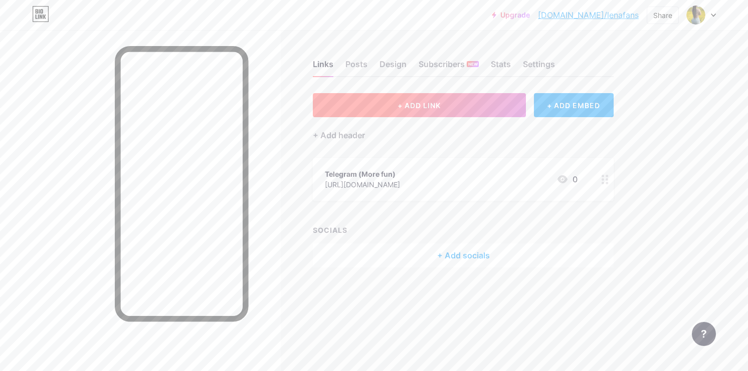
click at [423, 111] on button "+ ADD LINK" at bounding box center [419, 105] width 213 height 24
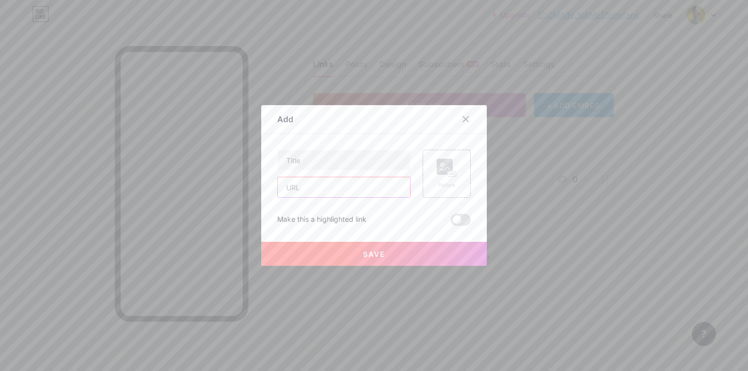
click at [317, 187] on input "text" at bounding box center [344, 187] width 132 height 20
paste input "[URL][DOMAIN_NAME]"
type input "[URL][DOMAIN_NAME]"
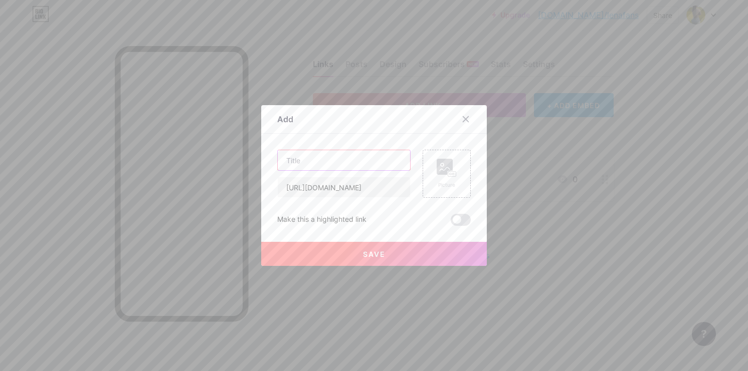
click at [307, 157] on input "text" at bounding box center [344, 160] width 132 height 20
type input "Whatsapp"
click at [348, 250] on button "Save" at bounding box center [373, 254] width 225 height 24
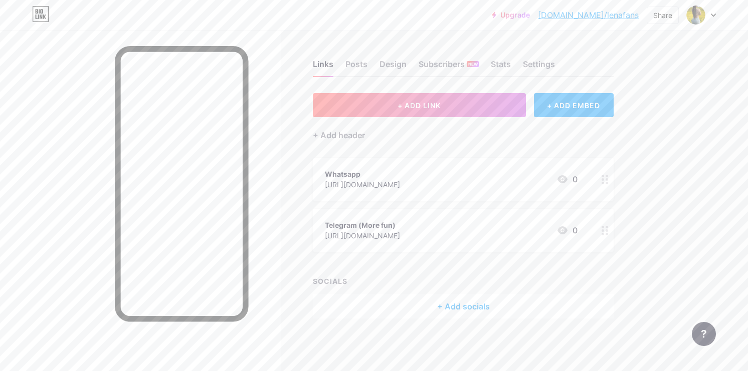
click at [603, 229] on icon at bounding box center [604, 231] width 7 height 10
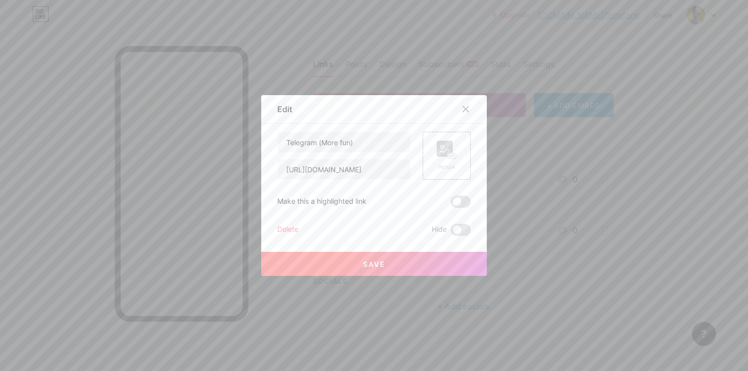
click at [471, 196] on div "Edit Content YouTube Play YouTube video without leaving your page. ADD Vimeo Pl…" at bounding box center [373, 185] width 225 height 181
click at [462, 199] on span at bounding box center [460, 202] width 20 height 12
click at [450, 204] on input "checkbox" at bounding box center [450, 204] width 0 height 0
click at [408, 270] on button "Save" at bounding box center [373, 264] width 225 height 24
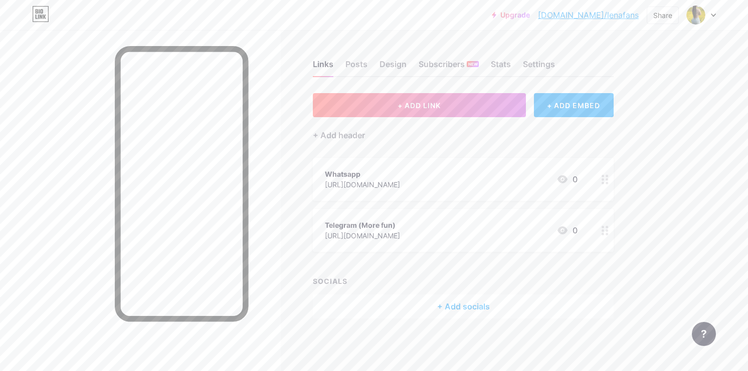
click at [442, 300] on div "+ Add socials" at bounding box center [463, 307] width 301 height 24
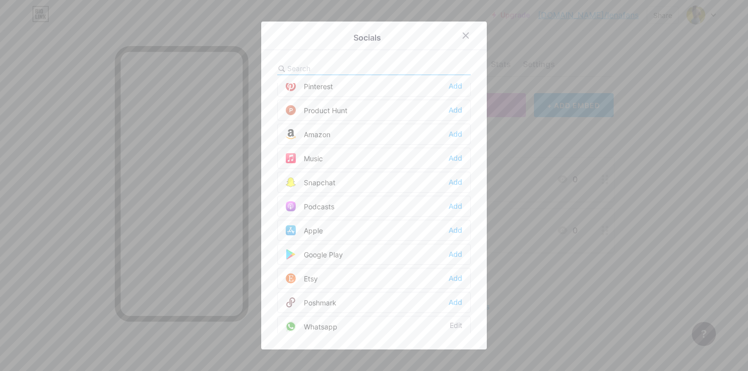
scroll to position [390, 0]
click at [466, 37] on icon at bounding box center [466, 36] width 6 height 6
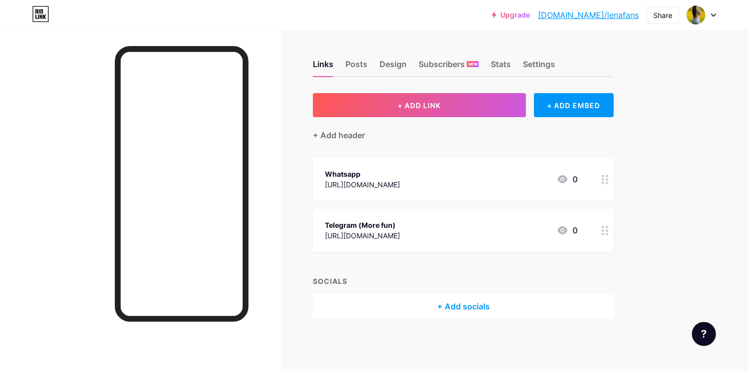
click at [440, 306] on div "+ Add socials" at bounding box center [463, 307] width 301 height 24
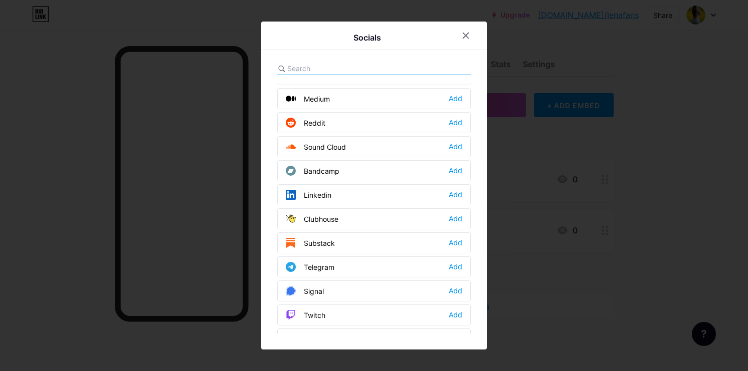
scroll to position [330, 0]
click at [455, 269] on div "Add" at bounding box center [455, 269] width 14 height 10
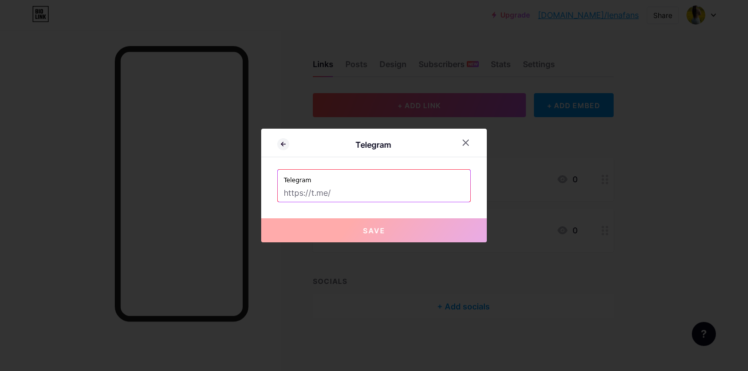
click at [345, 193] on input "text" at bounding box center [374, 193] width 180 height 17
paste input "[URL][DOMAIN_NAME]"
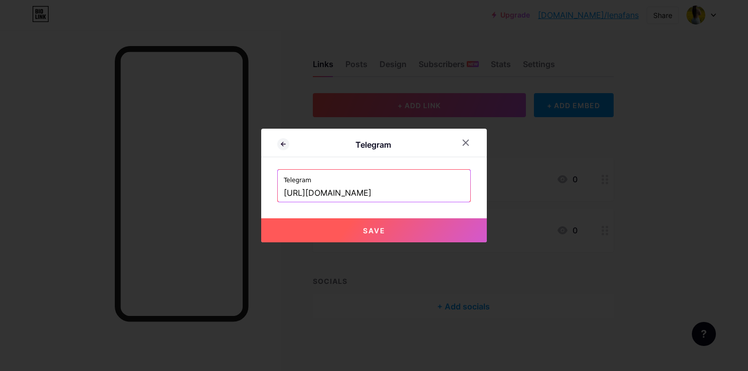
type input "[URL][DOMAIN_NAME]"
click at [336, 230] on button "Save" at bounding box center [373, 230] width 225 height 24
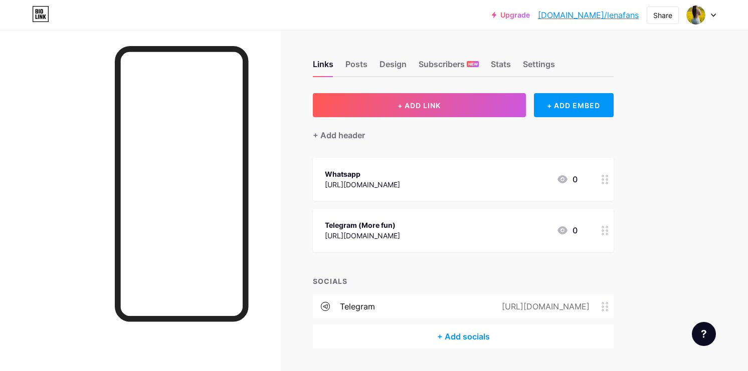
click at [439, 337] on div "+ Add socials" at bounding box center [463, 337] width 301 height 24
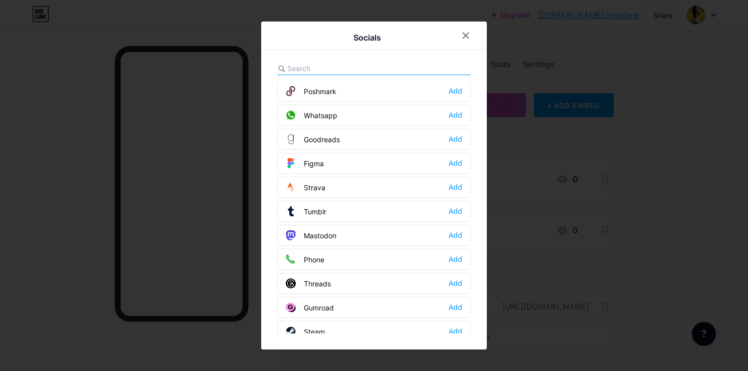
scroll to position [845, 0]
click at [456, 115] on div "Add" at bounding box center [455, 114] width 14 height 10
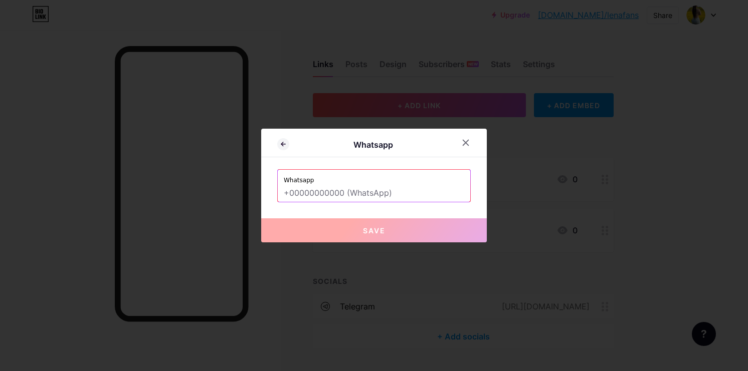
click at [356, 192] on input "text" at bounding box center [374, 193] width 180 height 17
paste input "[URL][DOMAIN_NAME][PHONE_NUMBER]"
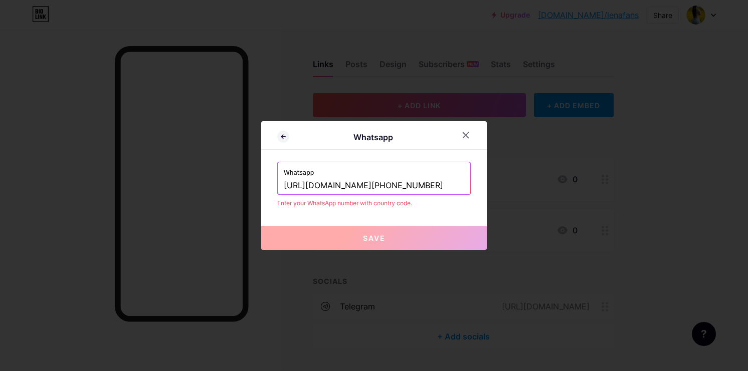
drag, startPoint x: 340, startPoint y: 186, endPoint x: 178, endPoint y: 186, distance: 161.3
click at [178, 186] on div "Whatsapp Whatsapp [URL][DOMAIN_NAME][PHONE_NUMBER] Enter your WhatsApp number w…" at bounding box center [374, 185] width 748 height 371
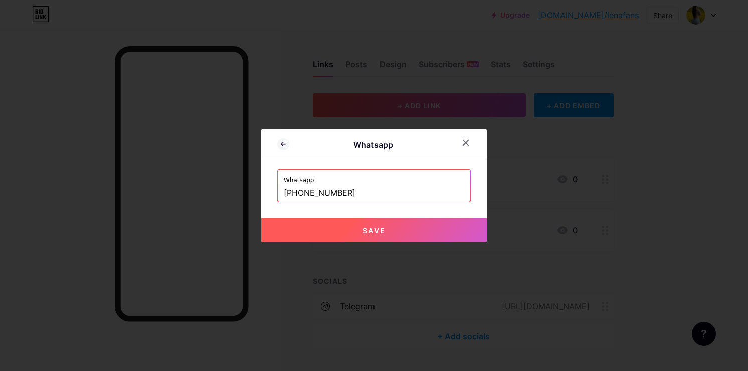
click at [345, 238] on button "Save" at bounding box center [373, 230] width 225 height 24
type input "[URL][DOMAIN_NAME][PHONE_NUMBER]"
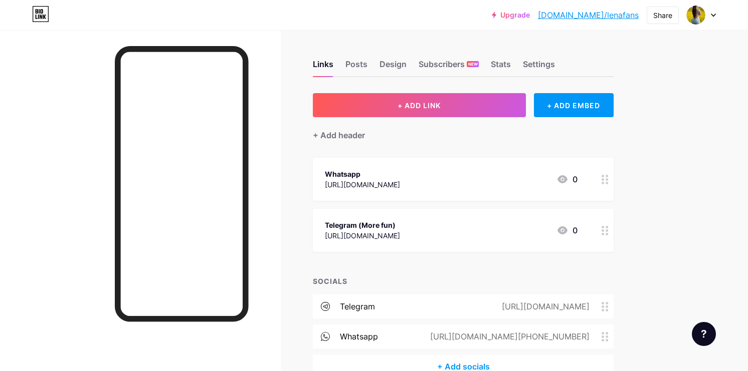
click at [287, 187] on div "Links Posts Design Subscribers NEW Stats Settings + ADD LINK + ADD EMBED + Add …" at bounding box center [327, 229] width 655 height 399
click at [352, 135] on div "+ Add header" at bounding box center [339, 135] width 52 height 12
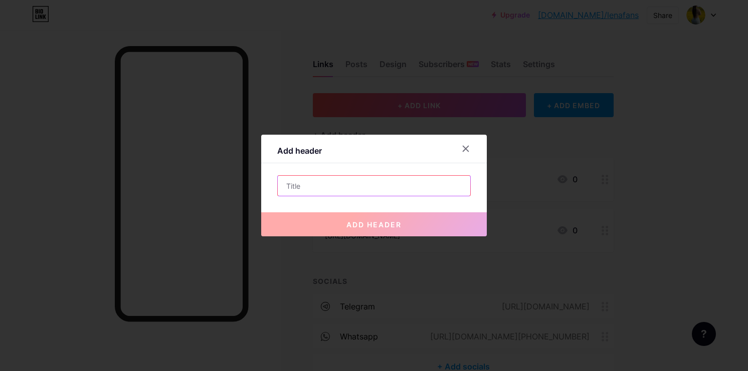
click at [295, 187] on input "text" at bounding box center [374, 186] width 192 height 20
paste input "Tap the "..." at the top right corner And Open in browser"
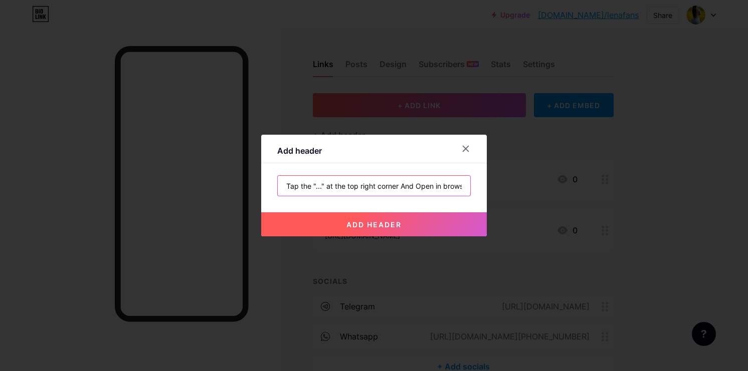
scroll to position [0, 9]
type input "Tap the "..." at the top right corner And Open in browser"
click at [305, 225] on button "add header" at bounding box center [373, 224] width 225 height 24
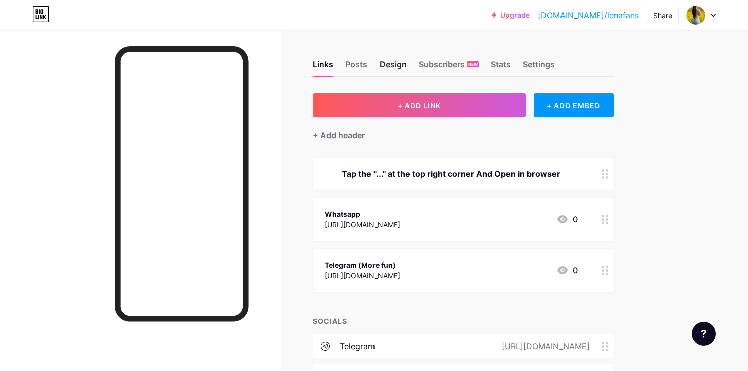
click at [397, 69] on div "Design" at bounding box center [392, 67] width 27 height 18
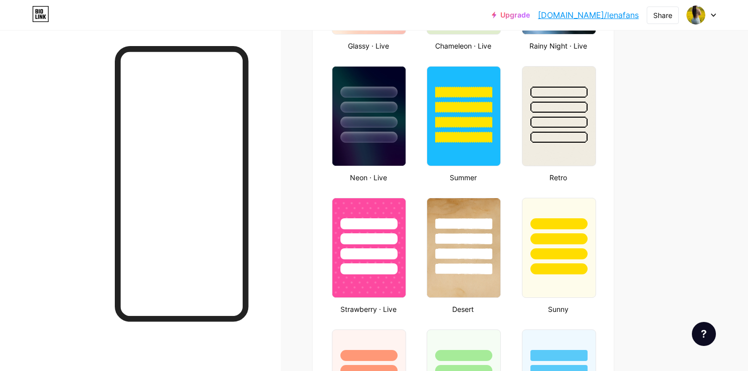
scroll to position [629, 0]
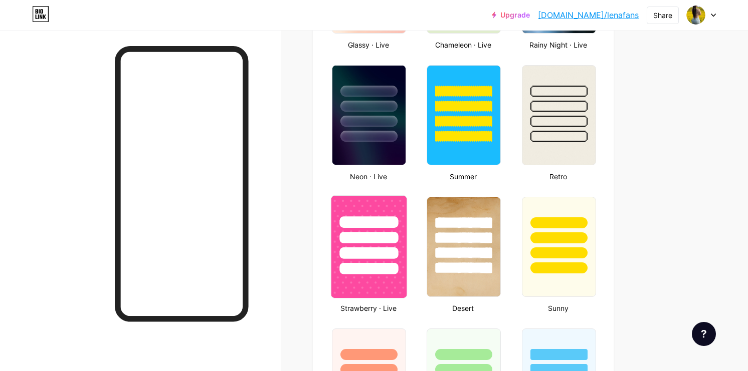
click at [384, 295] on img at bounding box center [368, 247] width 75 height 102
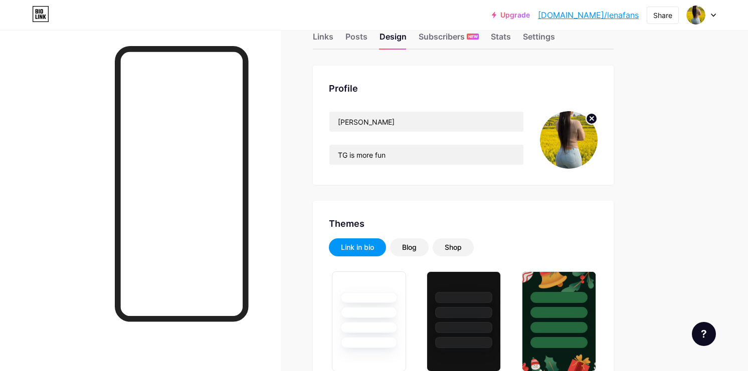
scroll to position [0, 0]
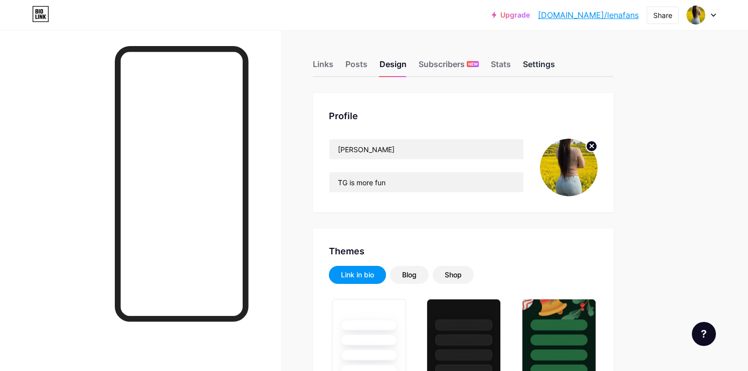
click at [549, 69] on div "Settings" at bounding box center [539, 67] width 32 height 18
